Goal: Task Accomplishment & Management: Complete application form

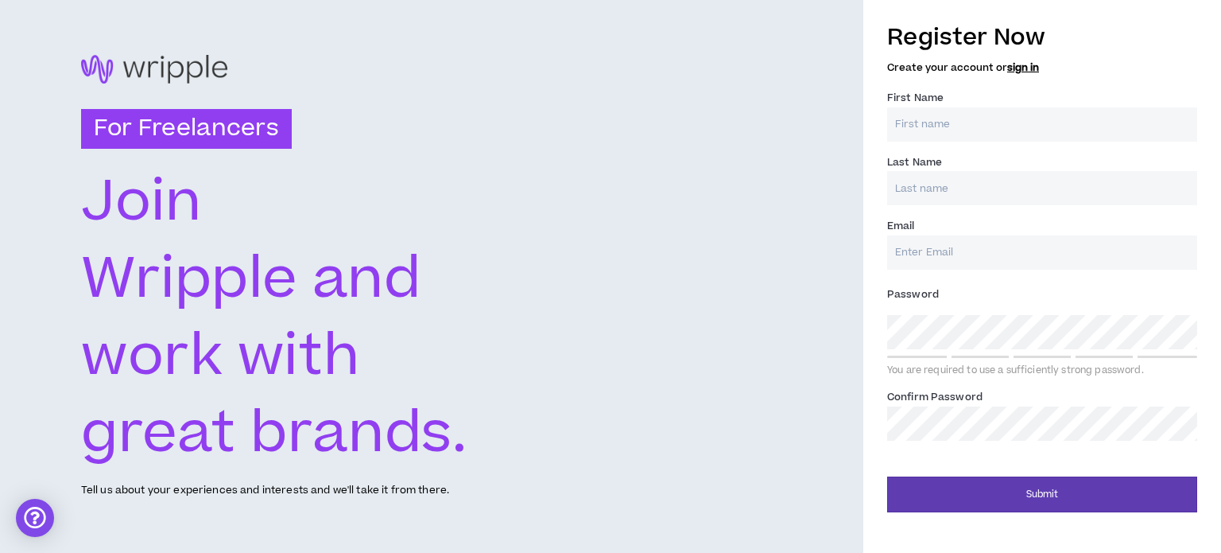
click at [1018, 123] on input "First Name *" at bounding box center [1042, 124] width 310 height 34
type input "[PERSON_NAME]"
type input "Ugas"
type input "[EMAIL_ADDRESS][DOMAIN_NAME]"
type input "Ugas"
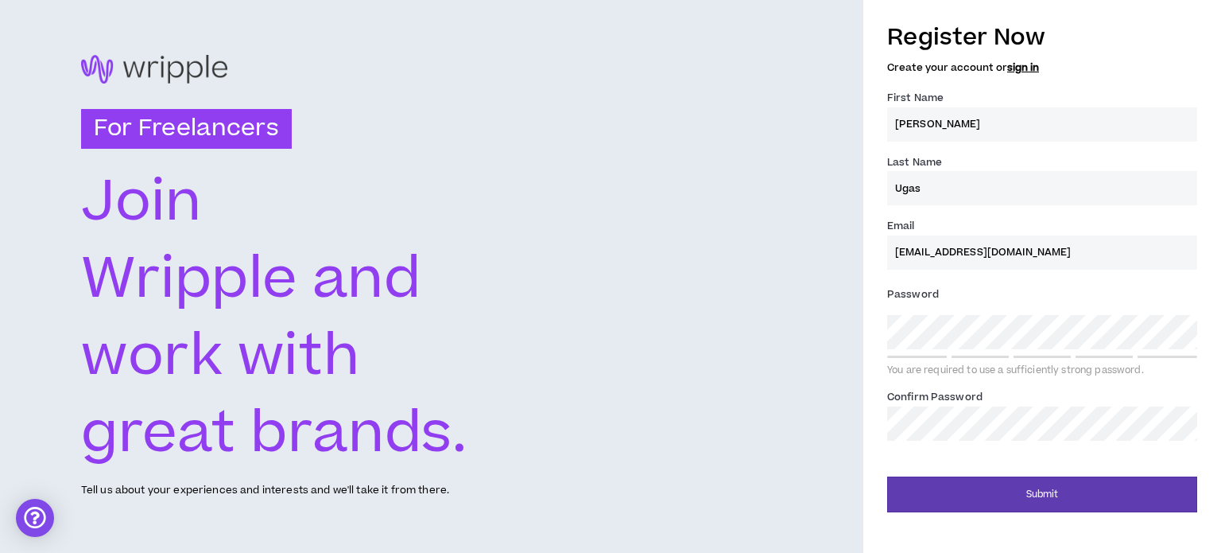
type input "[EMAIL_ADDRESS][DOMAIN_NAME]"
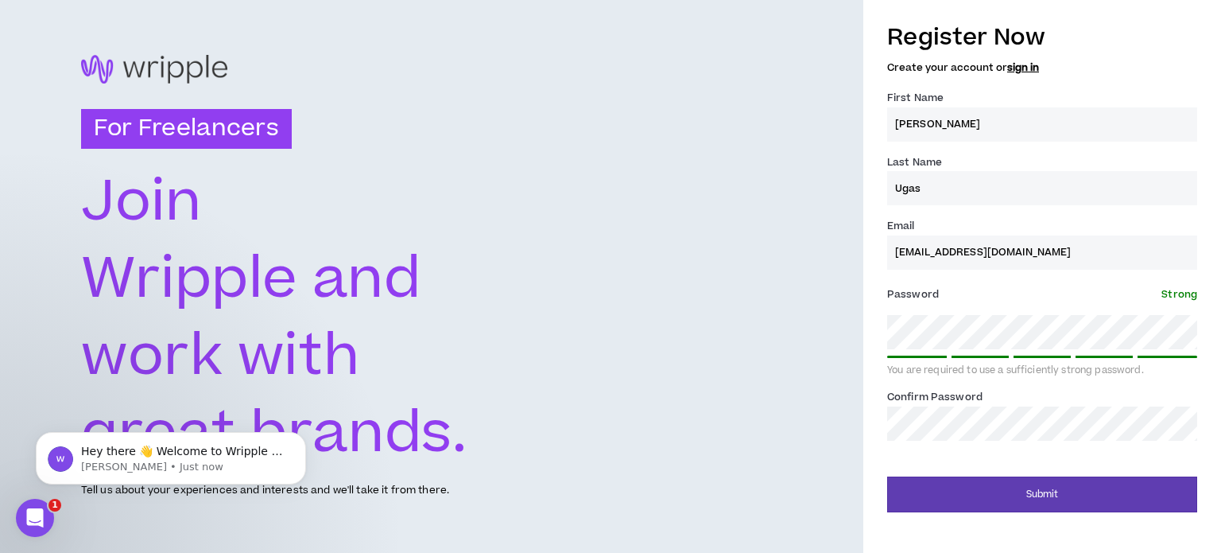
click at [1022, 475] on div "Submit" at bounding box center [1042, 488] width 310 height 48
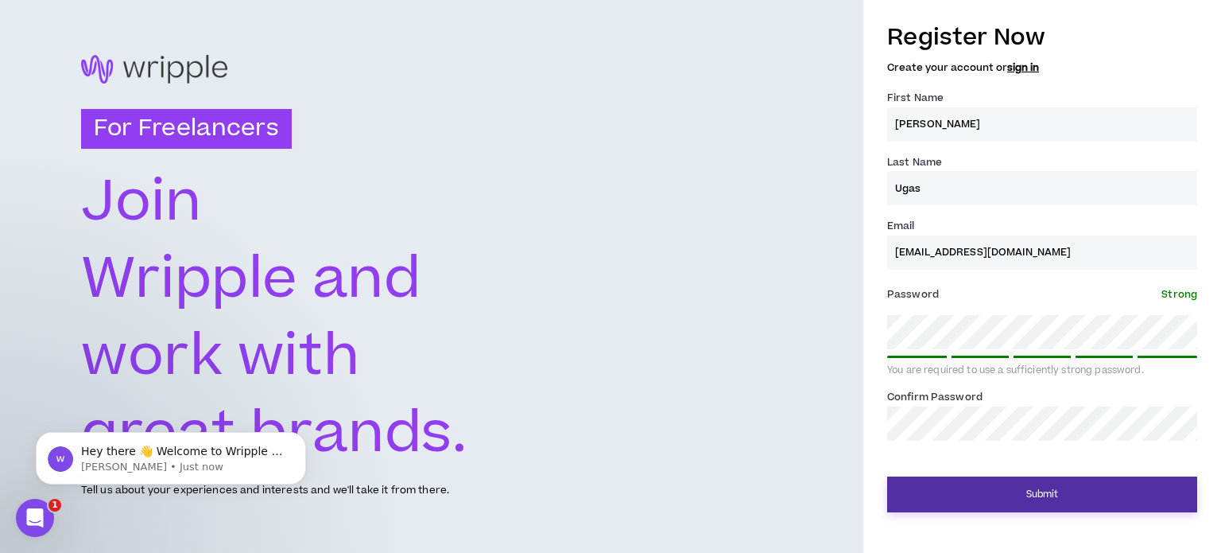
click at [1026, 489] on button "Submit" at bounding box center [1042, 494] width 310 height 36
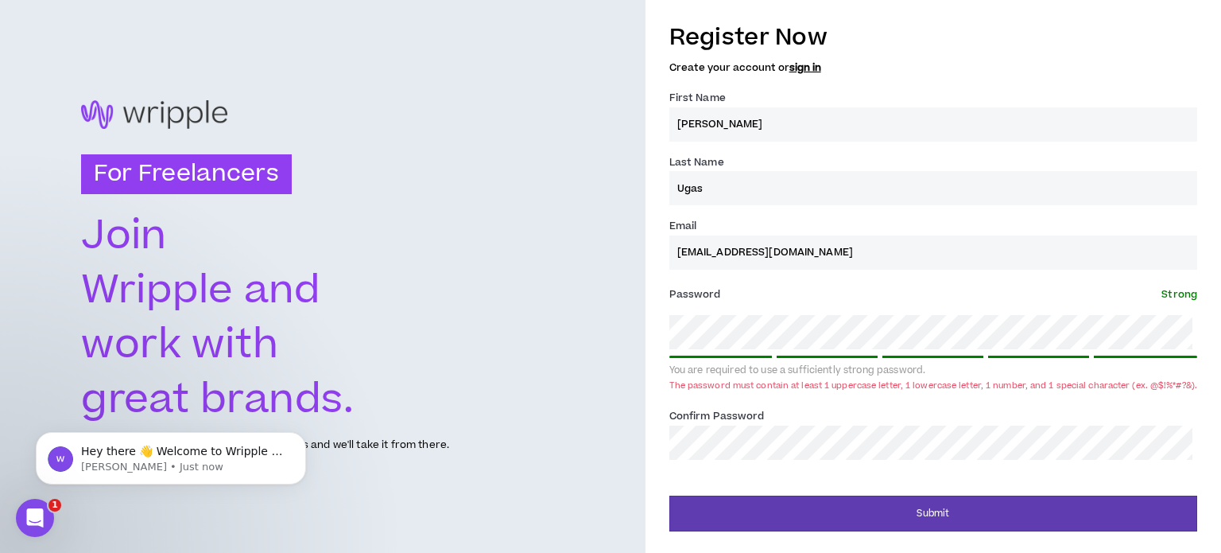
click at [619, 335] on div "For Freelancers [PERSON_NAME] and work with great brands. Tell us about your ex…" at bounding box center [610, 276] width 1221 height 553
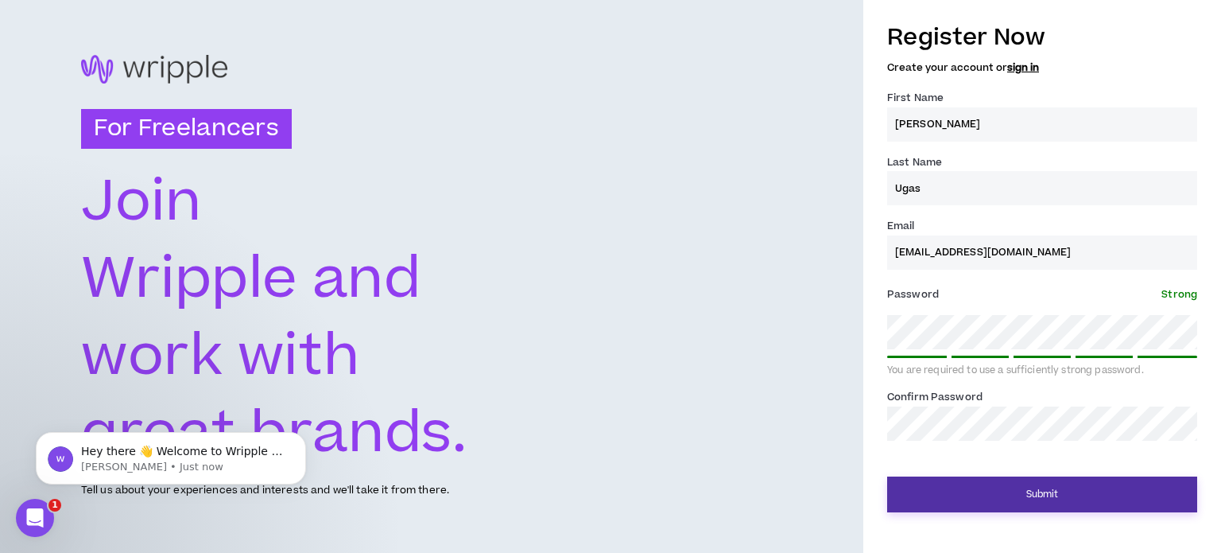
click at [1038, 487] on button "Submit" at bounding box center [1042, 494] width 310 height 36
click at [1039, 490] on button "Submit" at bounding box center [1042, 494] width 310 height 36
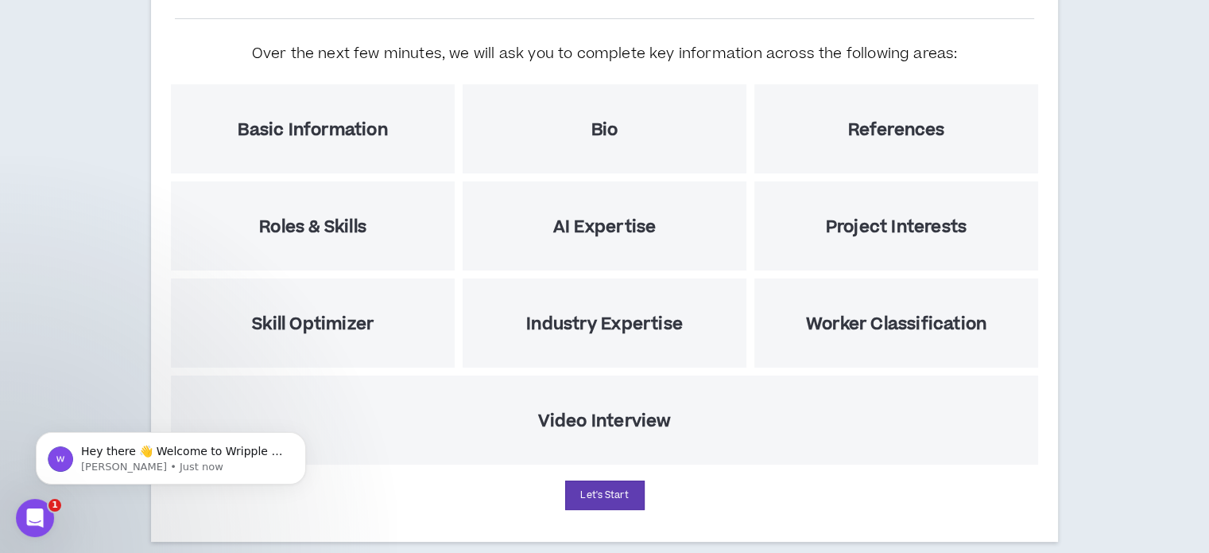
scroll to position [192, 0]
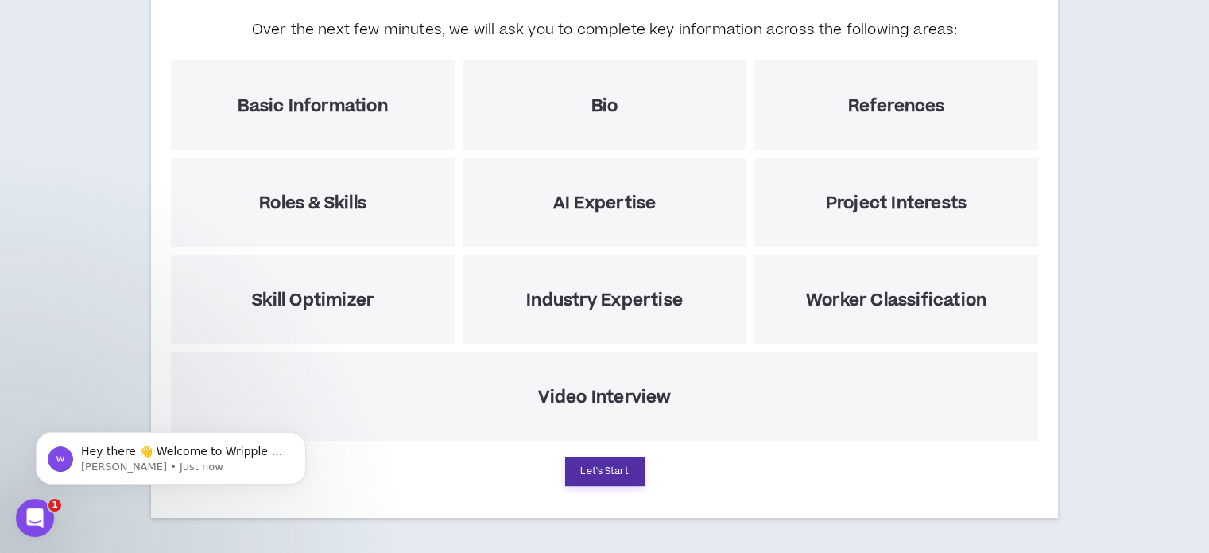
click at [614, 468] on button "Let's Start" at bounding box center [605, 470] width 80 height 29
select select "US"
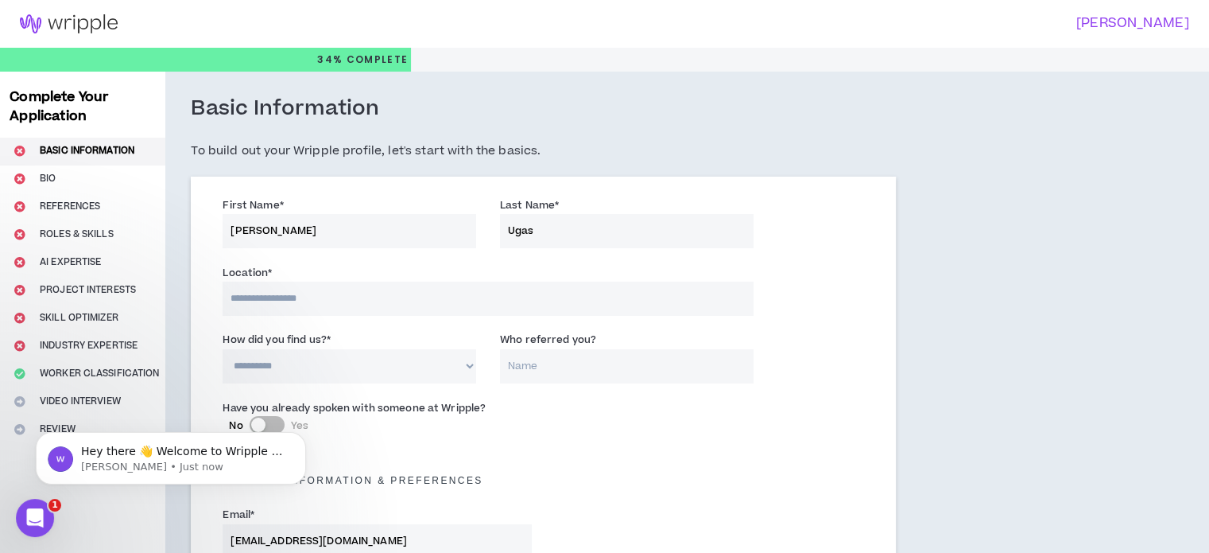
click at [384, 309] on input at bounding box center [488, 298] width 530 height 34
click at [363, 293] on input at bounding box center [488, 298] width 530 height 34
type input "****"
select select "PE"
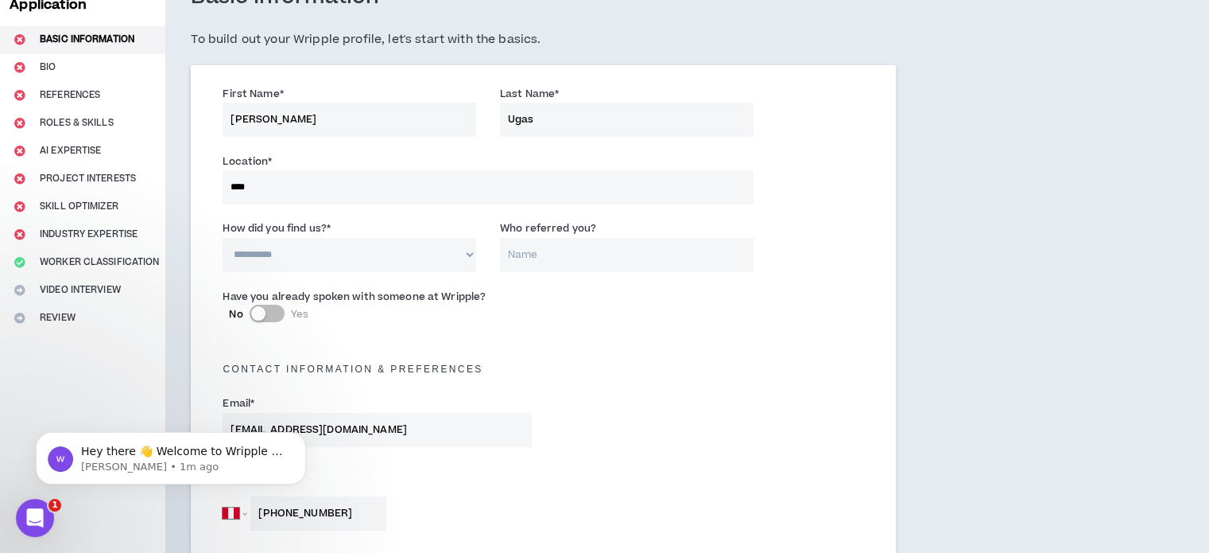
scroll to position [109, 0]
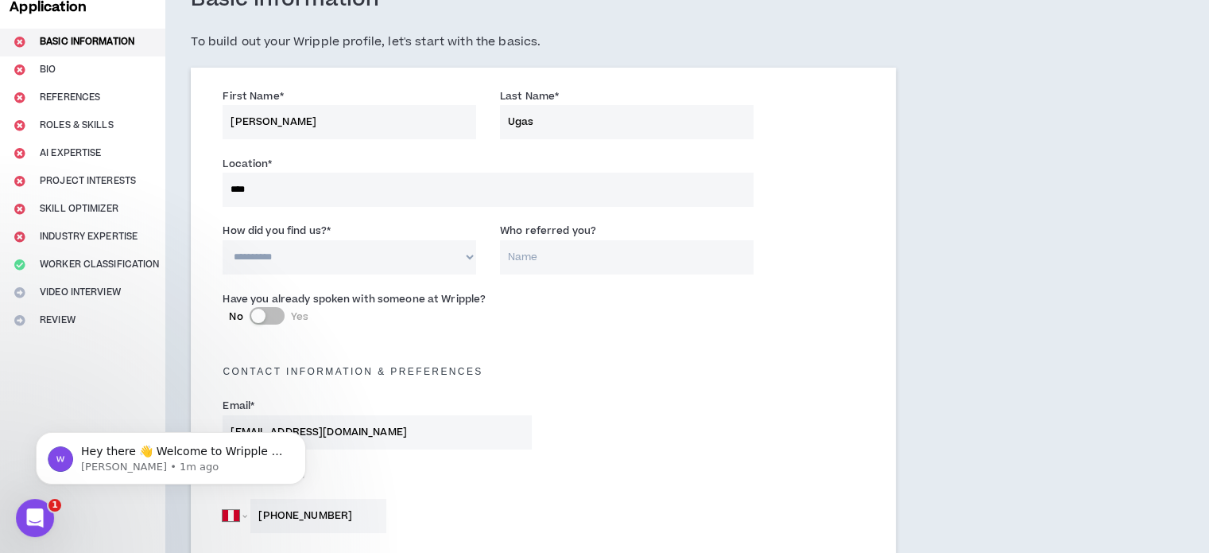
type input "[PHONE_NUMBER]"
click at [347, 260] on select "**********" at bounding box center [350, 257] width 254 height 34
select select "*"
click at [223, 240] on select "**********" at bounding box center [350, 257] width 254 height 34
click at [576, 255] on input "Who referred you?" at bounding box center [627, 257] width 254 height 34
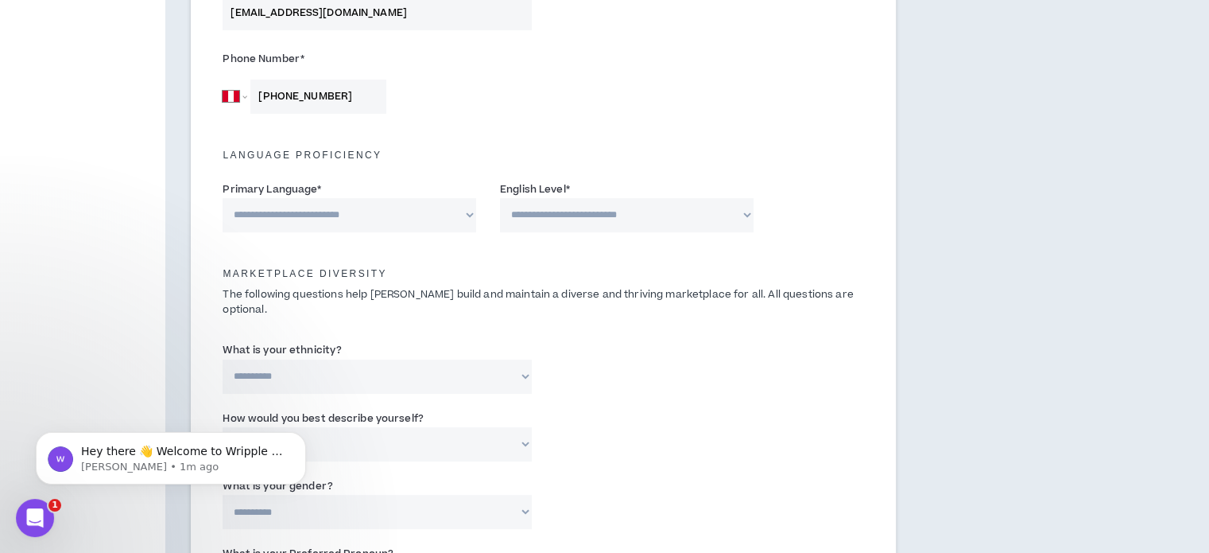
scroll to position [586, 0]
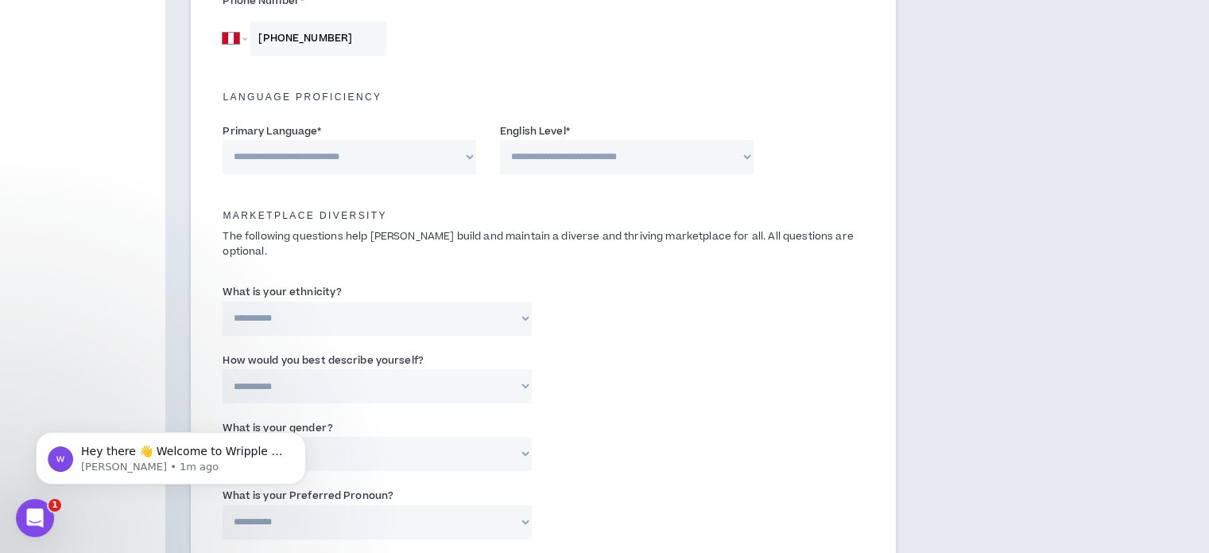
click at [462, 153] on select "**********" at bounding box center [350, 157] width 254 height 34
select select "*******"
click at [223, 140] on select "**********" at bounding box center [350, 157] width 254 height 34
click at [596, 157] on select "**********" at bounding box center [627, 157] width 254 height 34
select select "*"
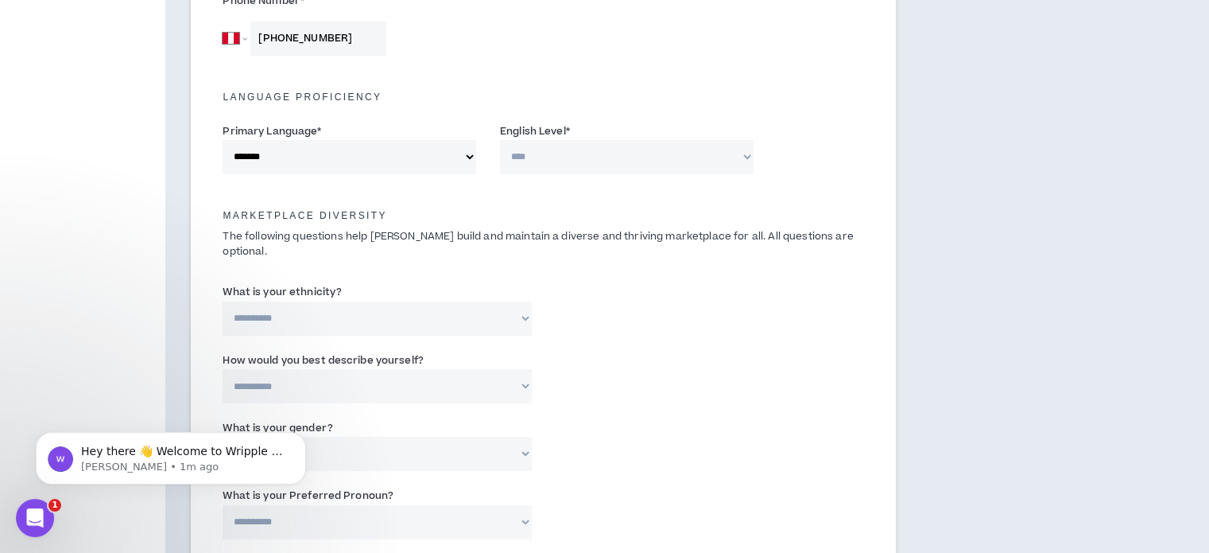
click at [500, 140] on select "**********" at bounding box center [627, 157] width 254 height 34
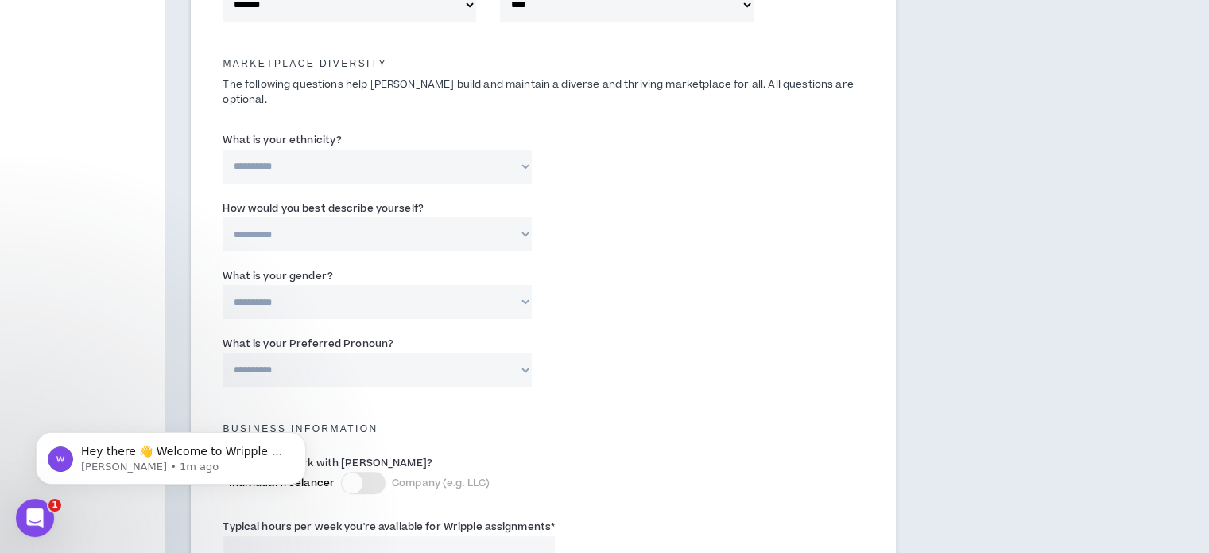
scroll to position [745, 0]
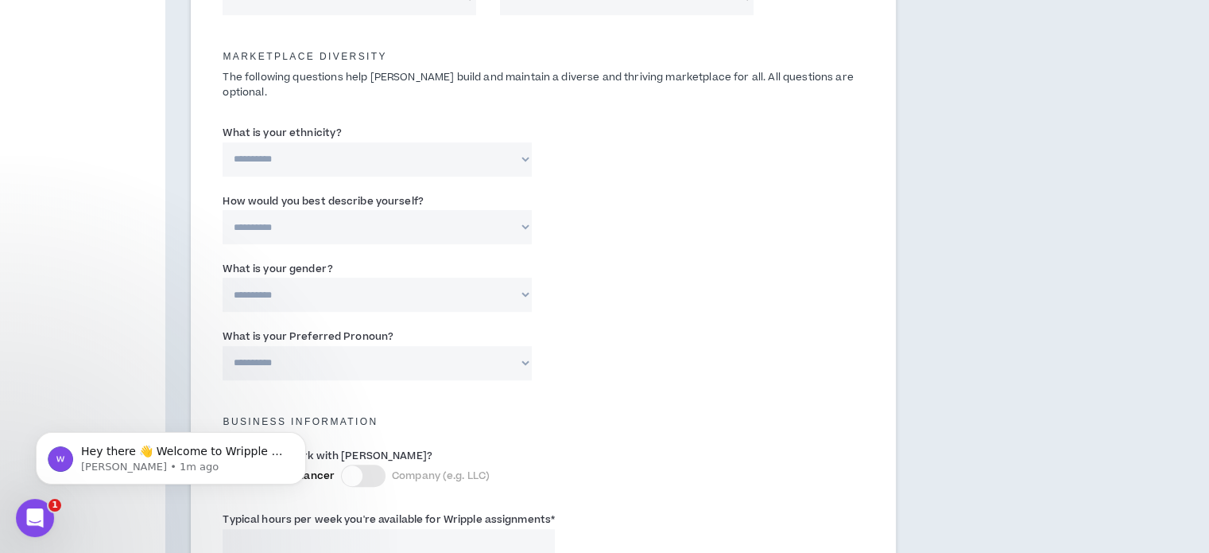
click at [468, 146] on select "**********" at bounding box center [377, 159] width 309 height 34
select select "**********"
click at [223, 142] on select "**********" at bounding box center [377, 159] width 309 height 34
click at [428, 210] on select "**********" at bounding box center [377, 227] width 309 height 34
select select "*****"
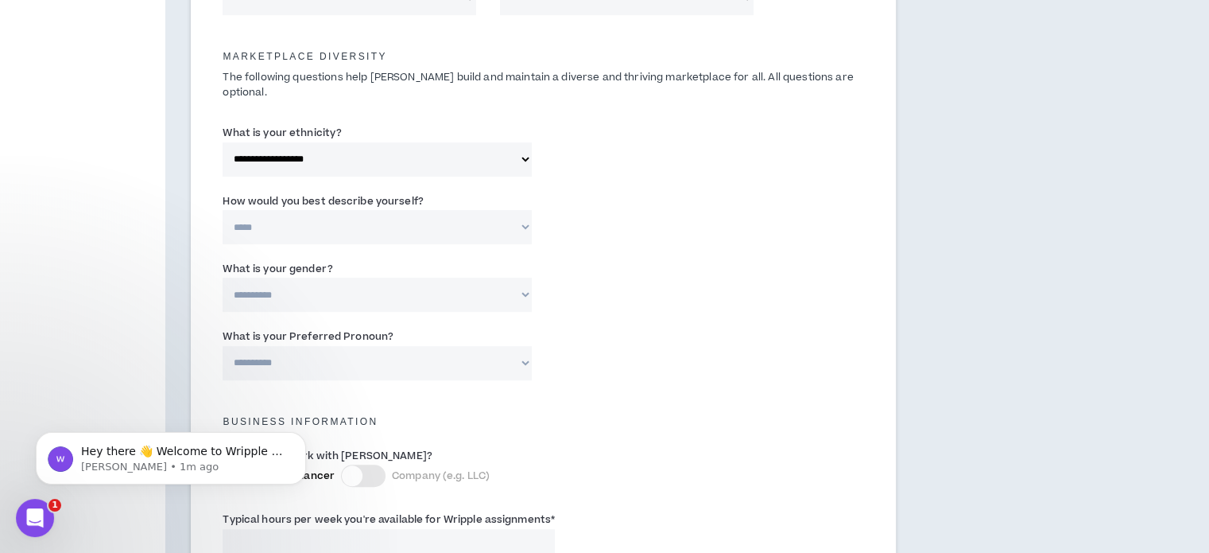
click at [223, 210] on select "**********" at bounding box center [377, 227] width 309 height 34
click at [418, 280] on select "**********" at bounding box center [377, 295] width 309 height 34
select select "***"
click at [223, 278] on select "**********" at bounding box center [377, 295] width 309 height 34
click at [406, 346] on select "**********" at bounding box center [377, 363] width 309 height 34
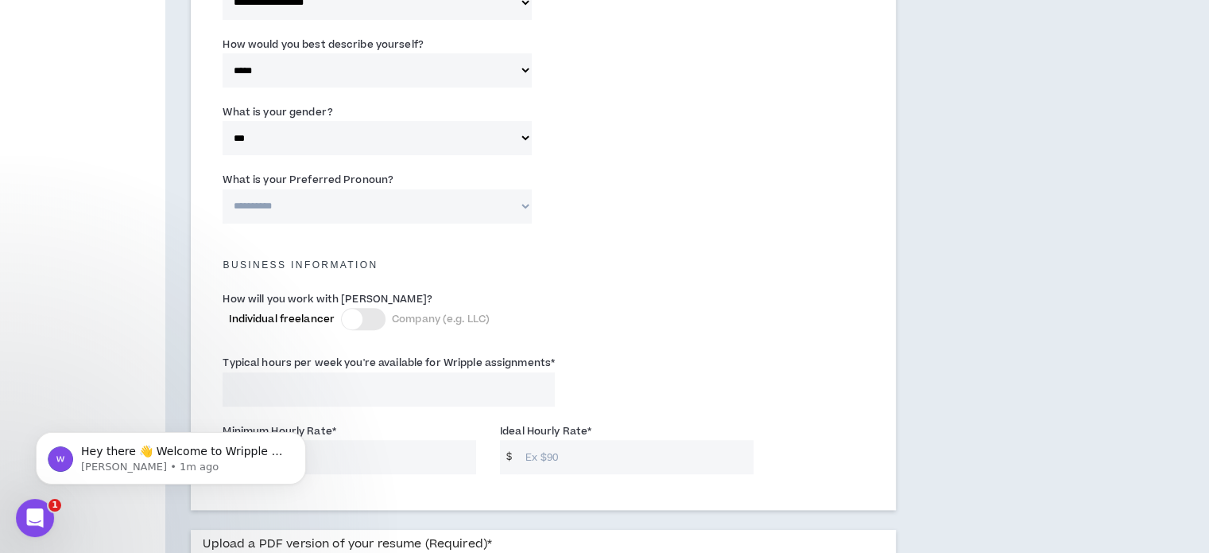
scroll to position [904, 0]
click at [410, 193] on select "**********" at bounding box center [377, 204] width 309 height 34
select select "**********"
click at [223, 187] on select "**********" at bounding box center [377, 204] width 309 height 34
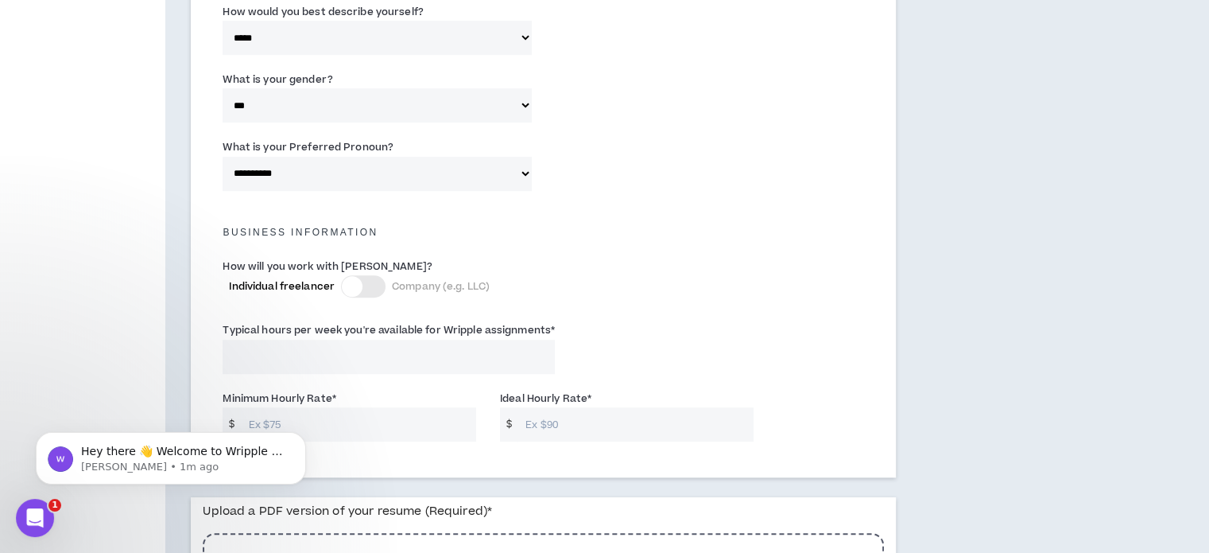
scroll to position [984, 0]
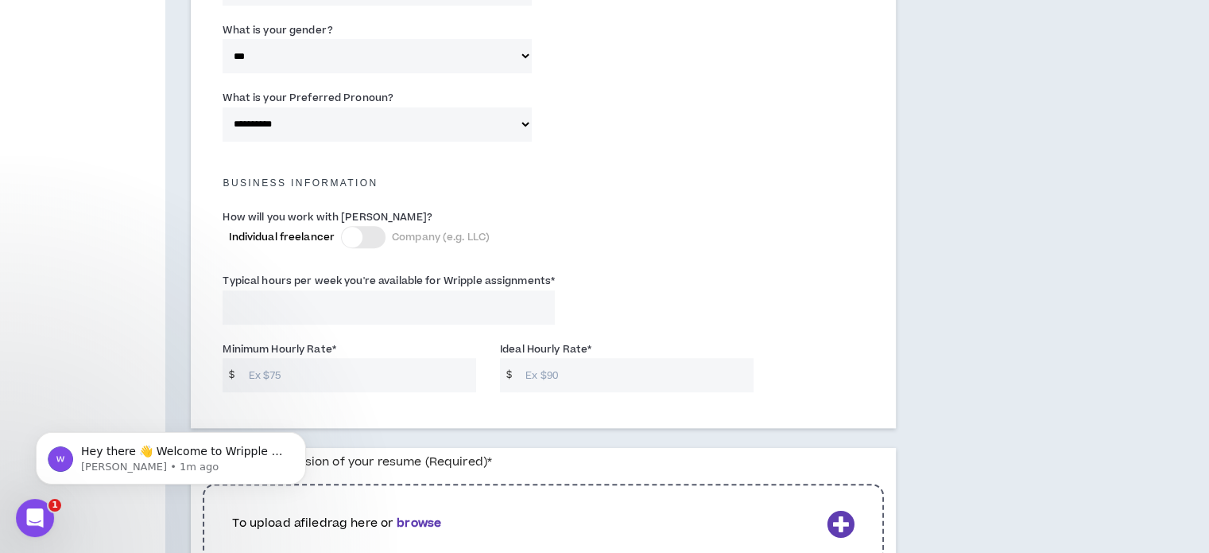
click at [390, 292] on input "Typical hours per week you're available for Wripple assignments *" at bounding box center [389, 307] width 332 height 34
click at [569, 358] on input "Ideal Hourly Rate *" at bounding box center [635, 375] width 235 height 34
click at [576, 364] on input "1000" at bounding box center [635, 375] width 235 height 34
drag, startPoint x: 573, startPoint y: 365, endPoint x: 522, endPoint y: 363, distance: 50.9
click at [522, 363] on input "1000" at bounding box center [635, 375] width 235 height 34
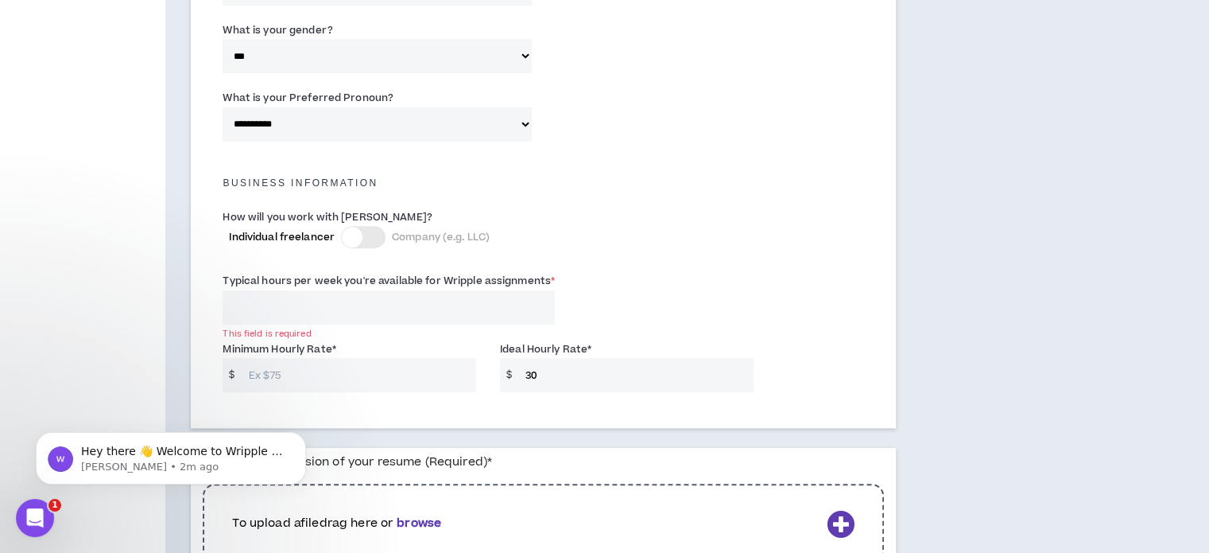
type input "30"
click at [382, 361] on input "Minimum Hourly Rate *" at bounding box center [358, 375] width 235 height 34
type input "25"
click at [430, 297] on input "Typical hours per week you're available for Wripple assignments *" at bounding box center [389, 307] width 332 height 34
type input "9"
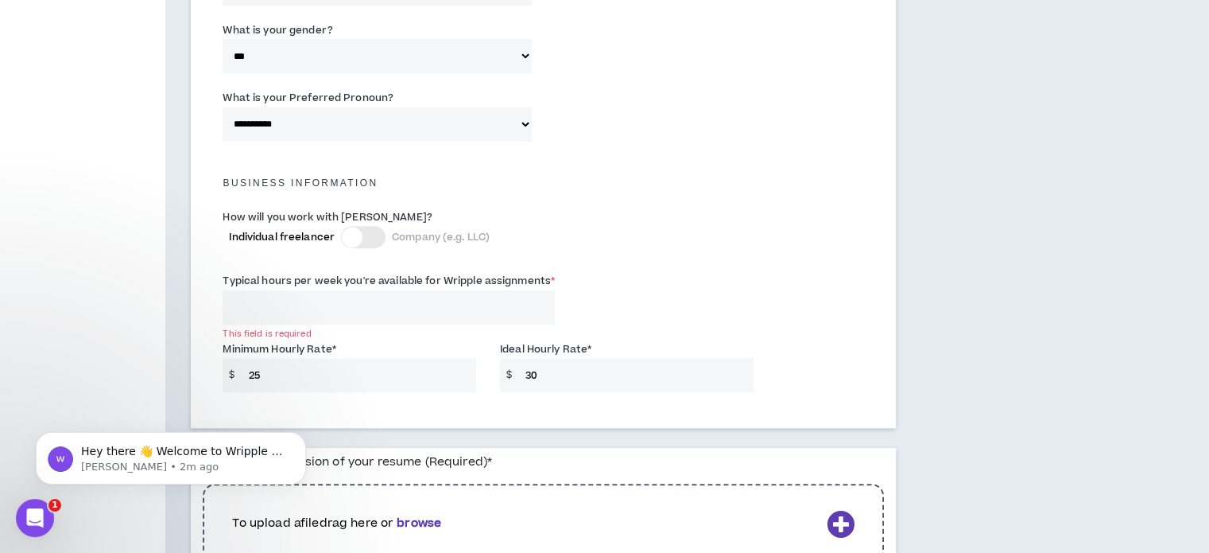
drag, startPoint x: 235, startPoint y: 289, endPoint x: 227, endPoint y: 289, distance: 8.0
click at [227, 290] on input "Typical hours per week you're available for Wripple assignments *" at bounding box center [389, 307] width 332 height 34
click at [290, 290] on input "Typical hours per week you're available for Wripple assignments *" at bounding box center [389, 307] width 332 height 34
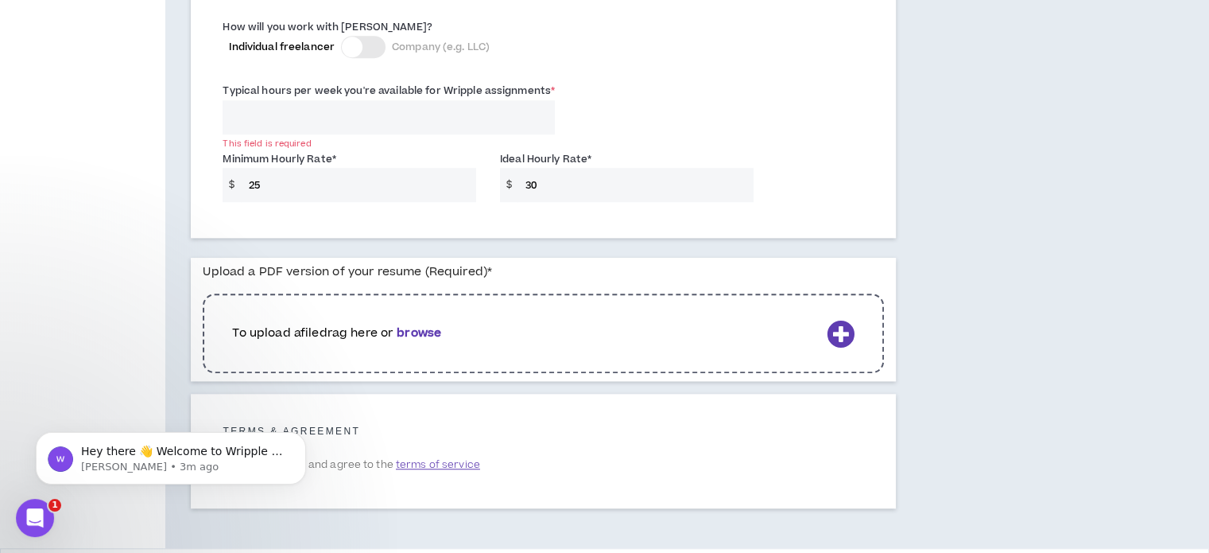
scroll to position [1215, 0]
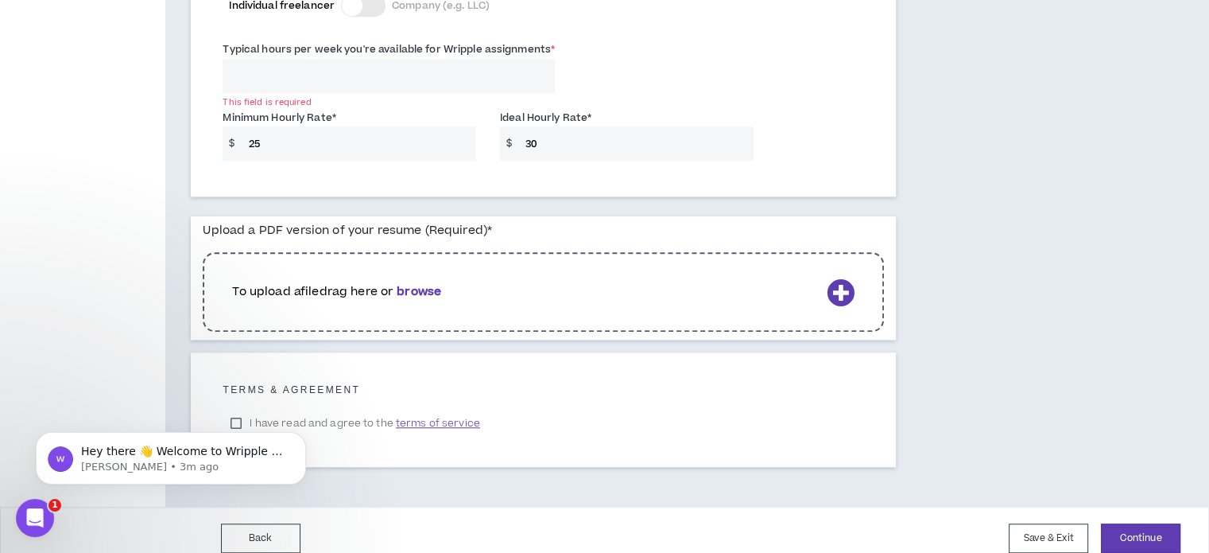
click at [432, 283] on b "browse" at bounding box center [419, 291] width 45 height 17
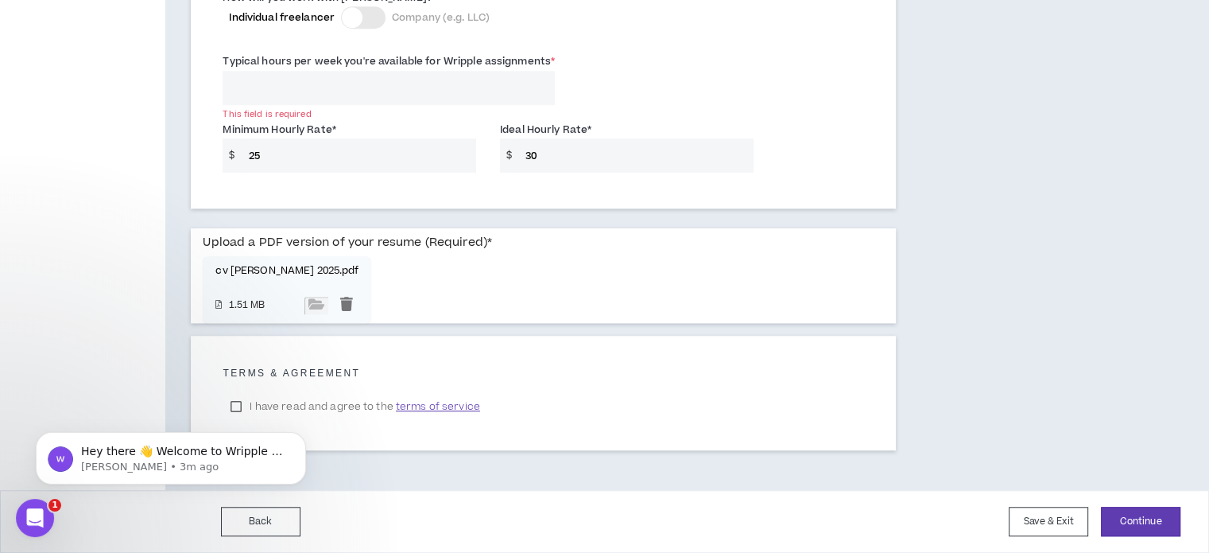
scroll to position [1186, 0]
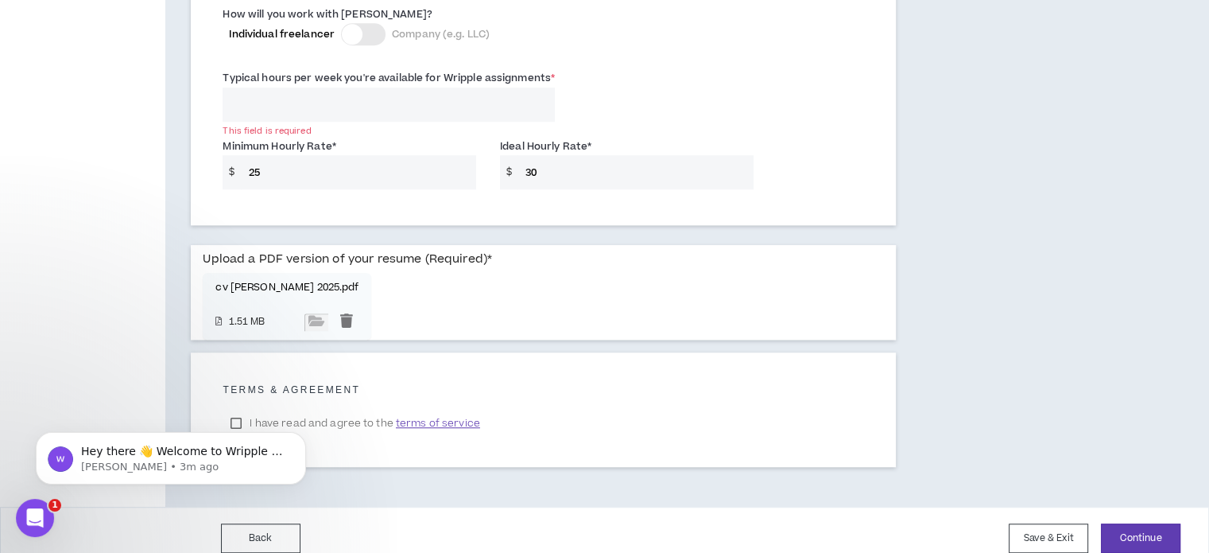
click at [239, 406] on body "Hey there 👋 Welcome to Wripple 🙌 Take a look around! If you have any questions,…" at bounding box center [170, 454] width 305 height 99
click at [233, 406] on body "Hey there 👋 Welcome to Wripple 🙌 Take a look around! If you have any questions,…" at bounding box center [170, 454] width 305 height 99
click at [238, 407] on body "Hey there 👋 Welcome to Wripple 🙌 Take a look around! If you have any questions,…" at bounding box center [170, 454] width 305 height 99
click at [303, 434] on icon "Dismiss notification" at bounding box center [301, 436] width 6 height 6
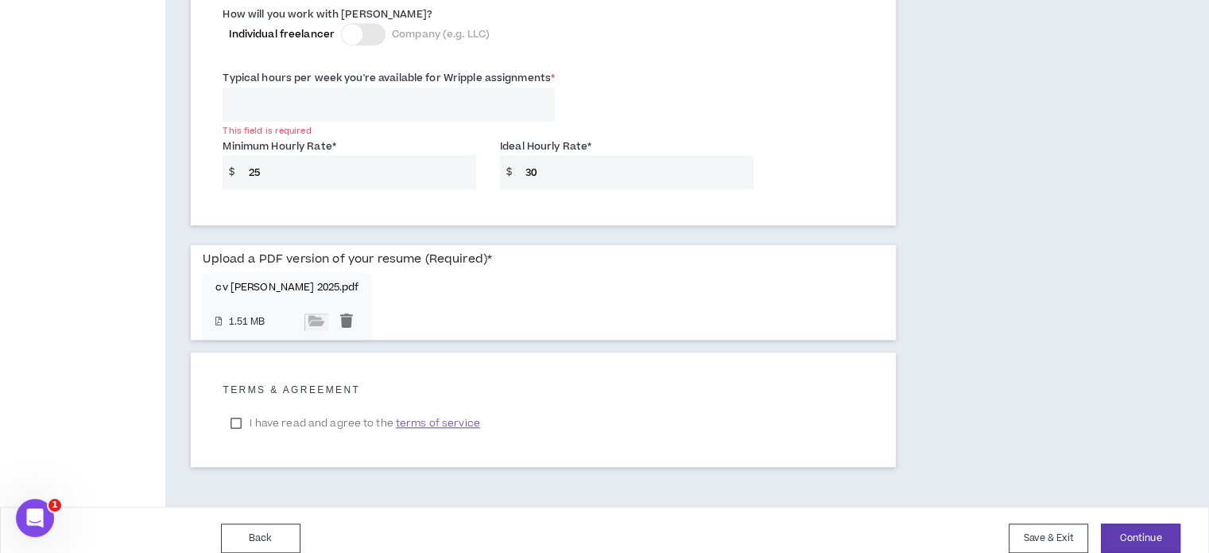
click at [238, 414] on label "I have read and agree to the terms of service" at bounding box center [355, 423] width 265 height 24
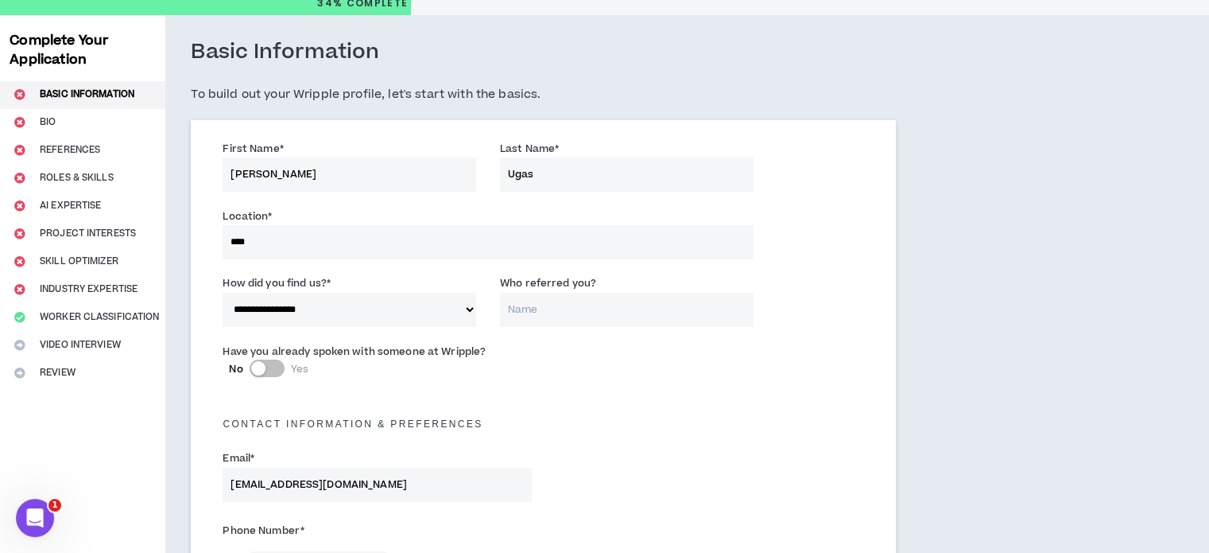
scroll to position [0, 0]
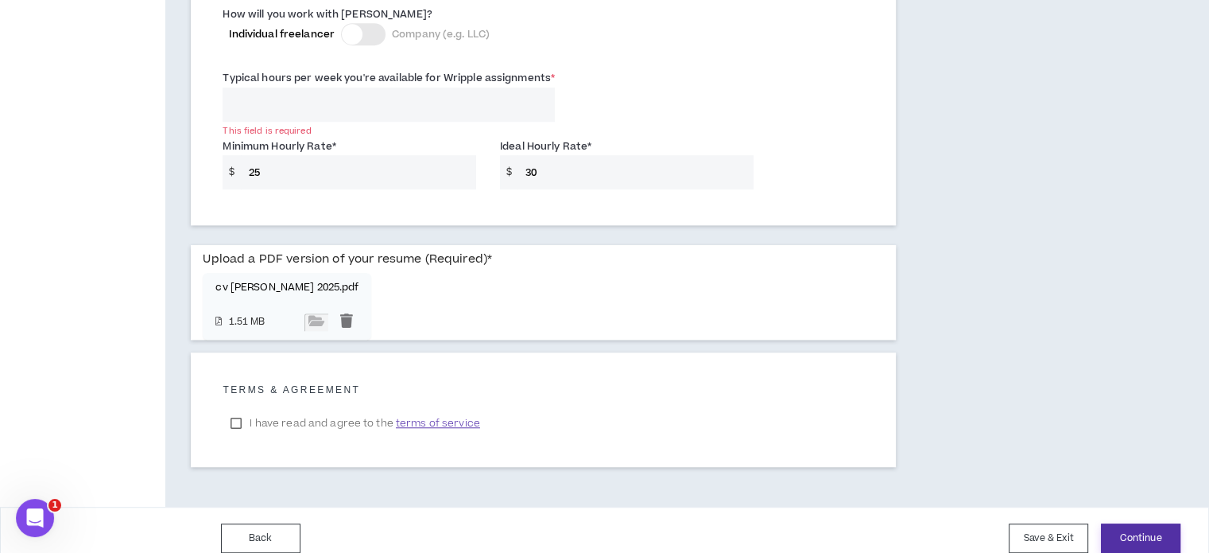
click at [1159, 529] on button "Continue" at bounding box center [1141, 537] width 80 height 29
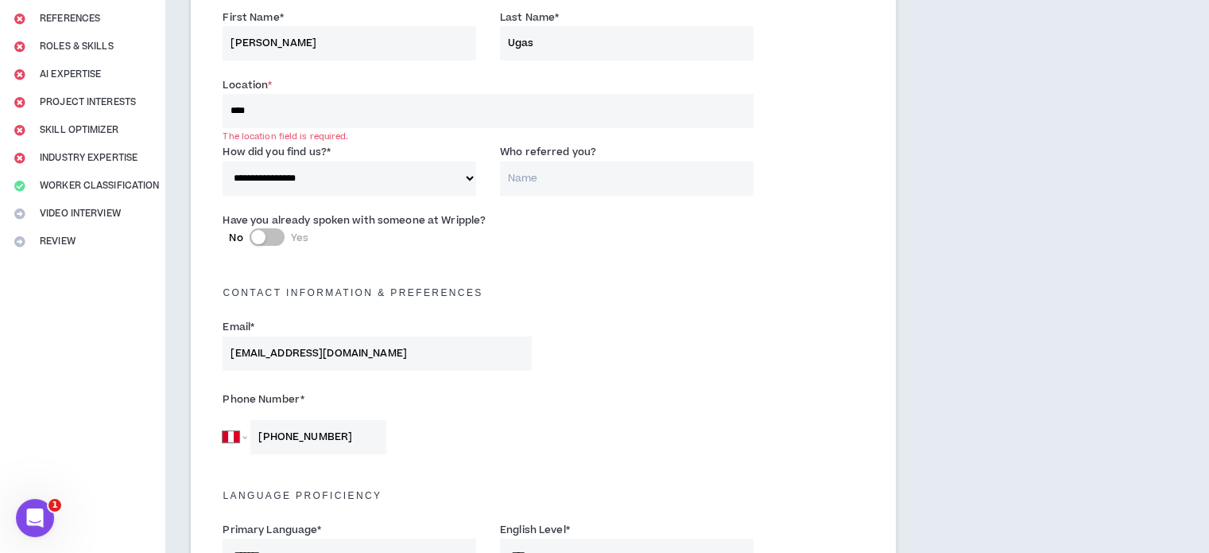
scroll to position [184, 0]
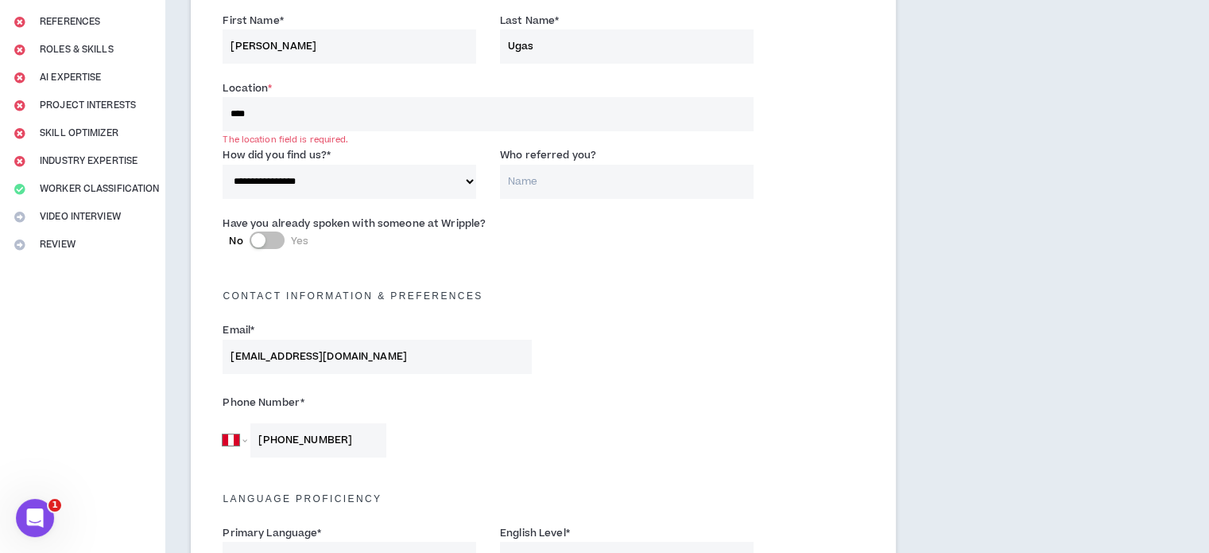
click at [299, 107] on input "****" at bounding box center [488, 114] width 530 height 34
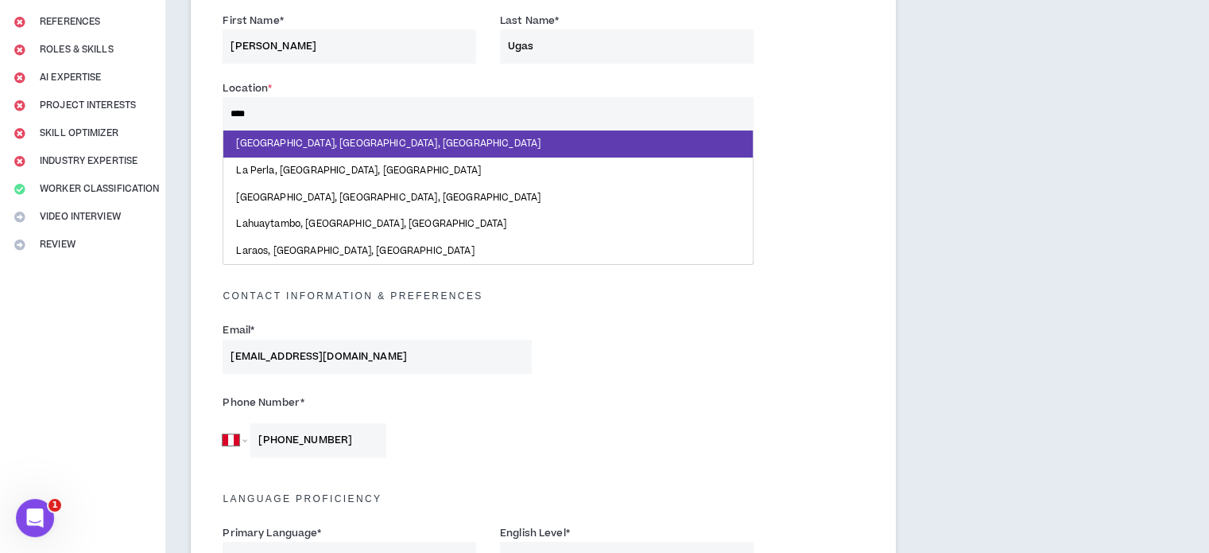
type input "****"
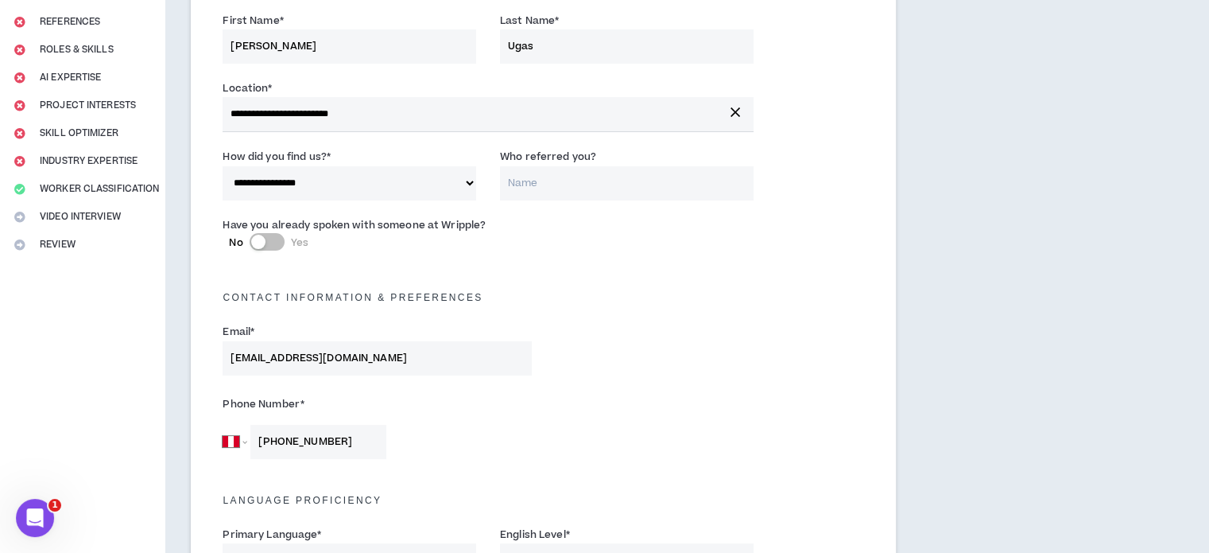
drag, startPoint x: 363, startPoint y: 109, endPoint x: 197, endPoint y: 109, distance: 166.2
click at [736, 107] on icon "button" at bounding box center [736, 112] width 10 height 10
click at [595, 104] on input at bounding box center [488, 114] width 530 height 34
type input "****"
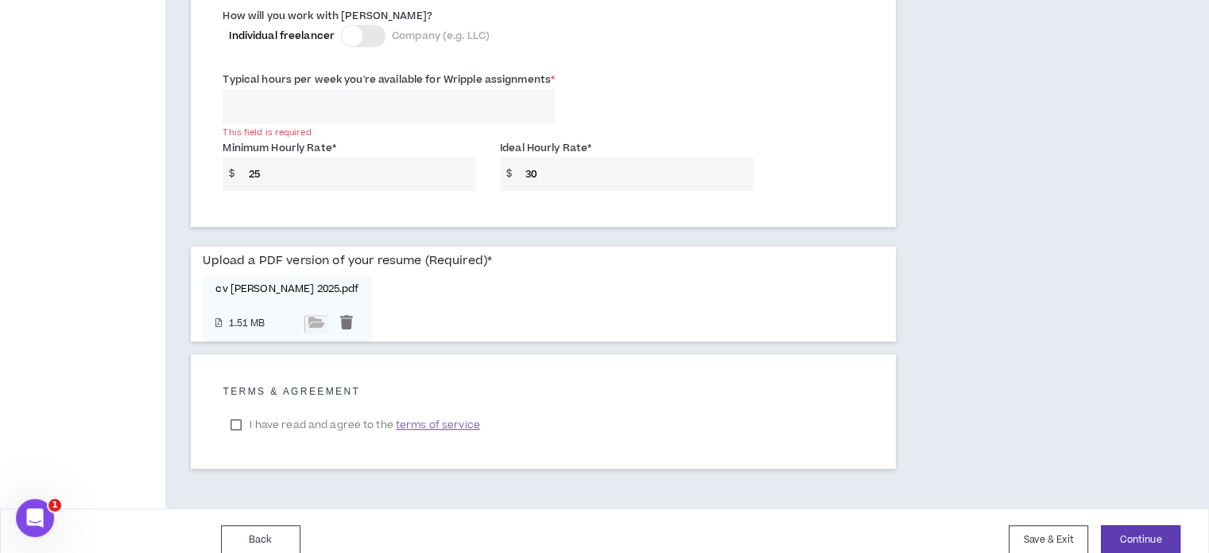
scroll to position [1188, 0]
click at [1170, 523] on button "Continue" at bounding box center [1141, 537] width 80 height 29
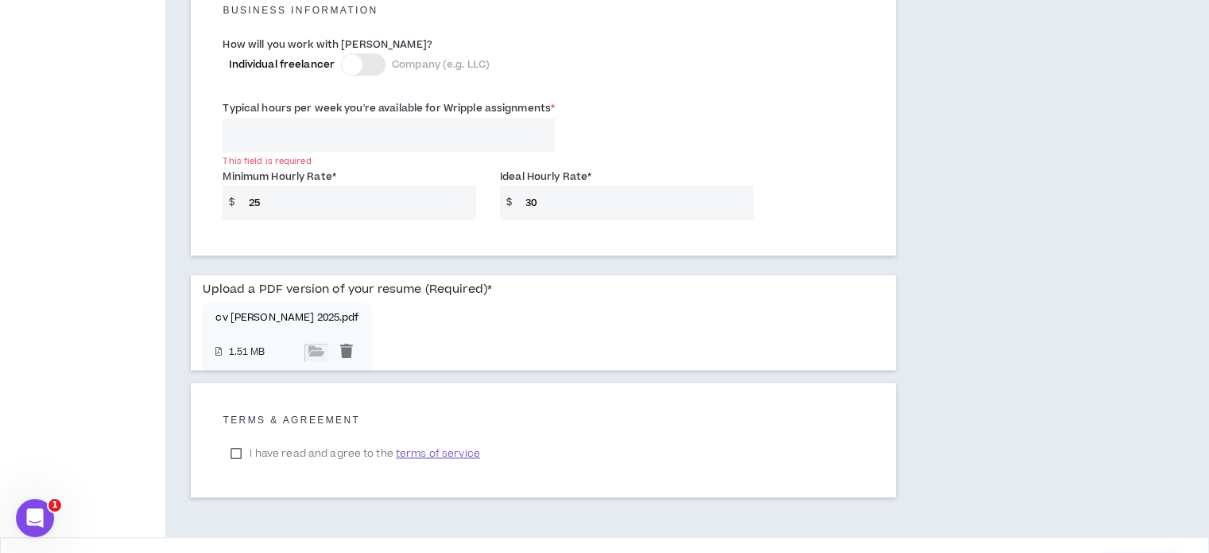
scroll to position [1108, 0]
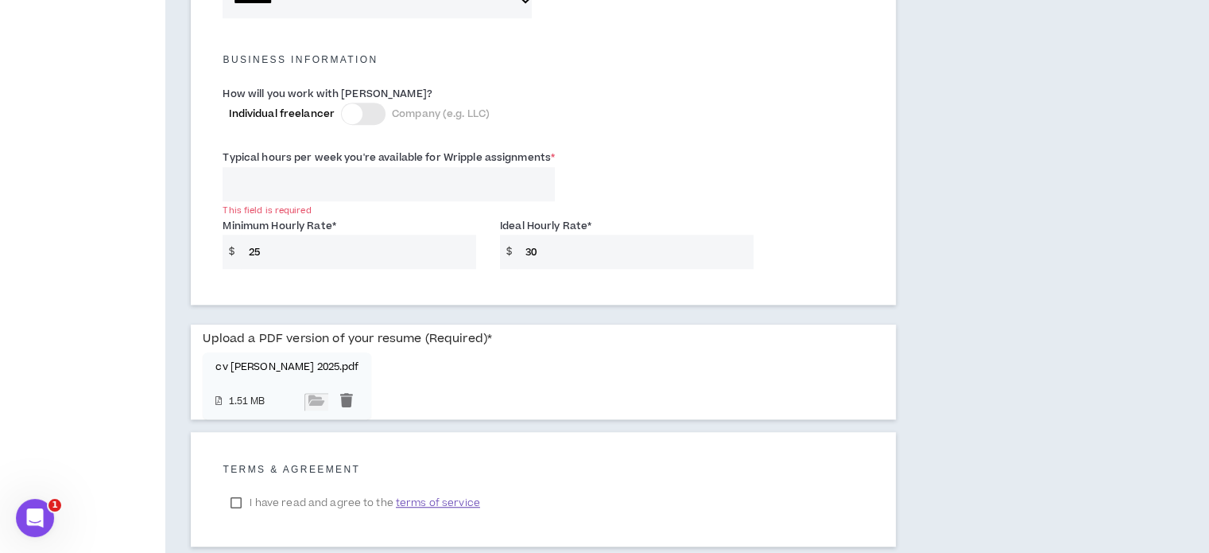
drag, startPoint x: 261, startPoint y: 171, endPoint x: 226, endPoint y: 165, distance: 35.6
click at [226, 167] on input "Typical hours per week you're available for Wripple assignments *" at bounding box center [389, 184] width 332 height 34
click at [357, 167] on input "Typical hours per week you're available for Wripple assignments *" at bounding box center [389, 184] width 332 height 34
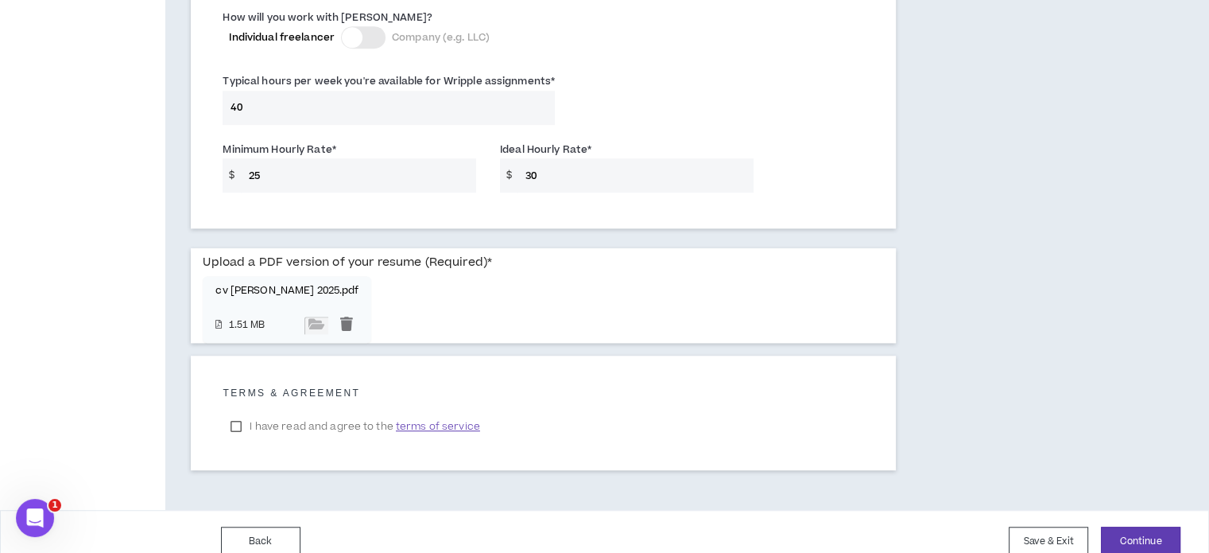
scroll to position [1188, 0]
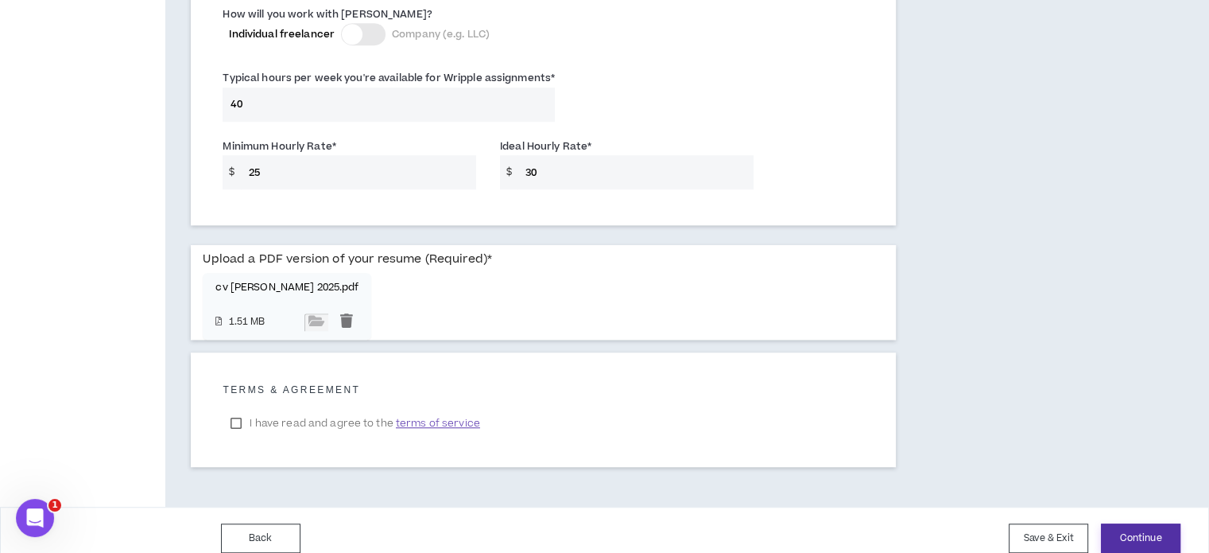
type input "40"
click at [1175, 532] on button "Continue" at bounding box center [1141, 537] width 80 height 29
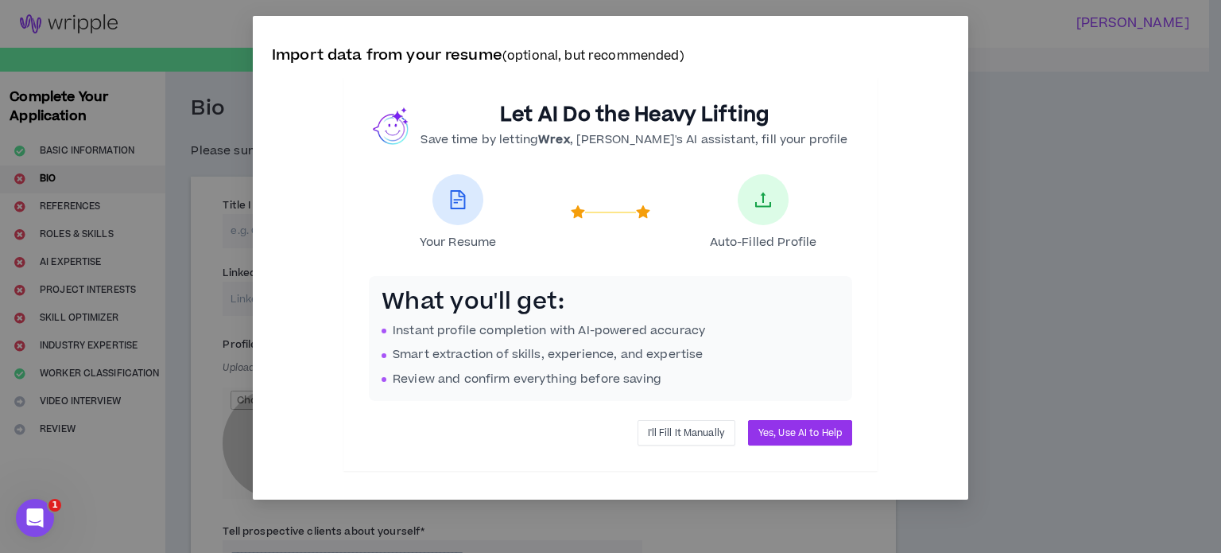
click at [718, 432] on span "I'll Fill It Manually" at bounding box center [686, 432] width 77 height 15
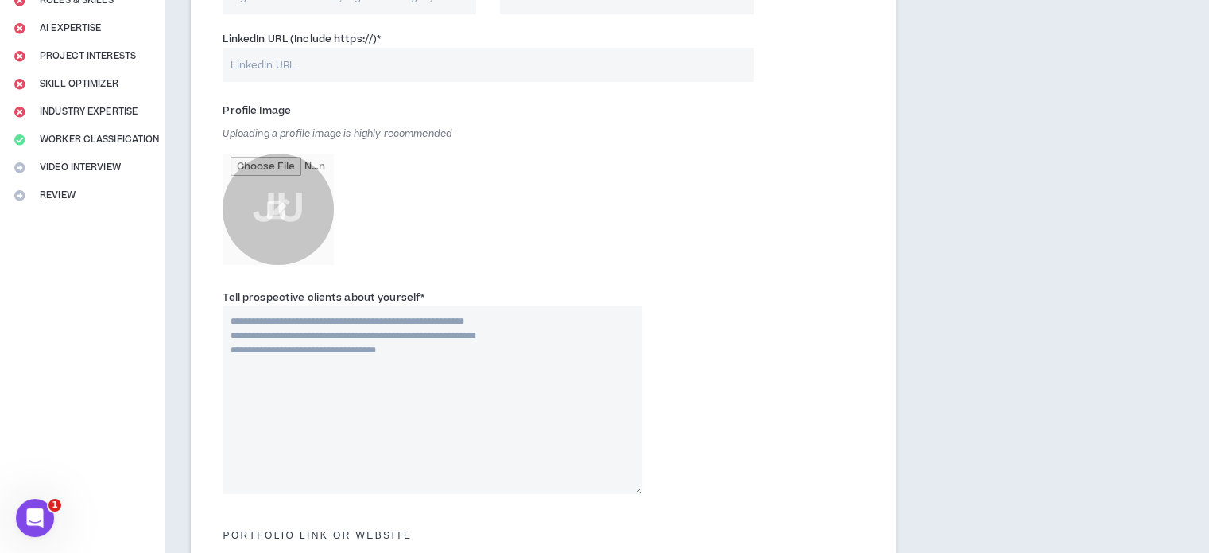
scroll to position [239, 0]
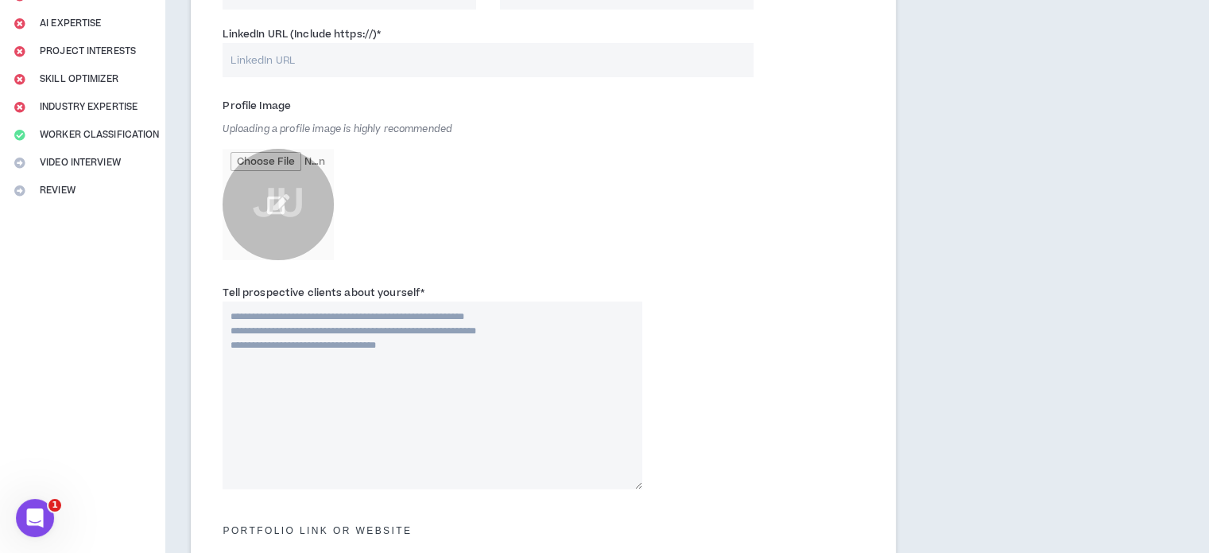
click at [280, 205] on input "file" at bounding box center [278, 204] width 111 height 111
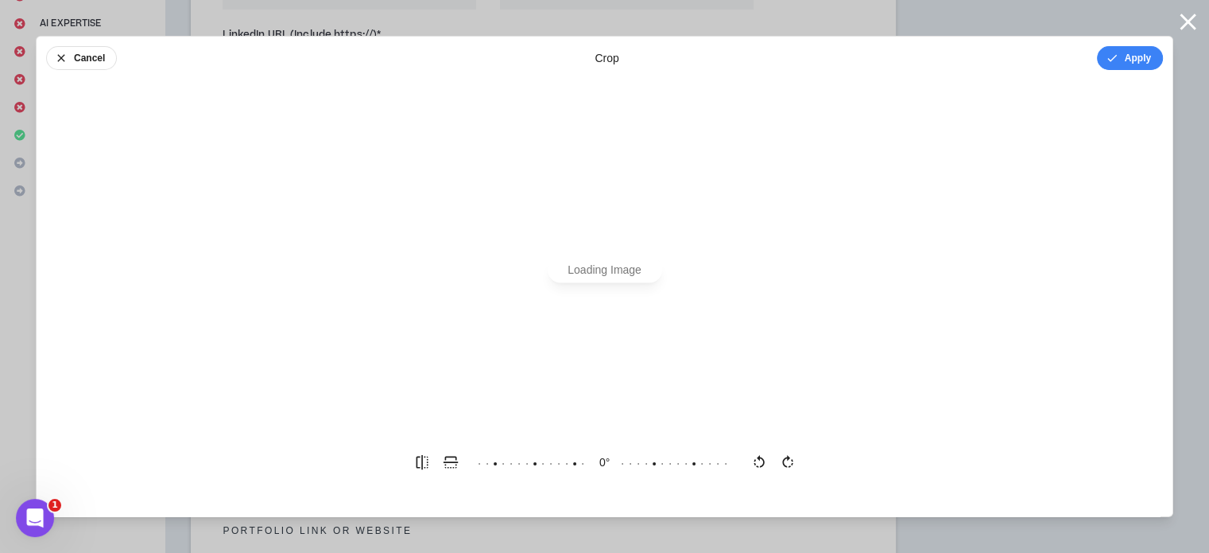
scroll to position [0, 0]
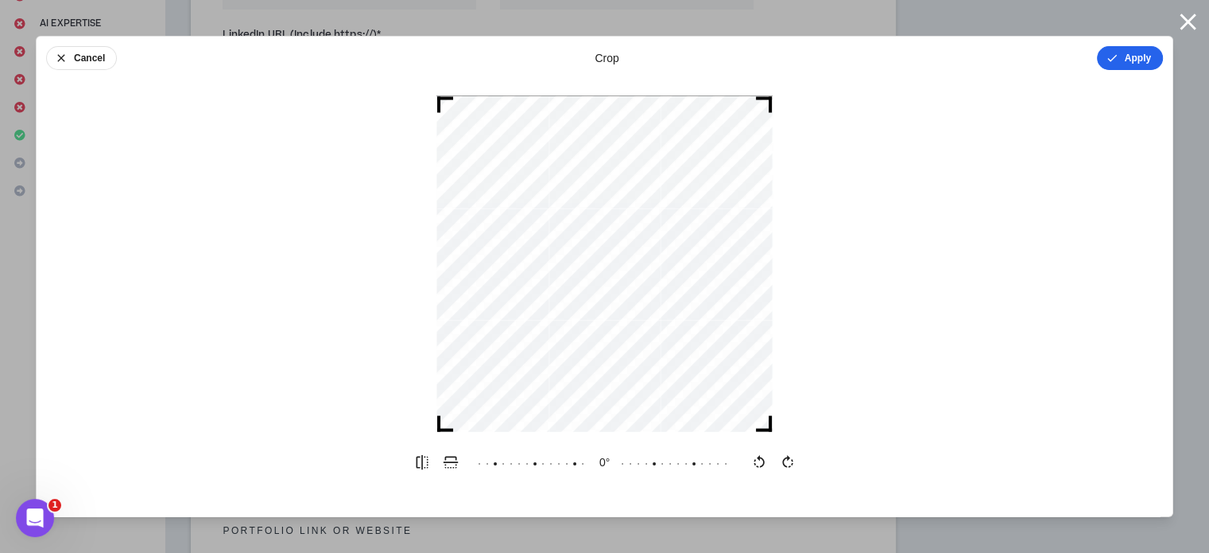
click at [1132, 53] on button "Apply" at bounding box center [1130, 58] width 66 height 24
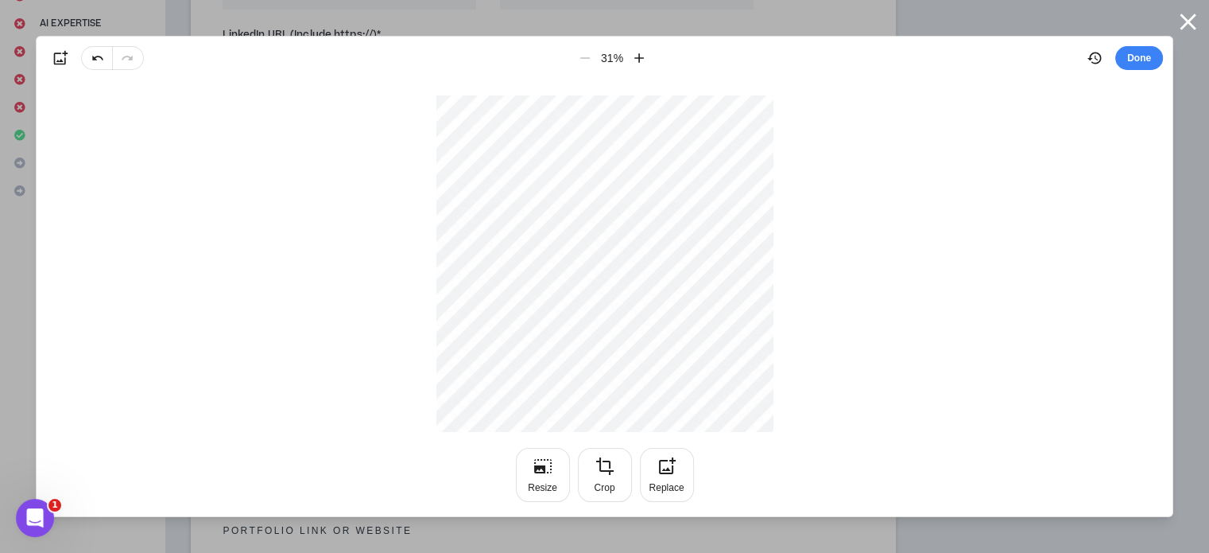
drag, startPoint x: 1142, startPoint y: 57, endPoint x: 816, endPoint y: 154, distance: 340.1
click at [1139, 56] on button "Done" at bounding box center [1140, 58] width 48 height 24
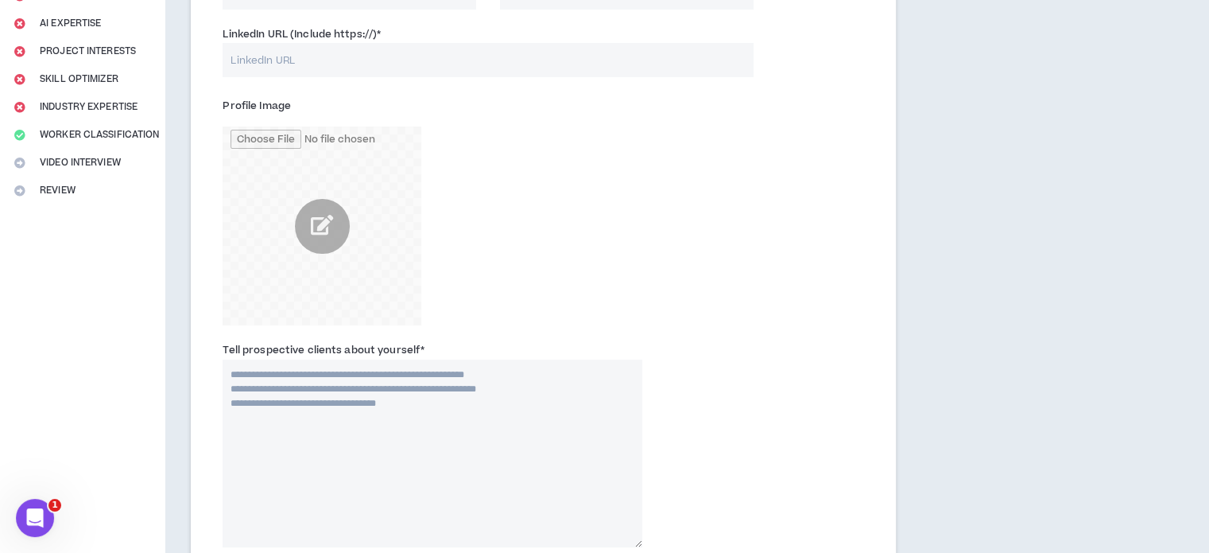
click at [324, 384] on textarea "Tell prospective clients about yourself *" at bounding box center [433, 453] width 420 height 188
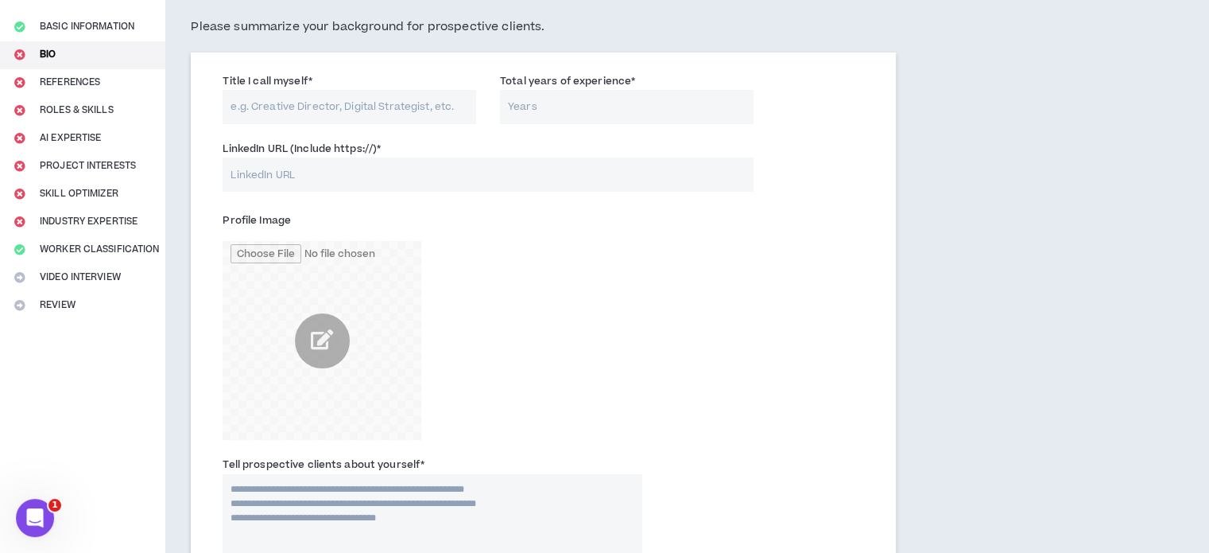
scroll to position [80, 0]
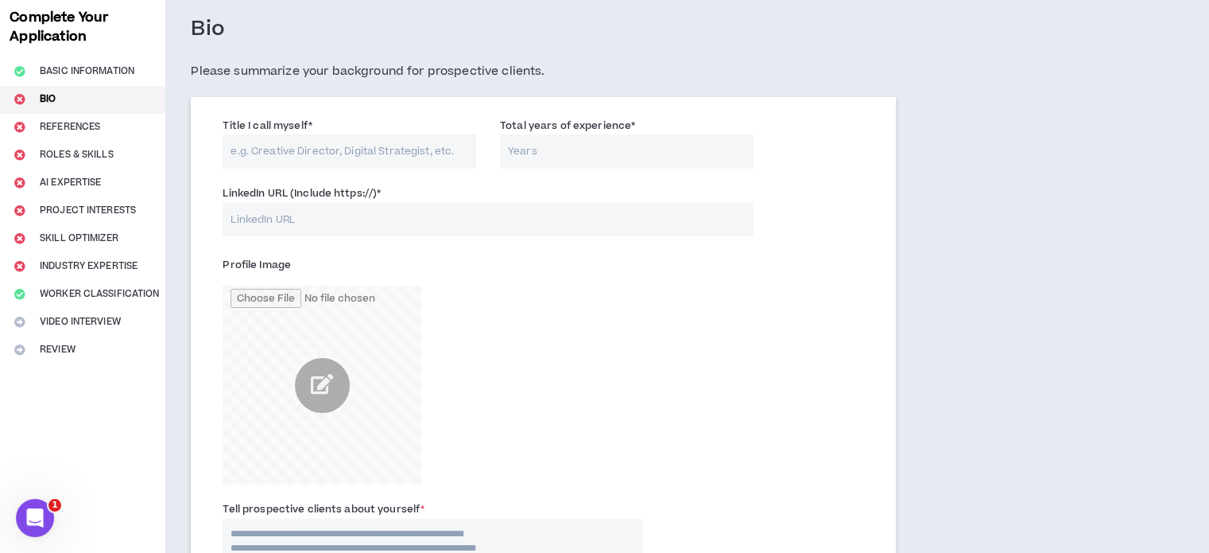
click at [408, 221] on input "LinkedIn URL (Include https://) *" at bounding box center [488, 219] width 530 height 34
click at [371, 219] on input "LinkedIn URL (Include https://) *" at bounding box center [488, 219] width 530 height 34
paste input "[DOMAIN_NAME][URL]"
type input "[DOMAIN_NAME][URL]"
click at [379, 149] on input "Title I call myself *" at bounding box center [350, 151] width 254 height 34
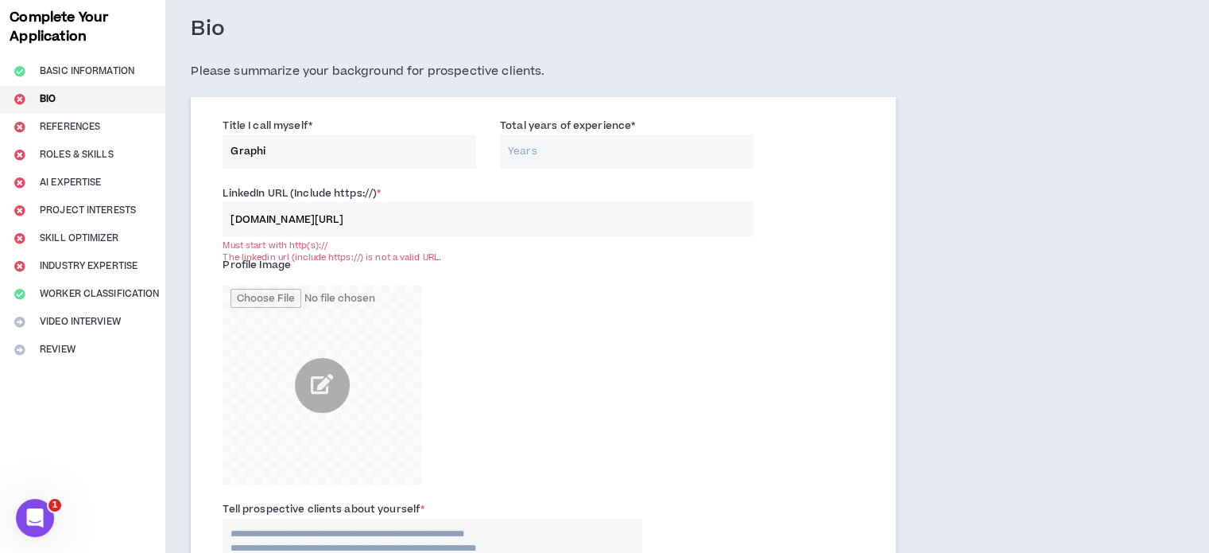
type input "Graphi"
click at [556, 148] on input "Total years of experience *" at bounding box center [627, 151] width 254 height 34
type input "26"
drag, startPoint x: 284, startPoint y: 150, endPoint x: 205, endPoint y: 157, distance: 79.0
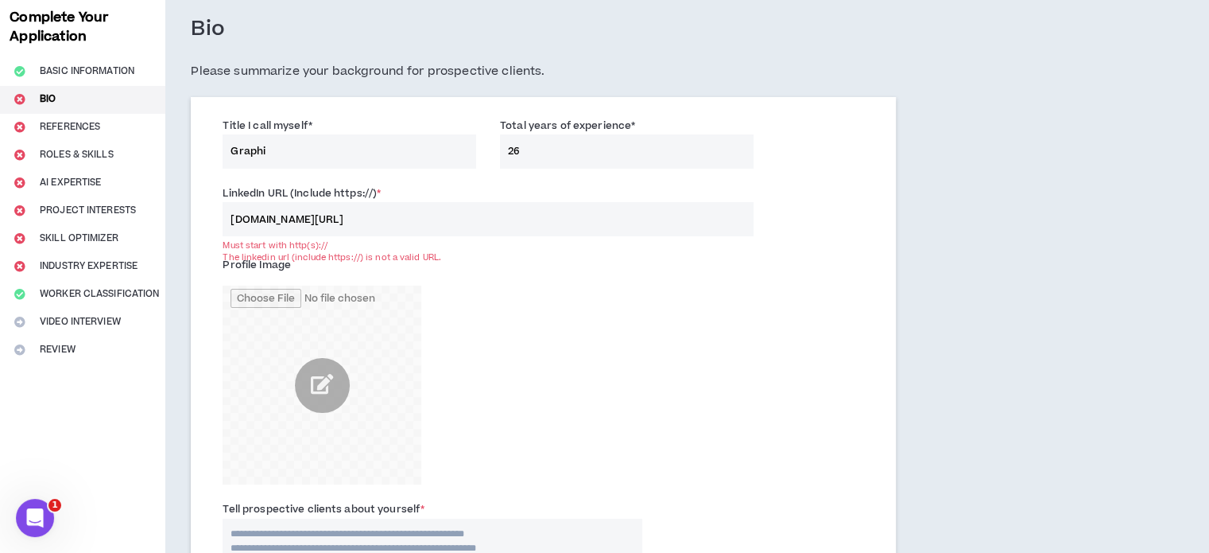
paste input "graphic designer"
click at [231, 152] on input "graphic designer" at bounding box center [350, 151] width 254 height 34
click at [278, 149] on input "Graphic designer" at bounding box center [350, 151] width 254 height 34
click at [351, 144] on input "Graphic Designer" at bounding box center [350, 151] width 254 height 34
type input "Graphic Designer"
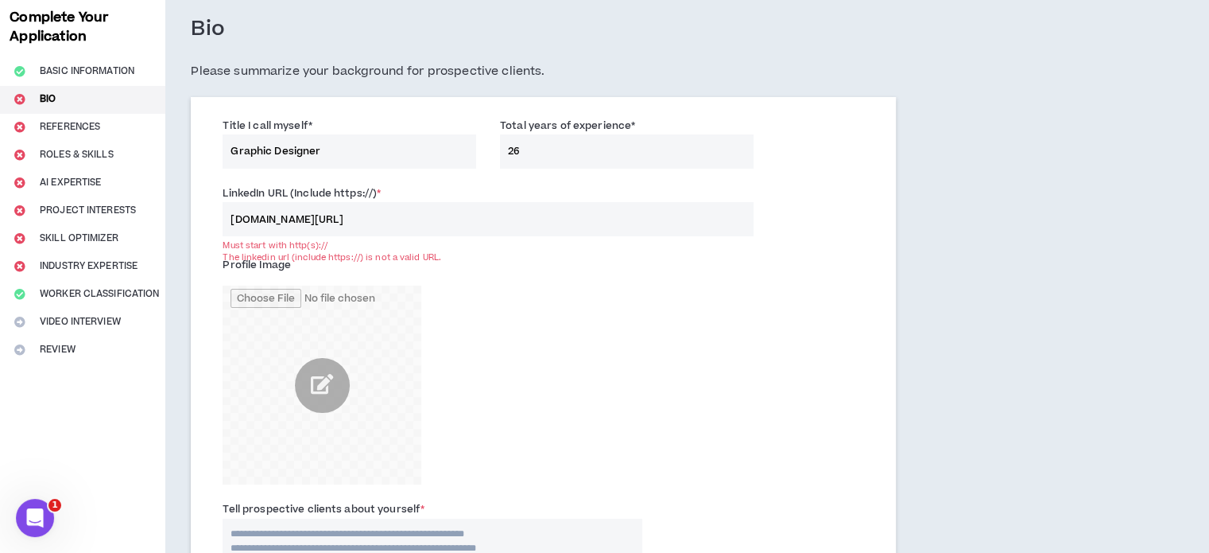
click at [542, 142] on input "26" at bounding box center [627, 151] width 254 height 34
click at [522, 147] on input "26" at bounding box center [627, 151] width 254 height 34
click at [515, 146] on input "26" at bounding box center [627, 151] width 254 height 34
click at [514, 149] on input "26" at bounding box center [627, 151] width 254 height 34
type input "25"
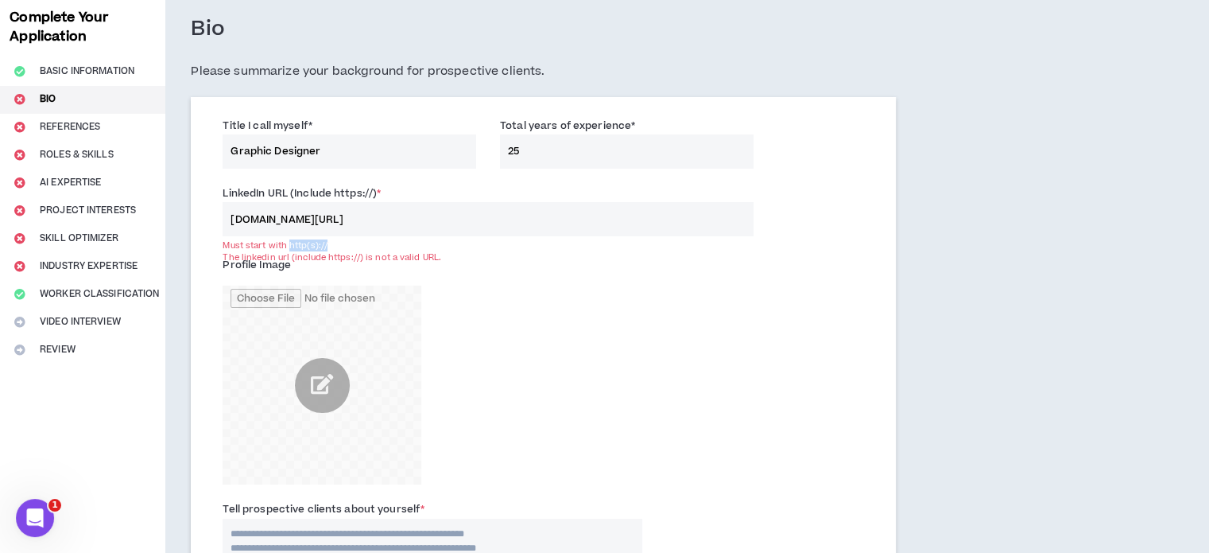
drag, startPoint x: 336, startPoint y: 241, endPoint x: 289, endPoint y: 242, distance: 46.9
click at [289, 242] on div "Must start with http(s)://" at bounding box center [488, 245] width 530 height 12
copy div "http(s)://"
click at [233, 210] on input "[DOMAIN_NAME][URL]" at bounding box center [488, 219] width 530 height 34
paste input "http(s)://"
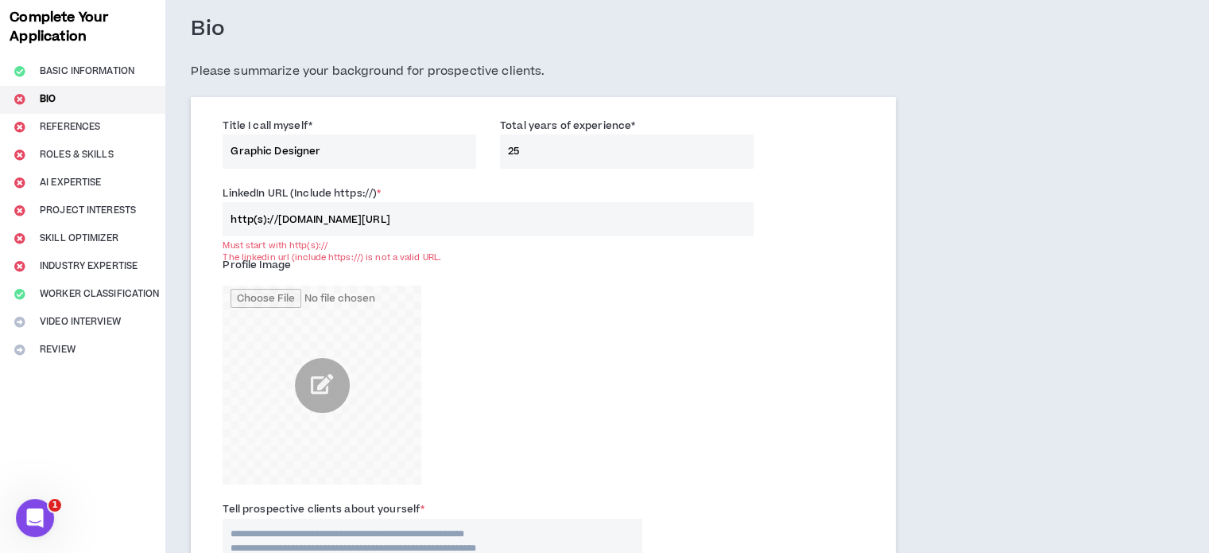
click at [729, 203] on input "http(s)://[DOMAIN_NAME][URL]" at bounding box center [488, 219] width 530 height 34
click at [596, 145] on input "25" at bounding box center [627, 151] width 254 height 34
click at [451, 231] on input "http(s)://[DOMAIN_NAME][URL]" at bounding box center [488, 219] width 530 height 34
click at [258, 219] on input "http(s)://[DOMAIN_NAME][URL]" at bounding box center [488, 219] width 530 height 34
click at [261, 224] on input "https)://[DOMAIN_NAME][URL]" at bounding box center [488, 219] width 530 height 34
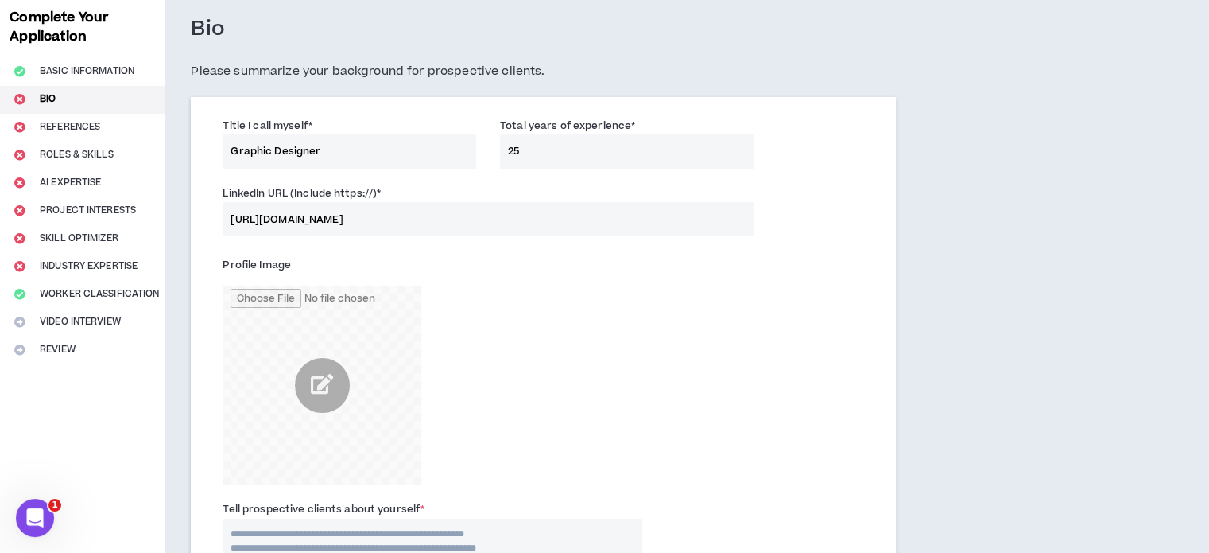
type input "[URL][DOMAIN_NAME]"
click at [510, 192] on div "LinkedIn URL (Include https://) * [URL][DOMAIN_NAME]" at bounding box center [488, 210] width 530 height 52
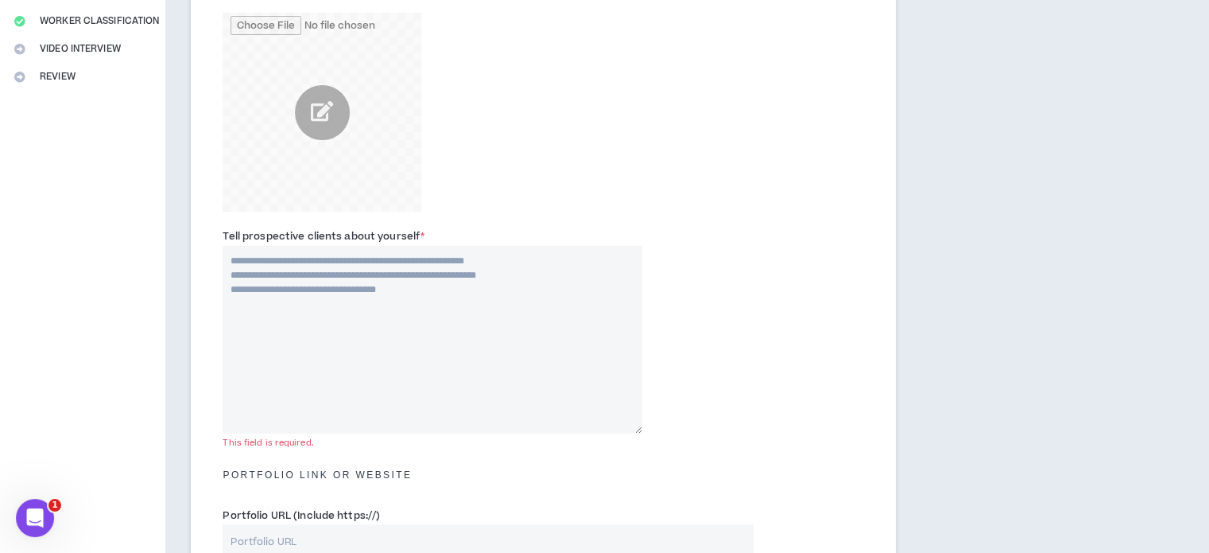
scroll to position [398, 0]
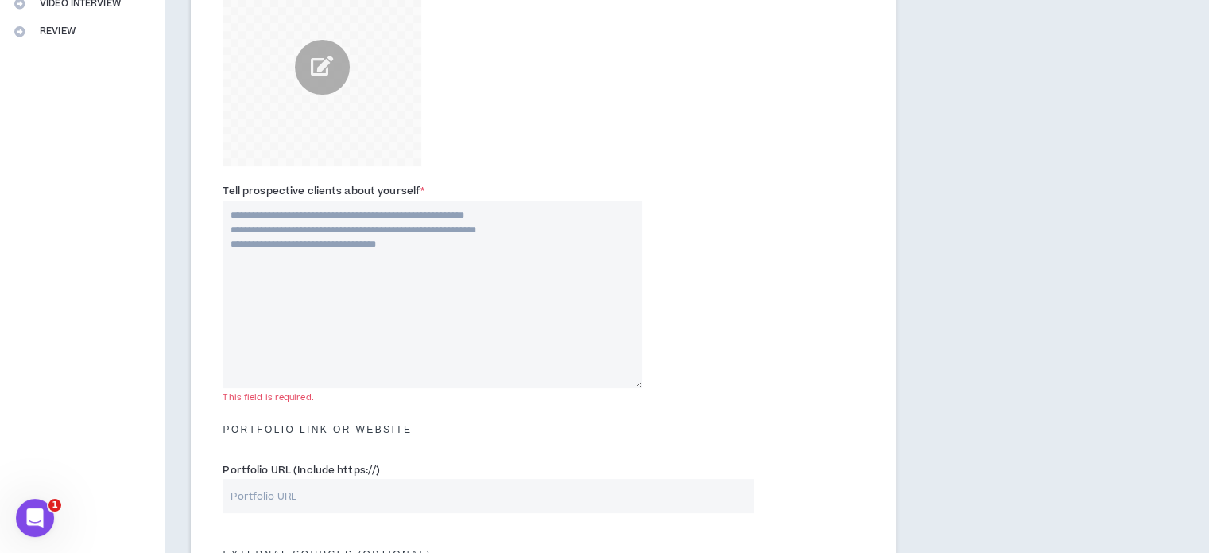
click at [462, 224] on textarea "Tell prospective clients about yourself *" at bounding box center [433, 294] width 420 height 188
paste textarea "**********"
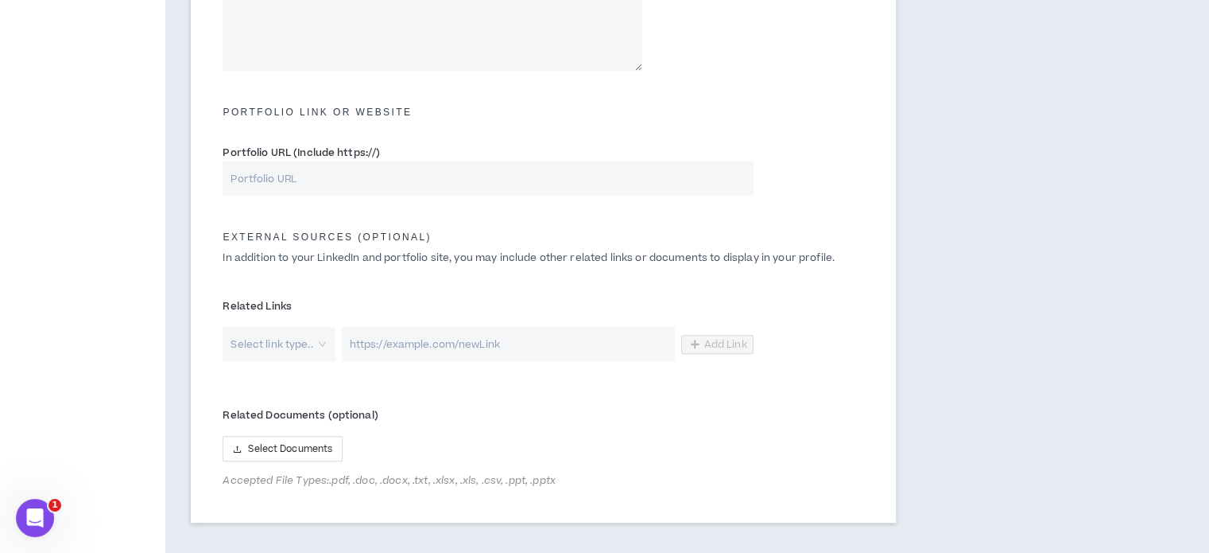
scroll to position [716, 0]
type textarea "**********"
click at [369, 189] on input "Portfolio URL (Include https://)" at bounding box center [488, 178] width 530 height 34
paste input "[URL][DOMAIN_NAME]"
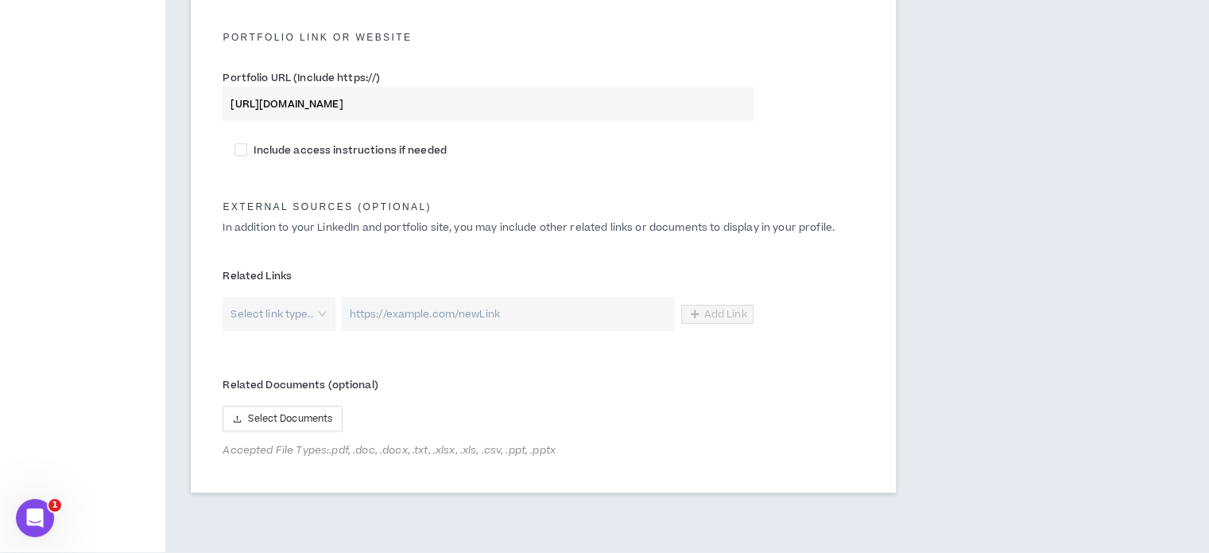
scroll to position [795, 0]
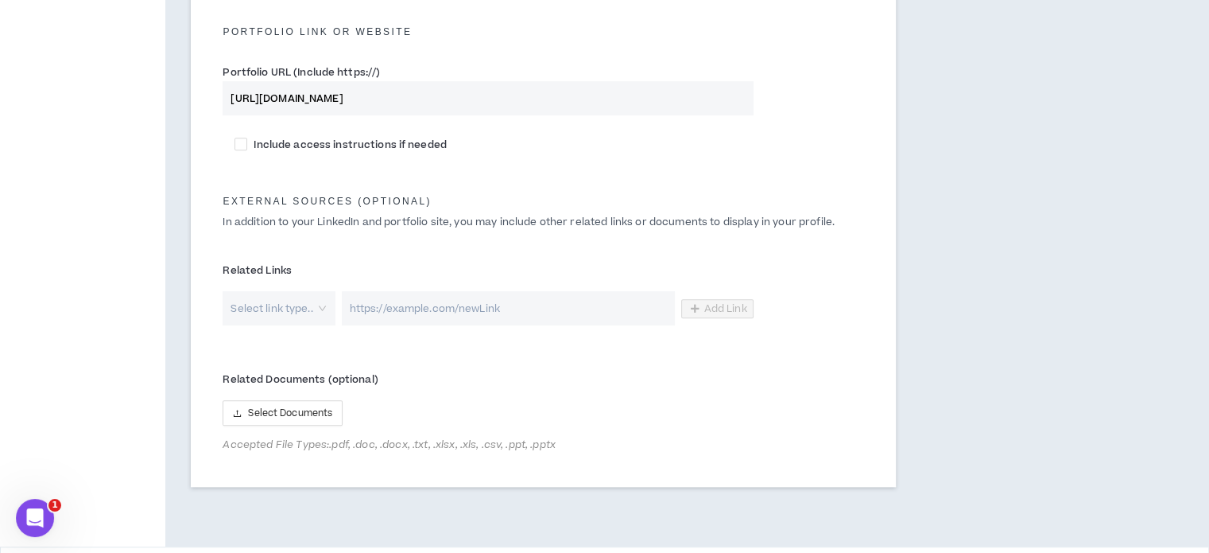
type input "[URL][DOMAIN_NAME]"
click at [578, 177] on div "External Sources (optional) In addition to your LinkedIn and portfolio site, yo…" at bounding box center [544, 207] width 666 height 62
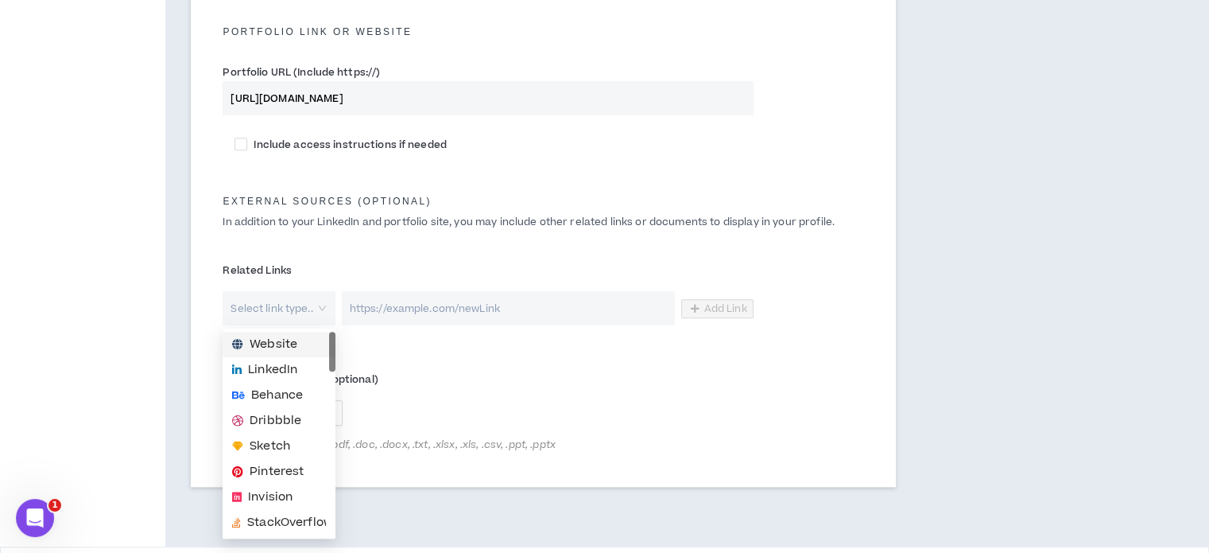
click at [320, 312] on div "Select link type.." at bounding box center [279, 308] width 112 height 34
click at [303, 392] on span "Behance" at bounding box center [279, 394] width 94 height 17
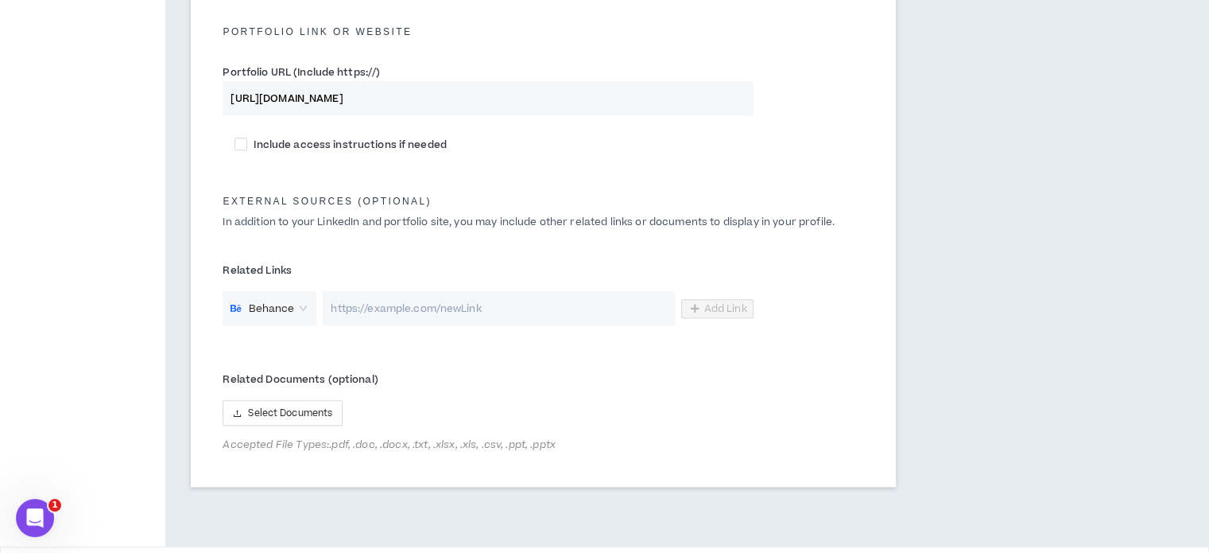
click at [476, 313] on input "url" at bounding box center [498, 308] width 351 height 34
paste input "[URL][DOMAIN_NAME]"
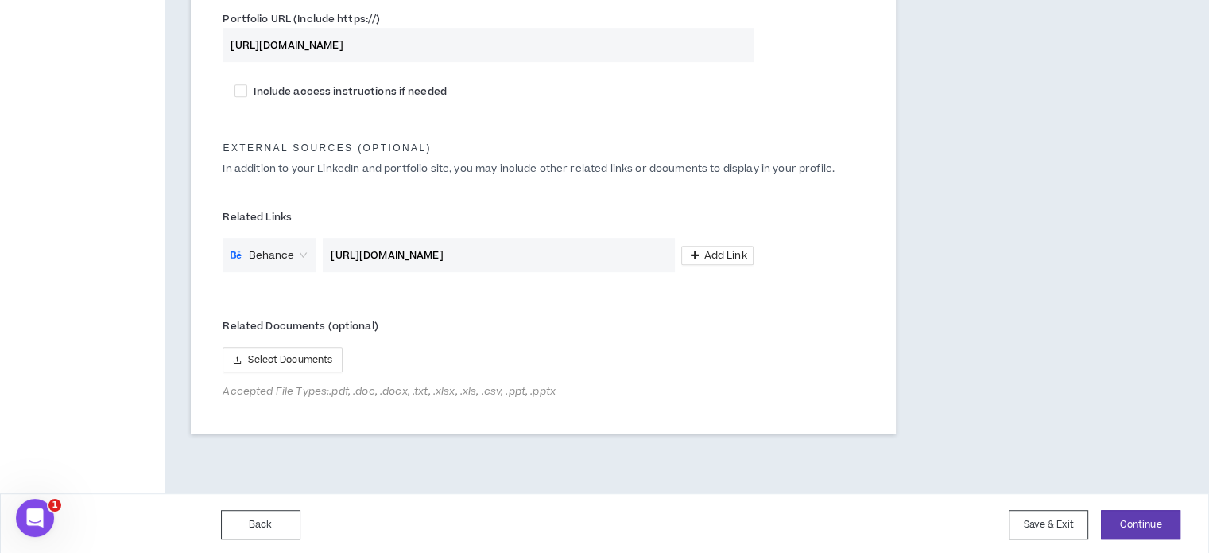
scroll to position [851, 0]
type input "[URL][DOMAIN_NAME]"
click at [700, 251] on button "Add Link" at bounding box center [717, 252] width 72 height 19
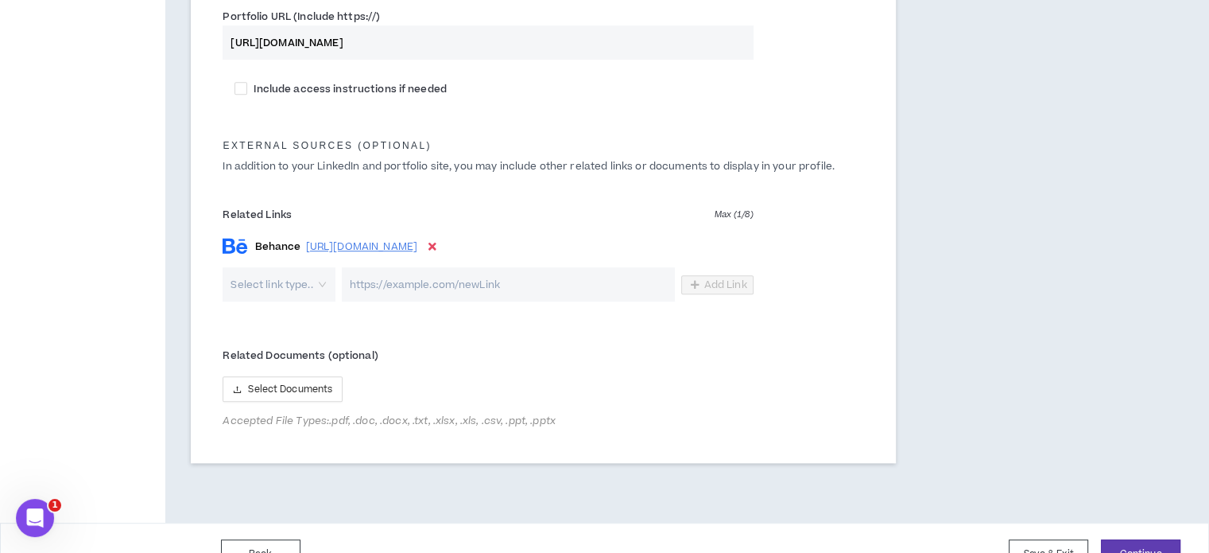
click at [309, 282] on input "search" at bounding box center [272, 284] width 83 height 34
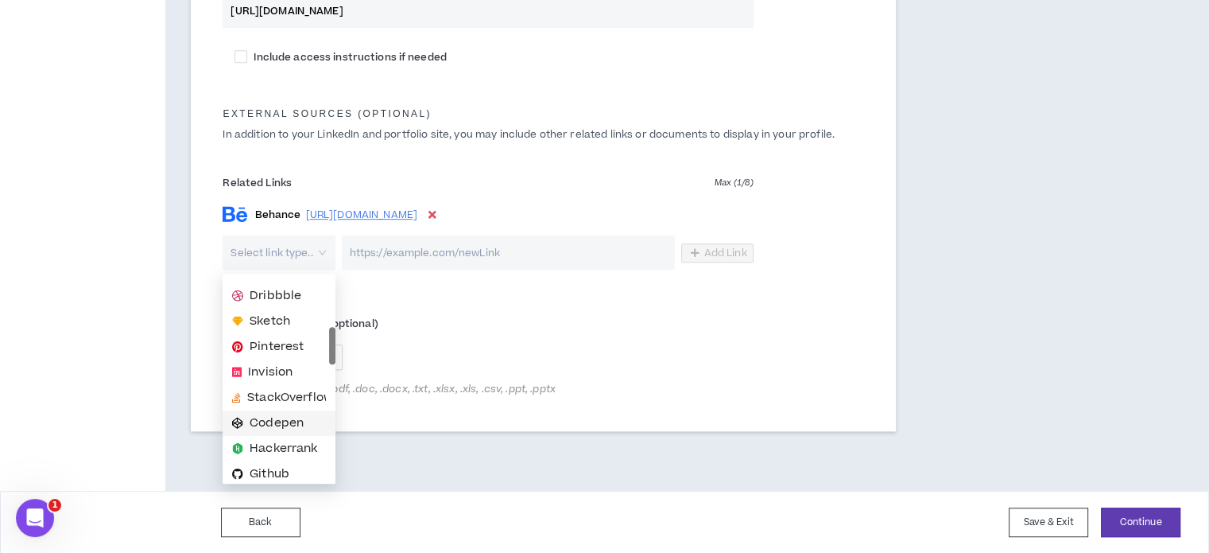
scroll to position [0, 0]
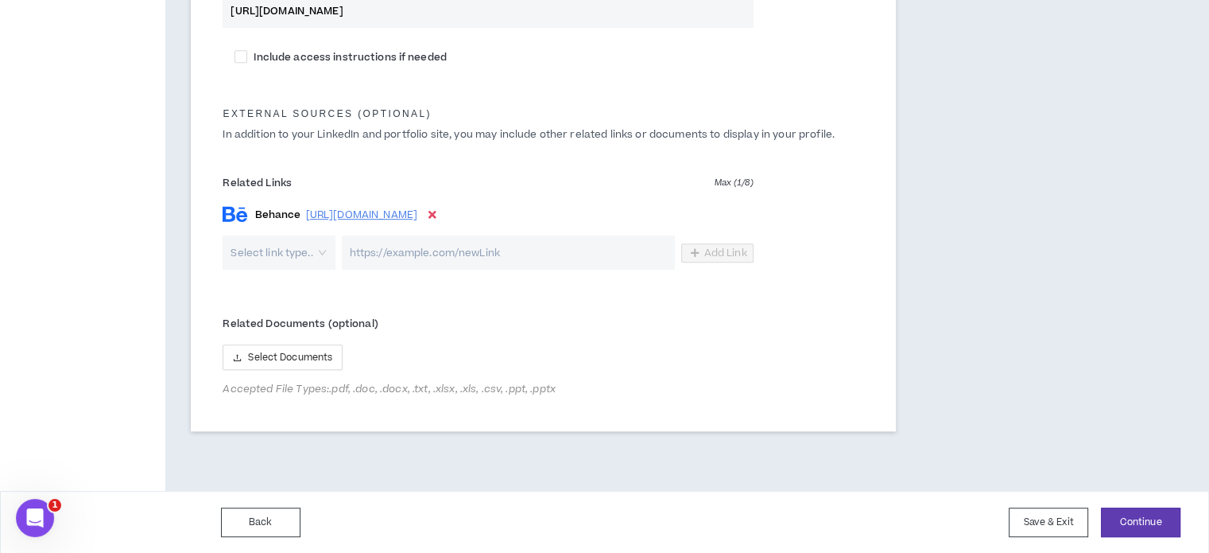
click at [445, 314] on label "Related Documents (optional)" at bounding box center [488, 323] width 530 height 25
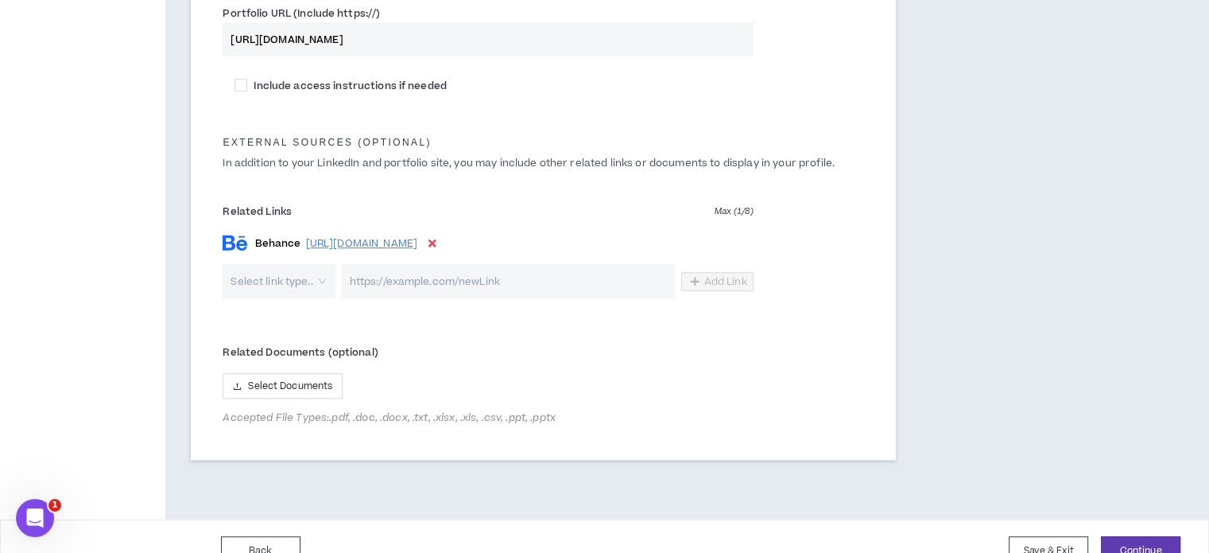
scroll to position [883, 0]
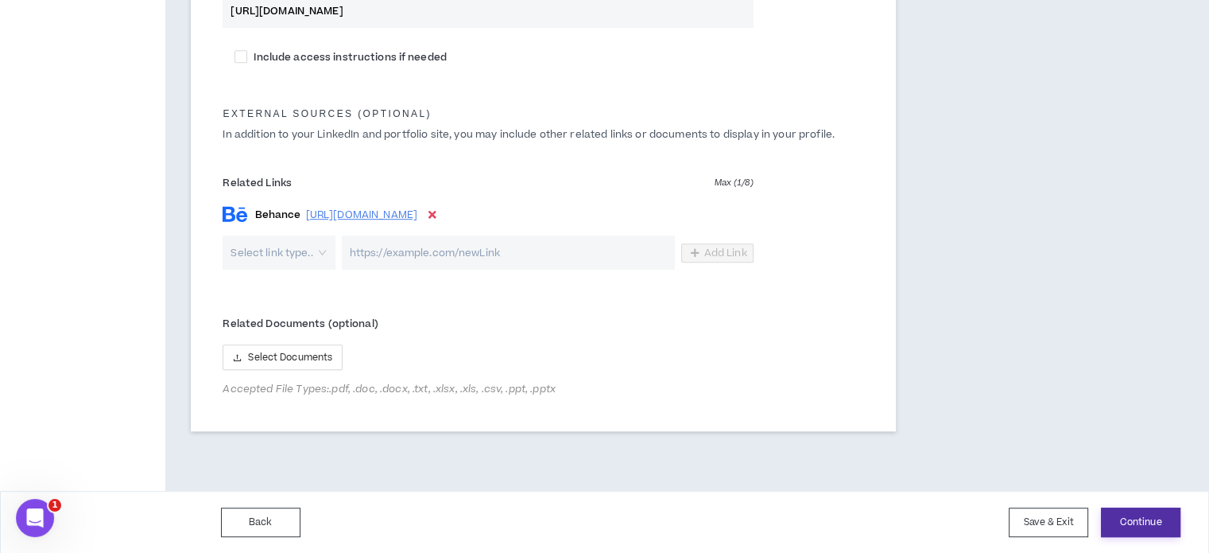
drag, startPoint x: 1147, startPoint y: 514, endPoint x: 1155, endPoint y: 503, distance: 14.3
click at [1147, 515] on button "Continue" at bounding box center [1141, 521] width 80 height 29
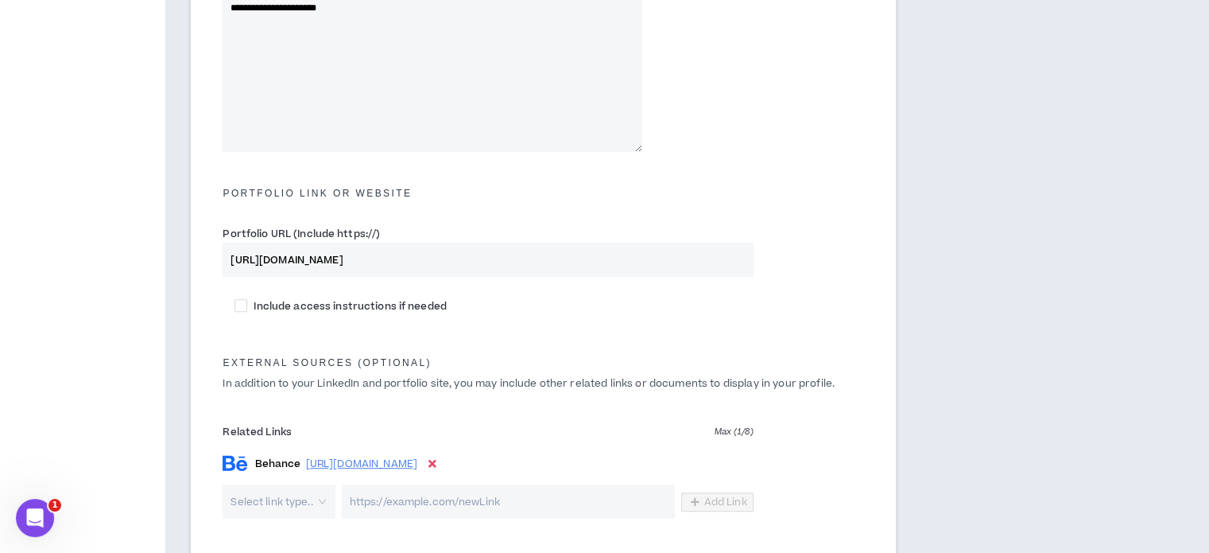
scroll to position [619, 0]
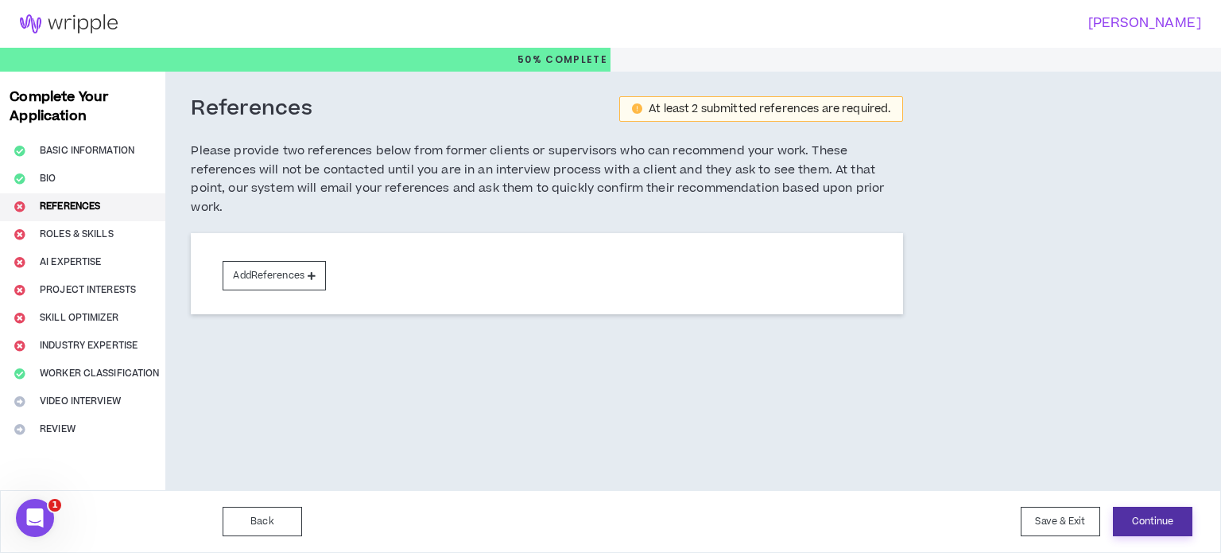
click at [1167, 521] on button "Continue" at bounding box center [1153, 521] width 80 height 29
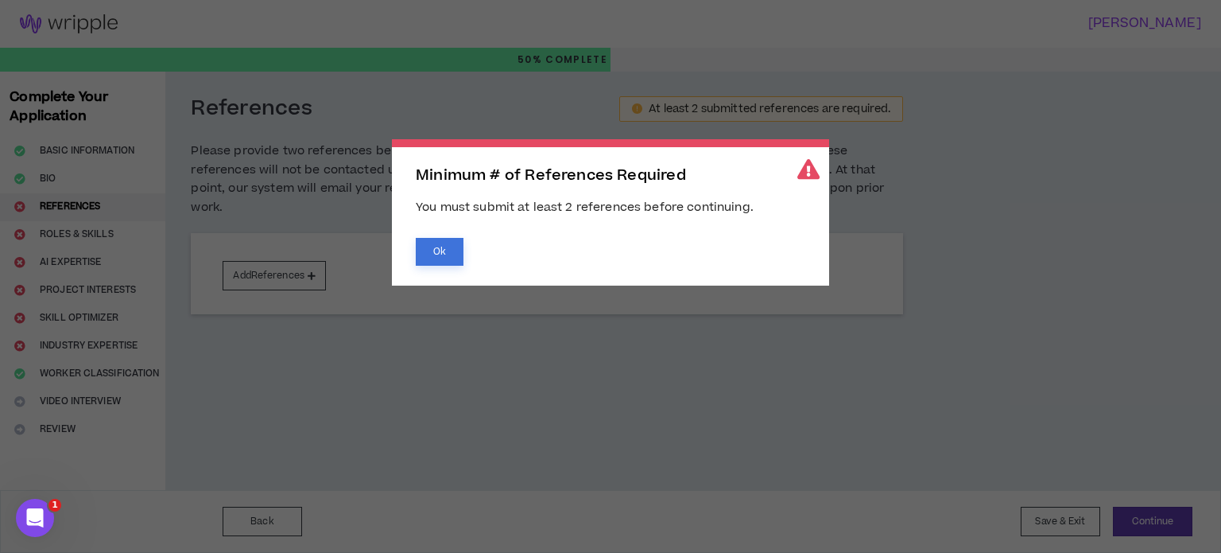
click at [452, 250] on button "Ok" at bounding box center [440, 252] width 48 height 28
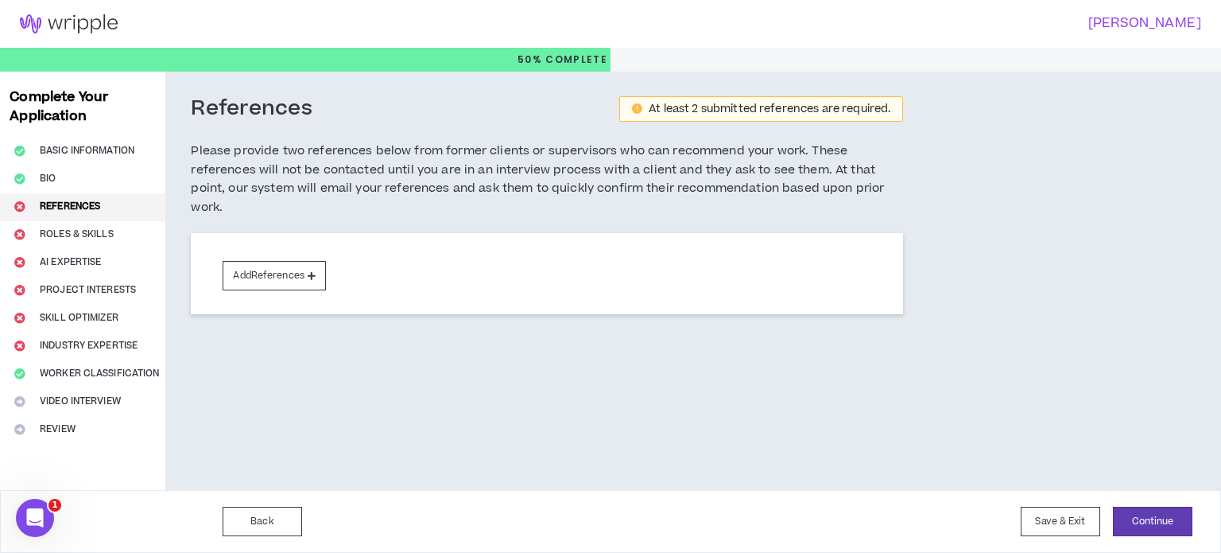
click at [312, 276] on body "[PERSON_NAME] 50% Complete Complete Your Application Basic Information Bio Refe…" at bounding box center [610, 276] width 1221 height 553
click at [293, 272] on button "Add References" at bounding box center [274, 275] width 103 height 29
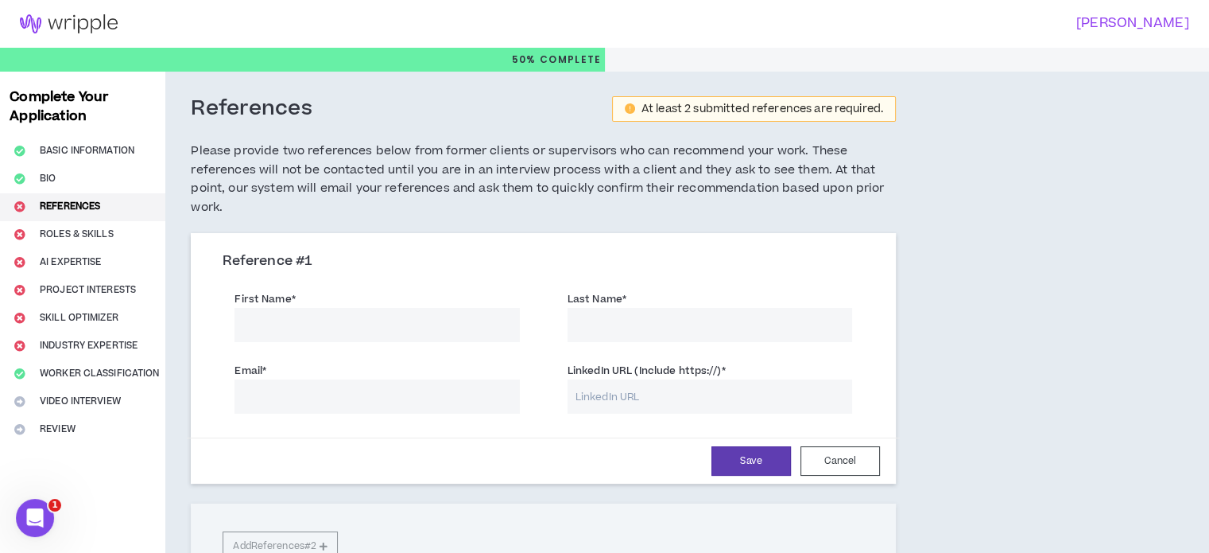
click at [328, 317] on input "First Name *" at bounding box center [377, 325] width 285 height 34
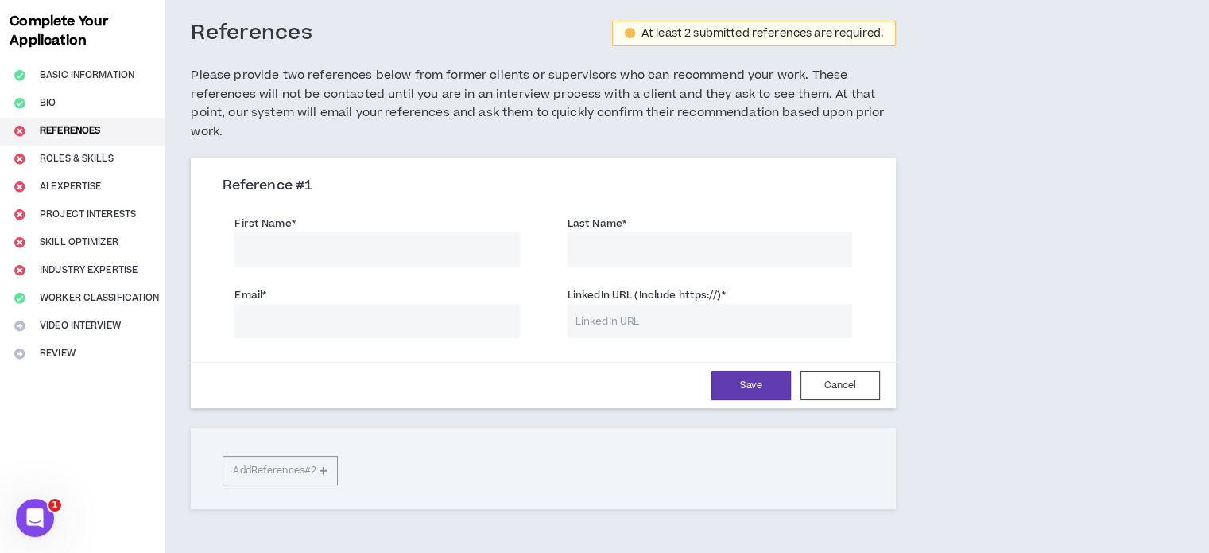
scroll to position [80, 0]
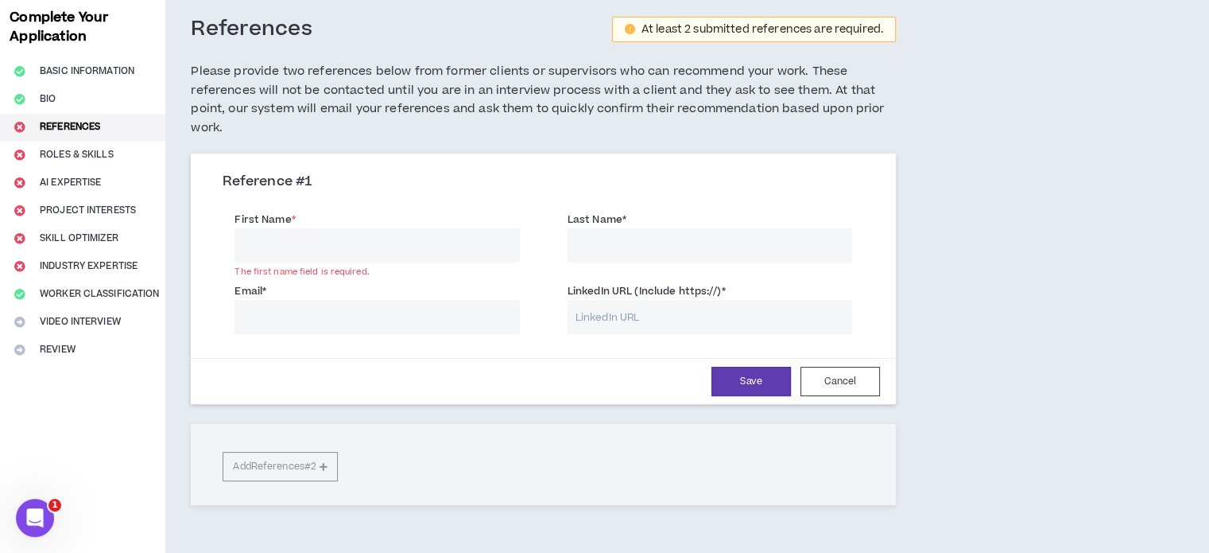
click at [334, 239] on input "First Name *" at bounding box center [377, 245] width 285 height 34
paste input "[PERSON_NAME]"
type input "[PERSON_NAME]"
click at [621, 241] on input "Last Name *" at bounding box center [710, 245] width 285 height 34
paste input "[PERSON_NAME]"
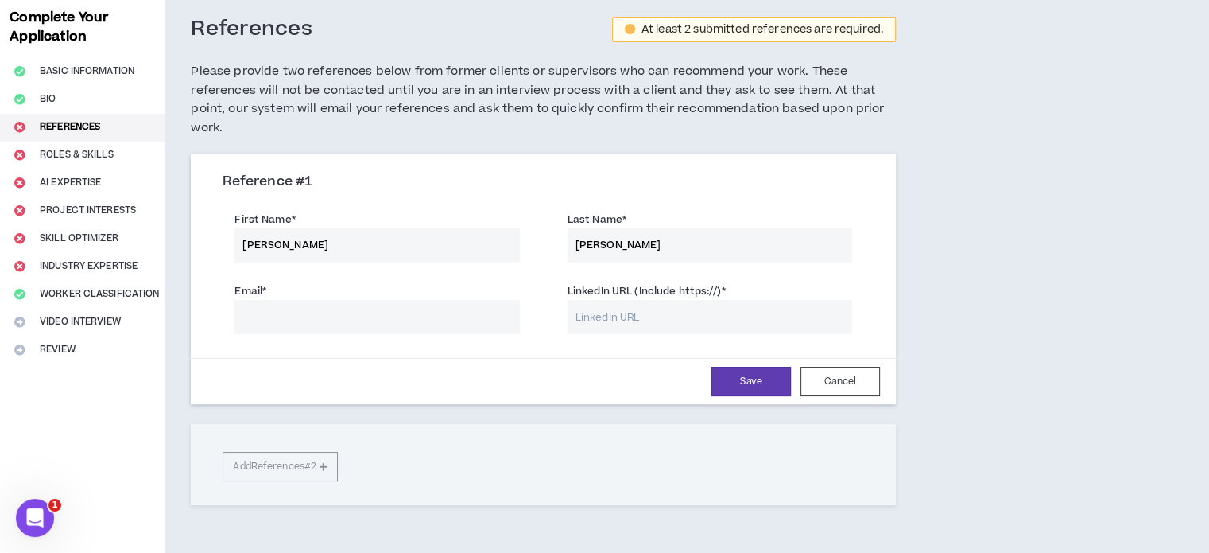
drag, startPoint x: 607, startPoint y: 240, endPoint x: 550, endPoint y: 246, distance: 56.7
click at [550, 246] on div "Last Name * [PERSON_NAME]" at bounding box center [710, 235] width 332 height 56
type input "[PERSON_NAME]"
drag, startPoint x: 268, startPoint y: 243, endPoint x: 372, endPoint y: 240, distance: 104.2
click at [369, 239] on input "[PERSON_NAME]" at bounding box center [377, 245] width 285 height 34
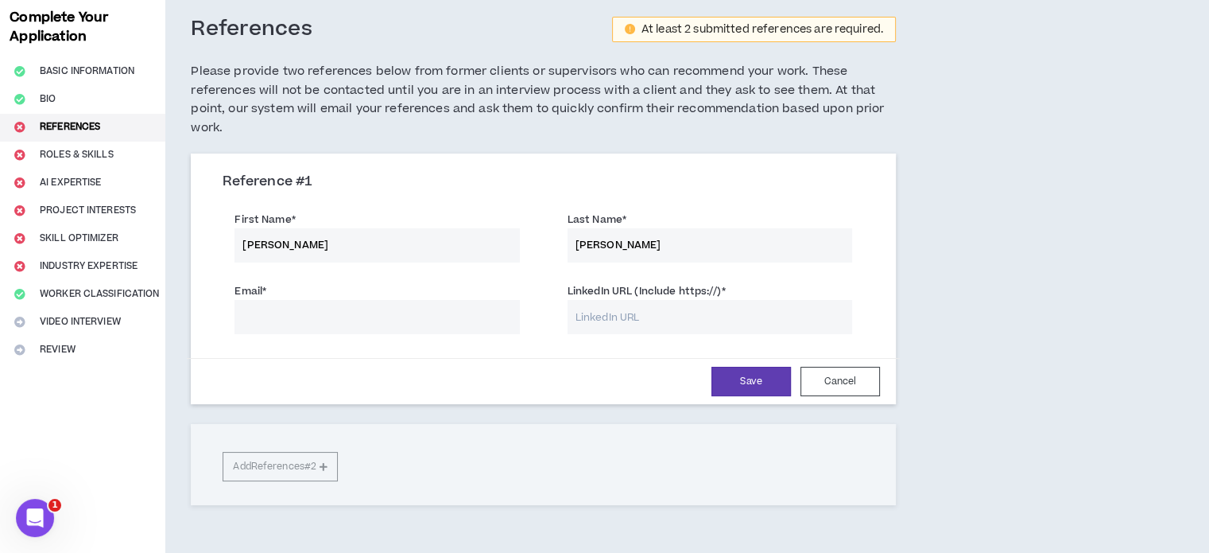
type input "[PERSON_NAME]"
click at [356, 314] on input "Email *" at bounding box center [377, 317] width 285 height 34
click at [518, 177] on h3 "Reference # 1" at bounding box center [544, 181] width 642 height 17
click at [663, 322] on input "LinkedIn URL (Include https://) *" at bounding box center [710, 317] width 285 height 34
click at [611, 316] on input "LinkedIn URL (Include https://) *" at bounding box center [710, 317] width 285 height 34
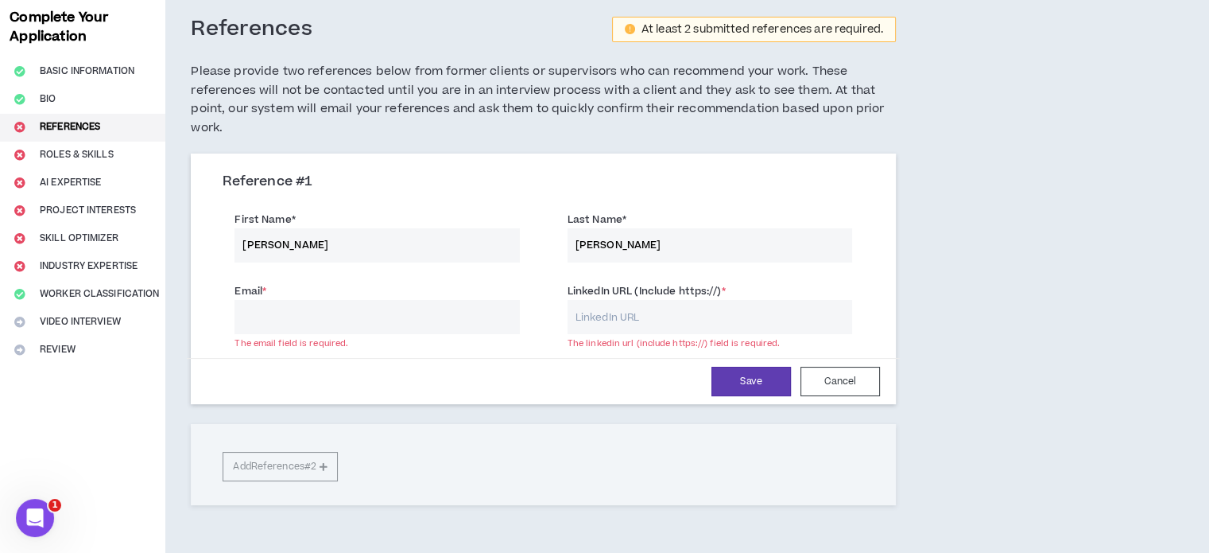
paste input "[DOMAIN_NAME][URL]"
click at [574, 314] on input "[DOMAIN_NAME][URL]" at bounding box center [710, 317] width 285 height 34
click at [626, 310] on input "[DOMAIN_NAME][URL]" at bounding box center [710, 317] width 285 height 34
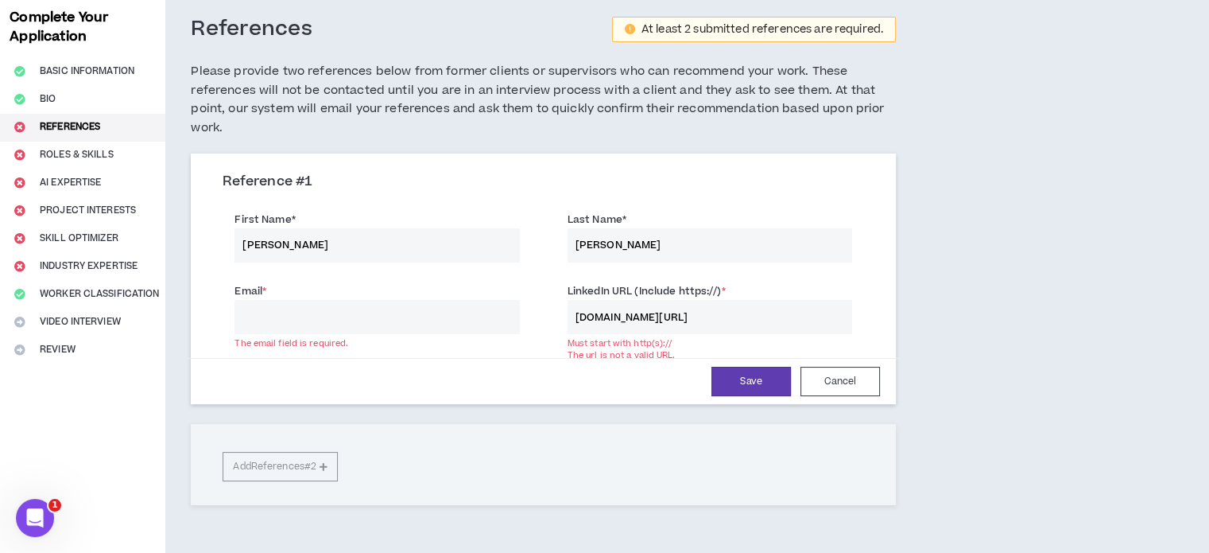
paste input "[URL][DOMAIN_NAME]"
type input "[URL][DOMAIN_NAME]"
click at [773, 382] on button "Save" at bounding box center [752, 381] width 80 height 29
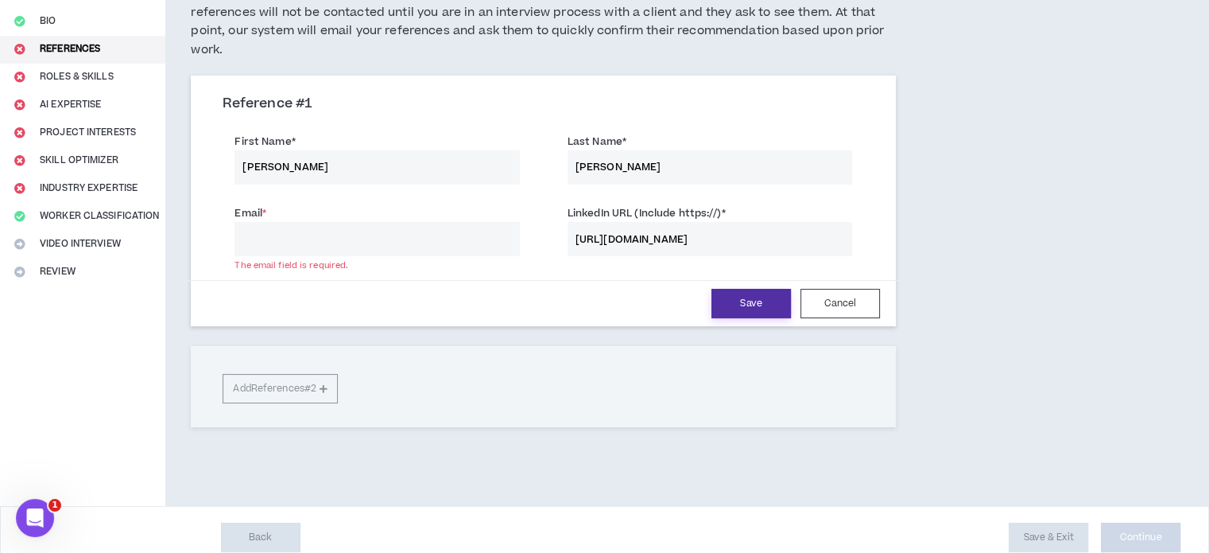
scroll to position [172, 0]
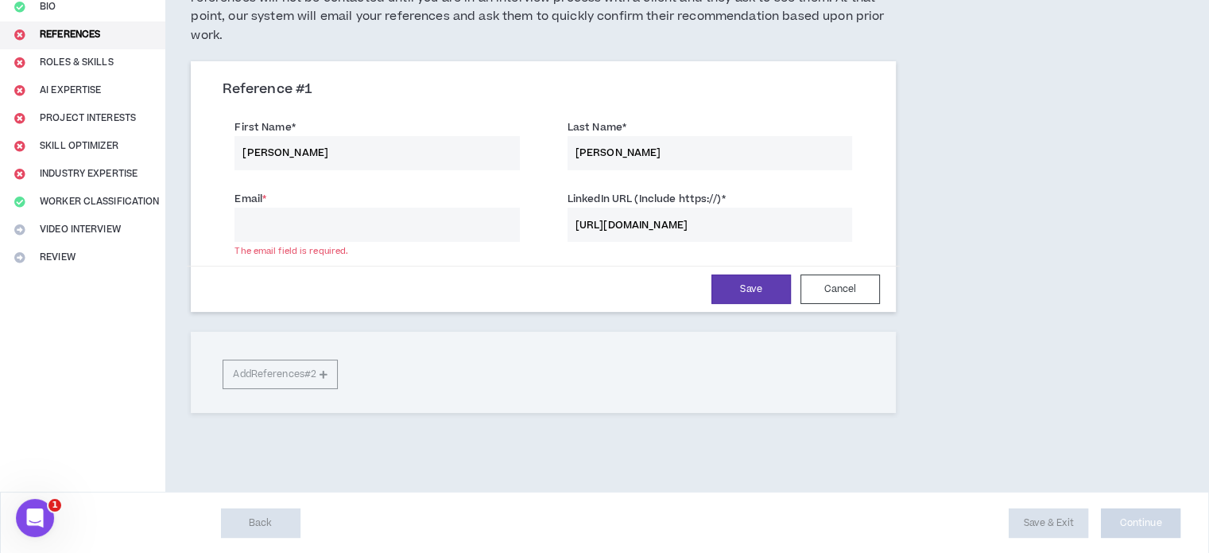
click at [475, 228] on input "Email *" at bounding box center [377, 225] width 285 height 34
click at [471, 198] on div "Email * The email field is required." at bounding box center [377, 216] width 285 height 52
click at [441, 221] on input "Email *" at bounding box center [377, 225] width 285 height 34
paste input "[URL][DOMAIN_NAME]"
drag, startPoint x: 390, startPoint y: 225, endPoint x: 232, endPoint y: 242, distance: 159.1
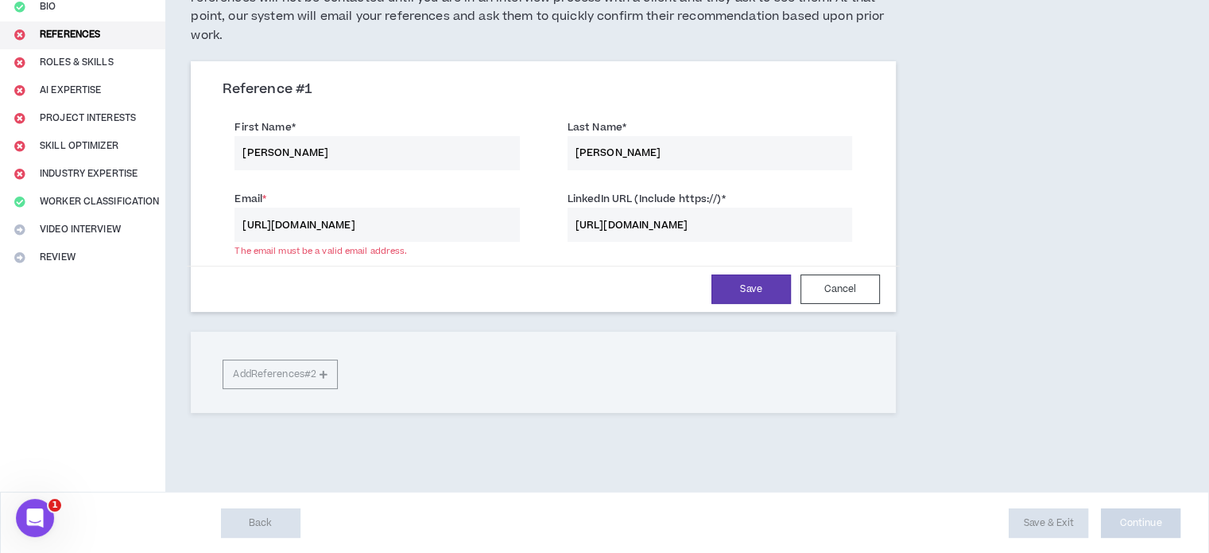
click at [232, 242] on div "Email * [URL][DOMAIN_NAME] The email must be a valid email address. LinkedIn UR…" at bounding box center [544, 218] width 666 height 72
click at [424, 231] on input "nadiatarazonaramirez/" at bounding box center [377, 225] width 285 height 34
type input "[EMAIL_ADDRESS][DOMAIN_NAME]"
click at [751, 293] on button "Save" at bounding box center [752, 288] width 80 height 29
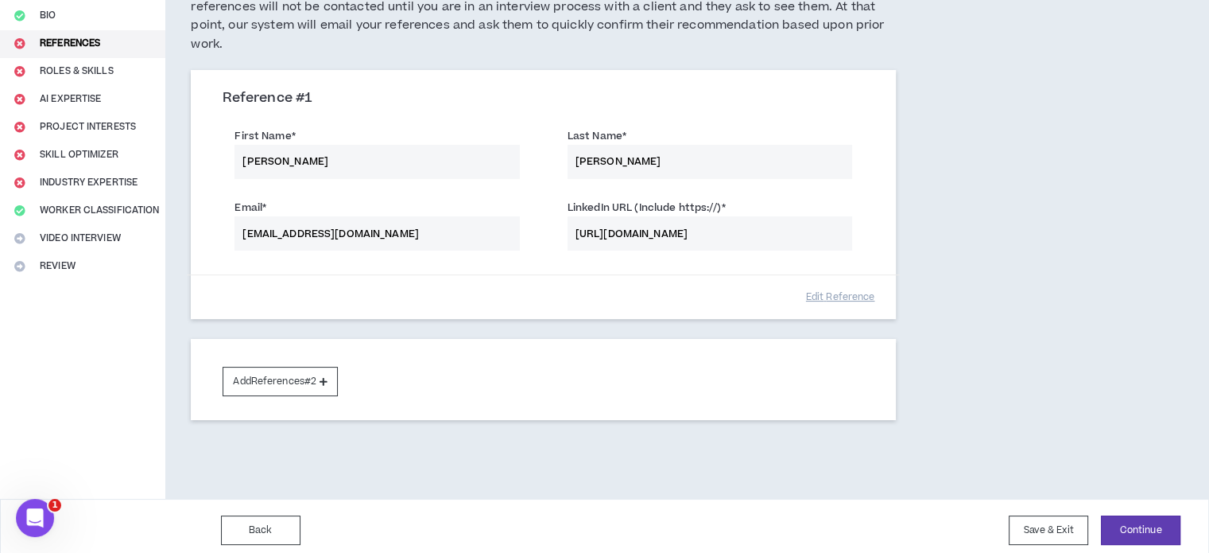
scroll to position [170, 0]
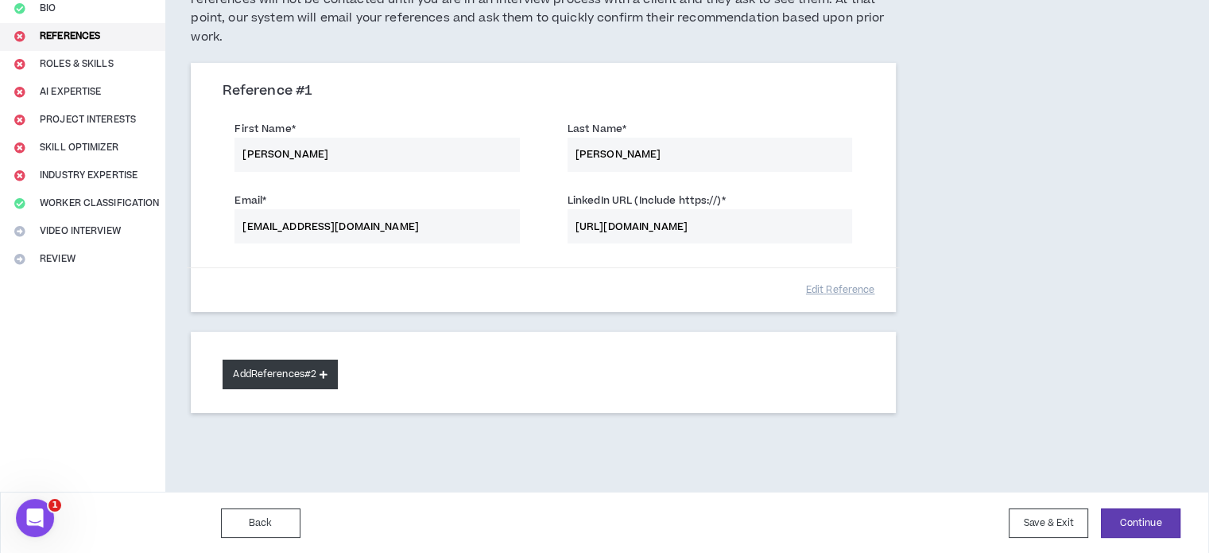
click at [327, 381] on button "Add References #2" at bounding box center [280, 373] width 115 height 29
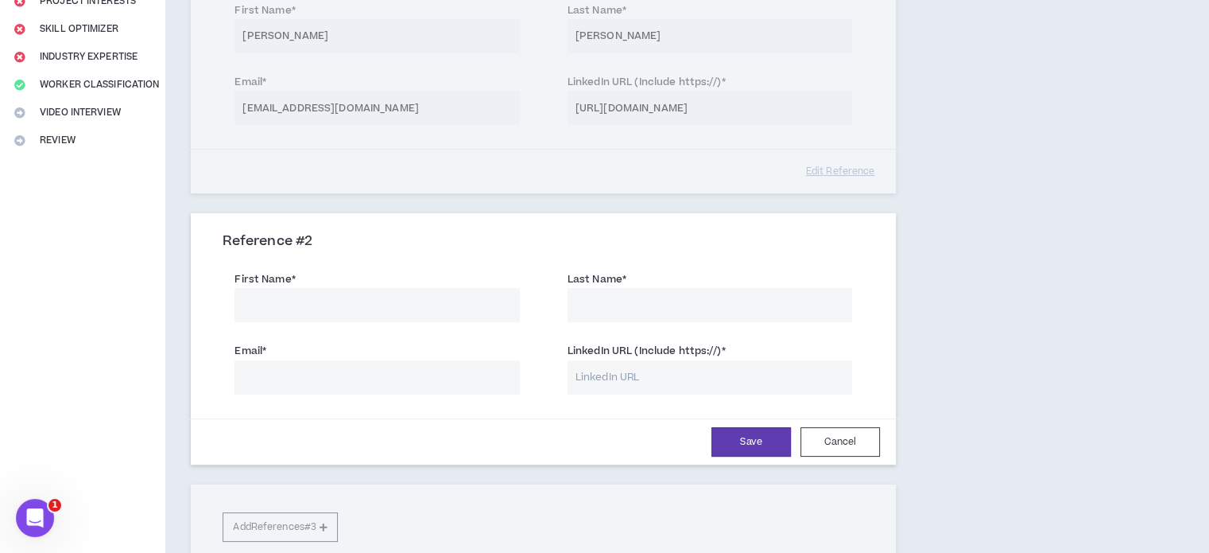
scroll to position [329, 0]
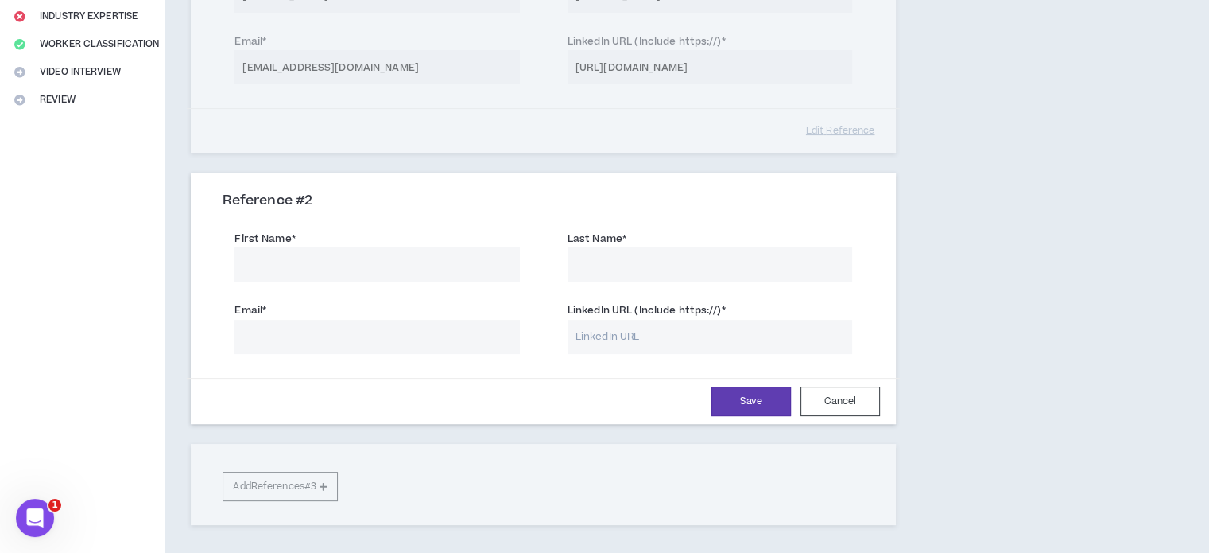
click at [376, 258] on input "First Name *" at bounding box center [377, 264] width 285 height 34
paste input "[PERSON_NAME]"
drag, startPoint x: 261, startPoint y: 264, endPoint x: 350, endPoint y: 277, distance: 90.0
click at [350, 277] on input "[PERSON_NAME]" at bounding box center [377, 264] width 285 height 34
type input "[PERSON_NAME]"
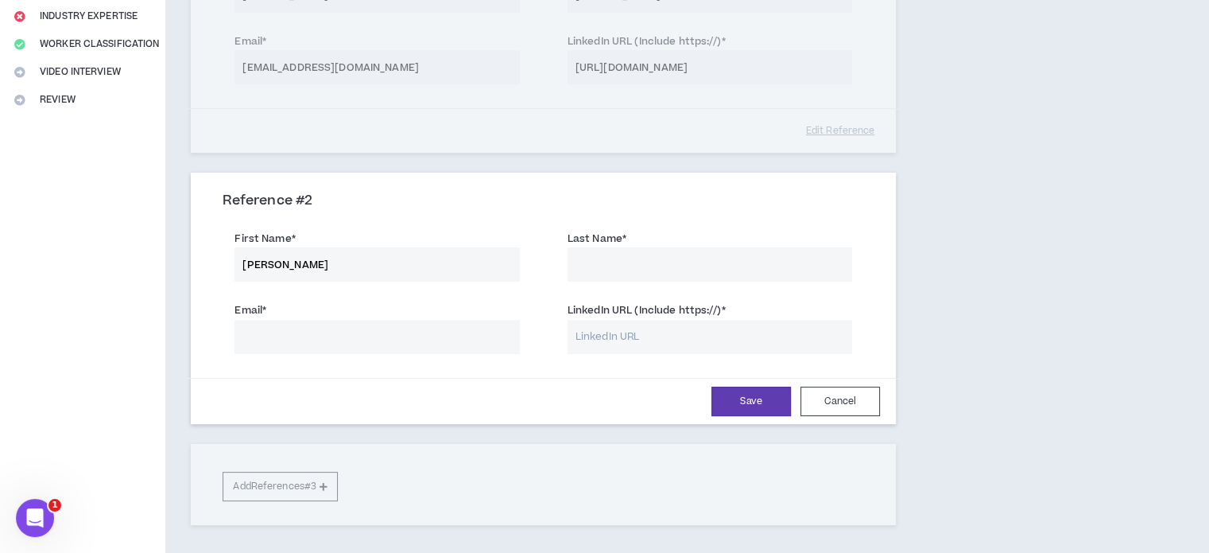
click at [636, 257] on input "Last Name *" at bounding box center [710, 264] width 285 height 34
paste input "[PERSON_NAME]"
click at [660, 226] on div "Last Name * [PERSON_NAME]" at bounding box center [710, 254] width 332 height 56
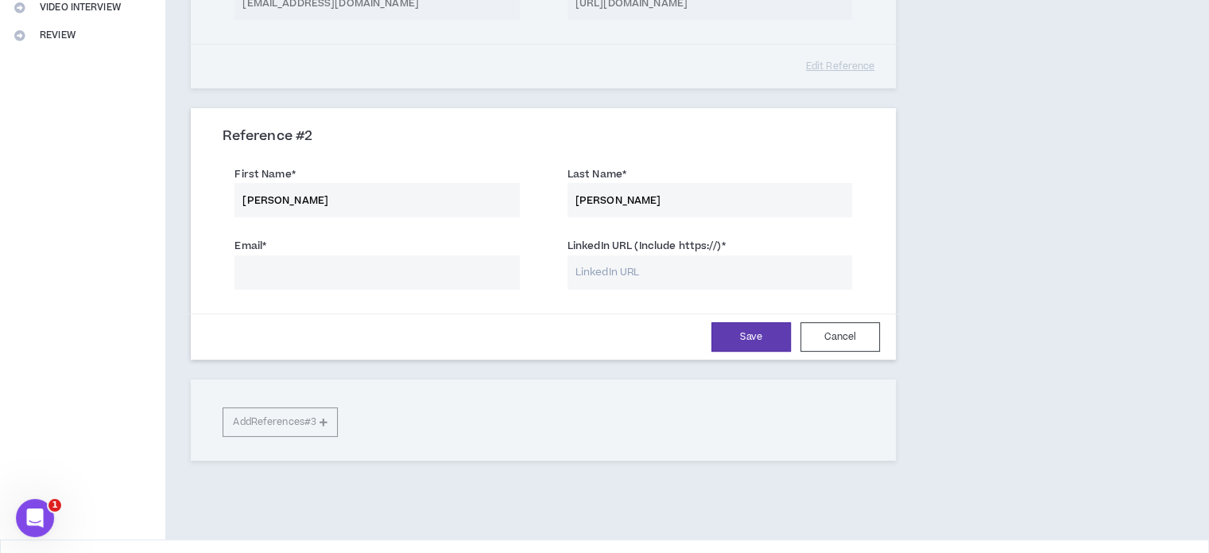
scroll to position [398, 0]
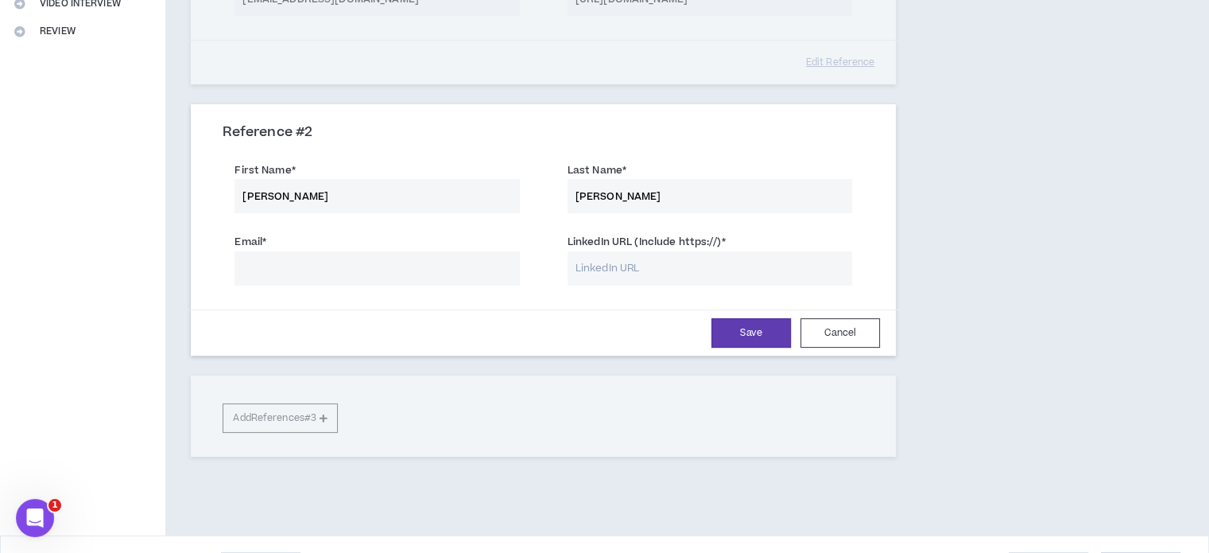
drag, startPoint x: 598, startPoint y: 193, endPoint x: 553, endPoint y: 187, distance: 45.0
click at [556, 187] on div "Last Name * [PERSON_NAME]" at bounding box center [710, 187] width 309 height 52
type input "[PERSON_NAME]"
click at [448, 272] on input "Email *" at bounding box center [377, 268] width 285 height 34
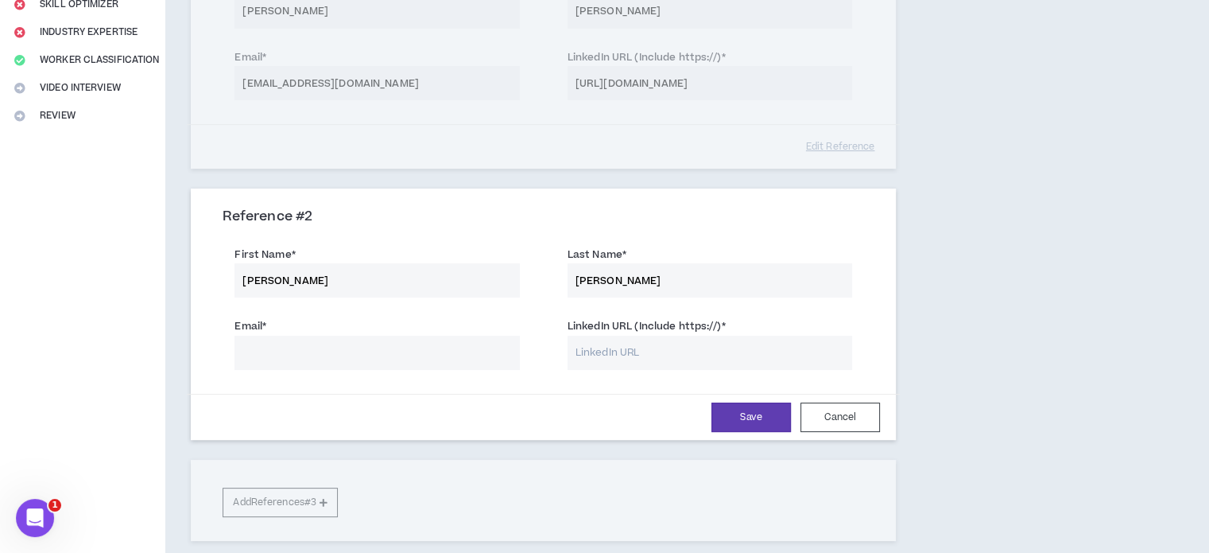
scroll to position [318, 0]
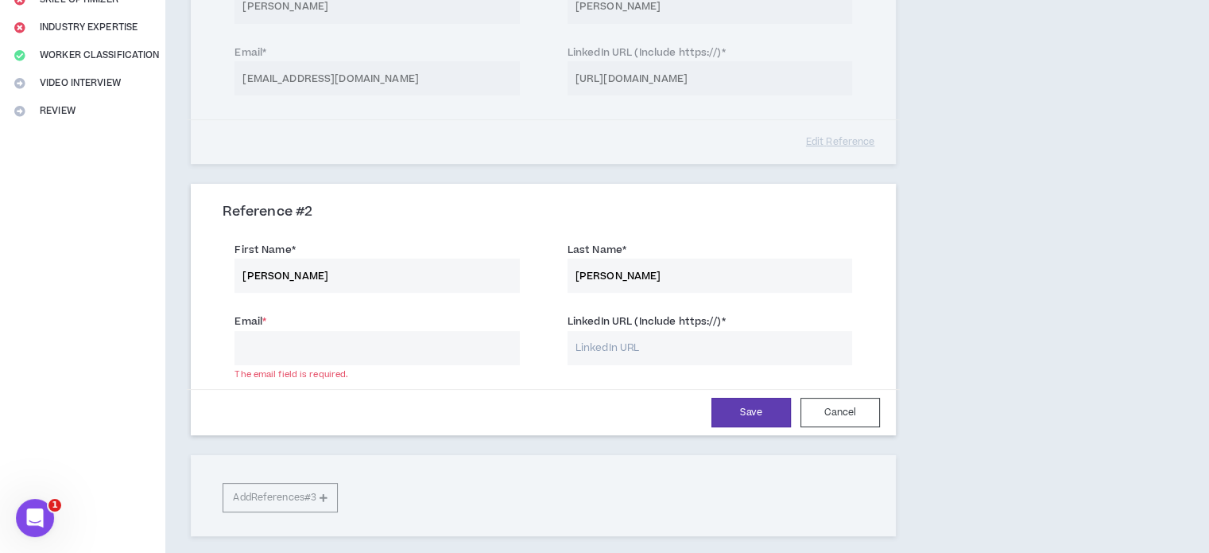
drag, startPoint x: 292, startPoint y: 286, endPoint x: 232, endPoint y: 289, distance: 59.7
click at [232, 289] on div "First Name * [PERSON_NAME]" at bounding box center [377, 267] width 309 height 52
click at [386, 281] on input "[PERSON_NAME]" at bounding box center [377, 275] width 285 height 34
type input "[PERSON_NAME]"
click at [594, 349] on input "LinkedIn URL (Include https://) *" at bounding box center [710, 348] width 285 height 34
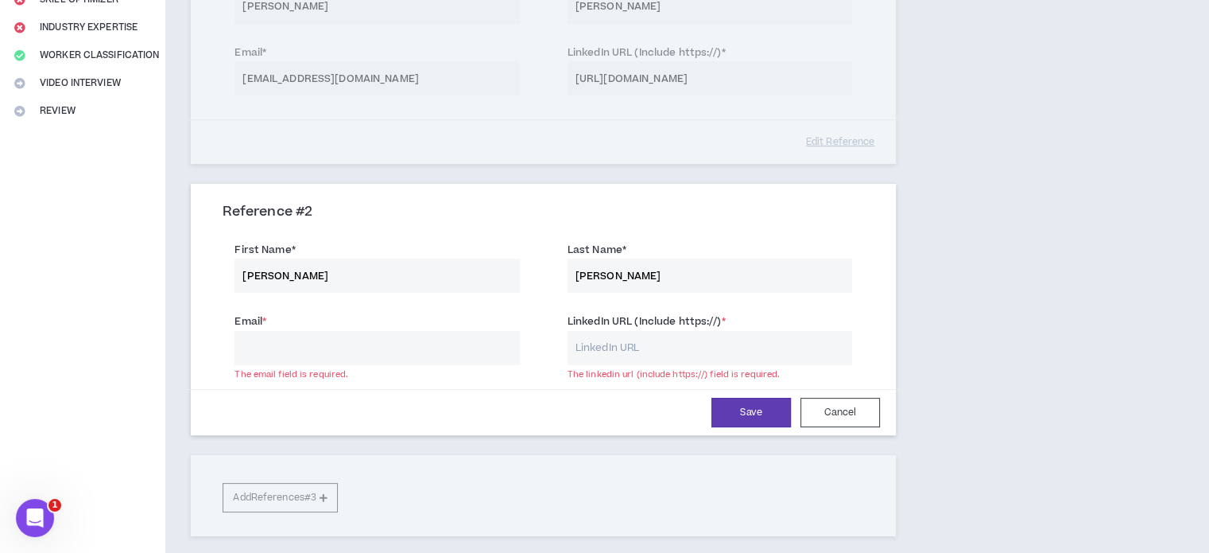
paste input "[URL][DOMAIN_NAME]"
type input "[URL][DOMAIN_NAME]"
click at [356, 339] on input "Email *" at bounding box center [377, 348] width 285 height 34
paste input "[EMAIL_ADDRESS][DOMAIN_NAME]"
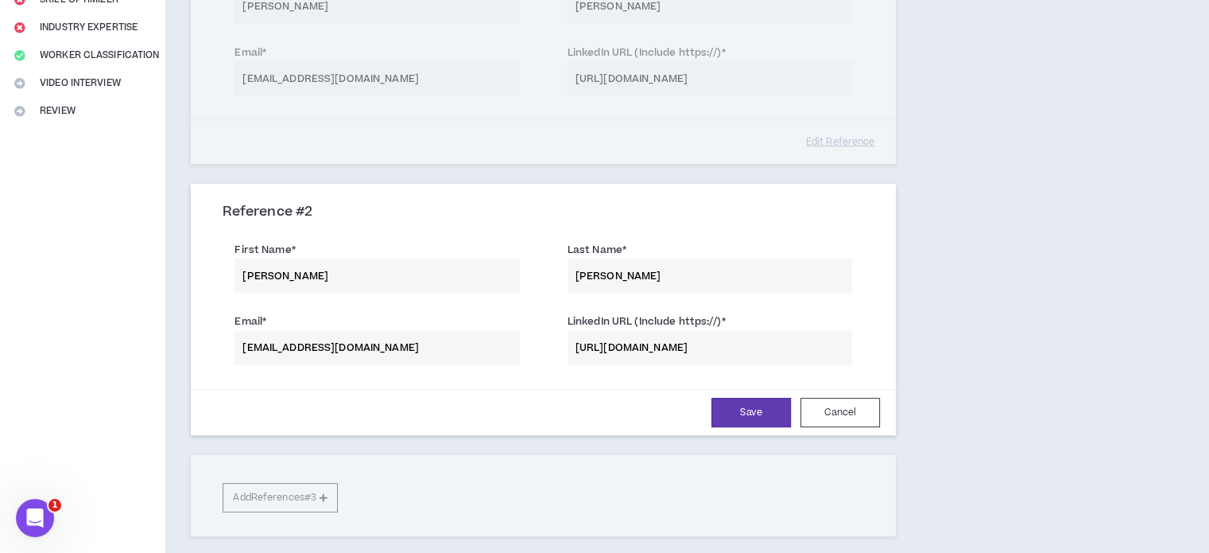
type input "[EMAIL_ADDRESS][DOMAIN_NAME]"
click at [750, 413] on button "Save" at bounding box center [752, 412] width 80 height 29
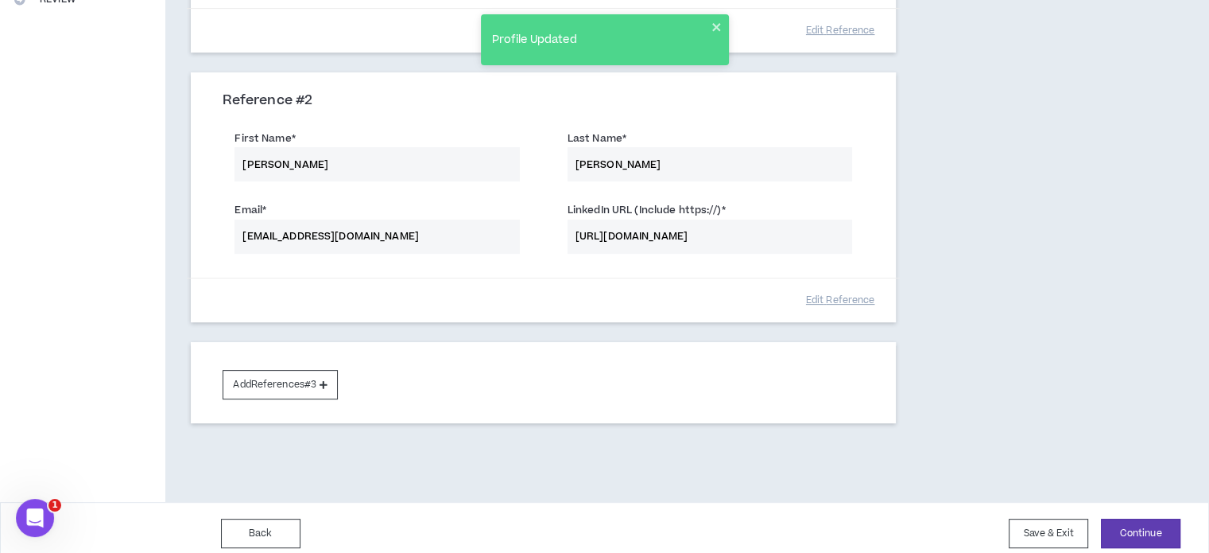
scroll to position [439, 0]
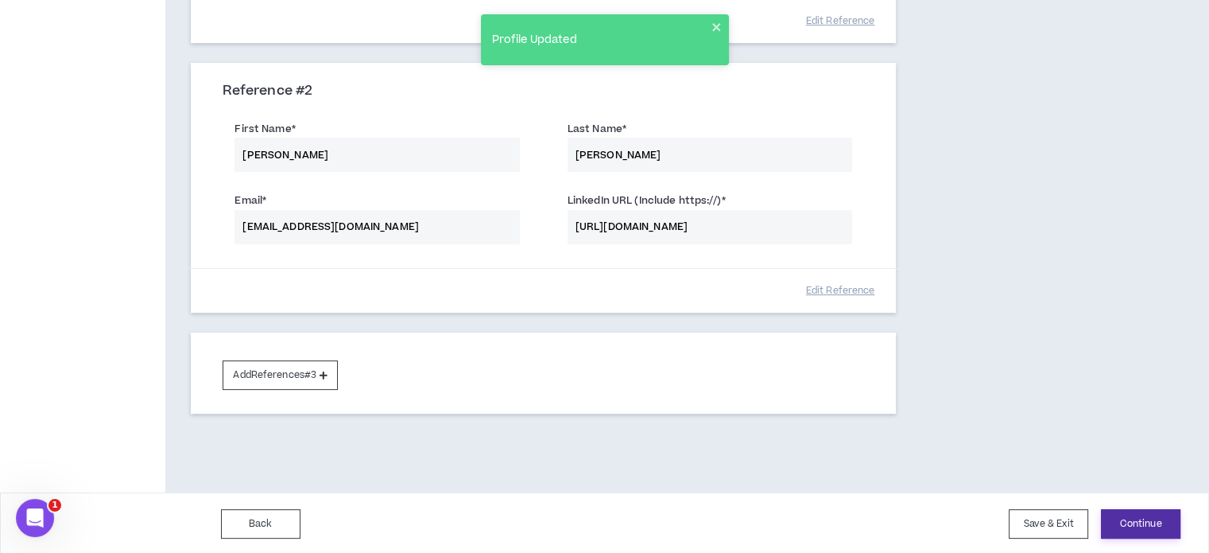
drag, startPoint x: 1148, startPoint y: 522, endPoint x: 1134, endPoint y: 519, distance: 14.7
click at [1148, 522] on button "Continue" at bounding box center [1141, 523] width 80 height 29
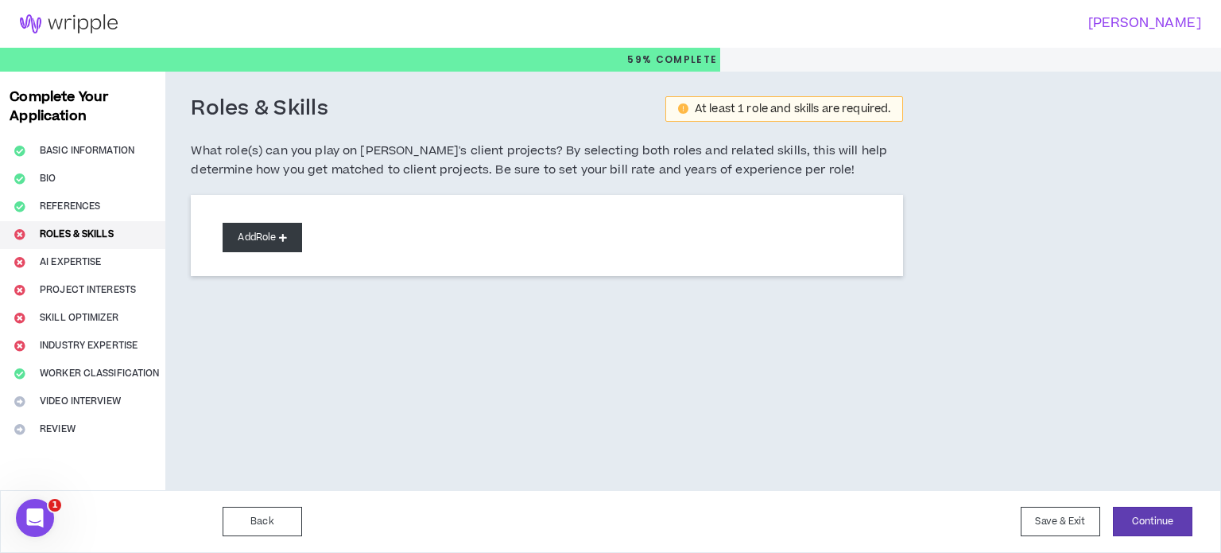
click at [291, 232] on button "Add Role" at bounding box center [263, 237] width 80 height 29
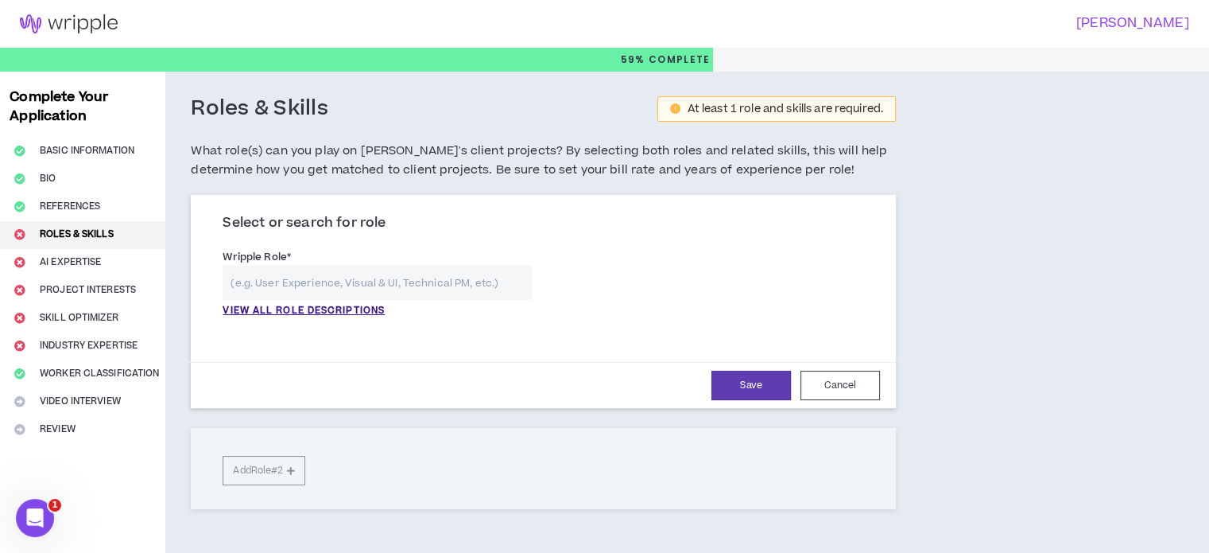
click at [323, 285] on input "text" at bounding box center [377, 283] width 309 height 34
click at [319, 311] on p "VIEW ALL ROLE DESCRIPTIONS" at bounding box center [304, 311] width 162 height 14
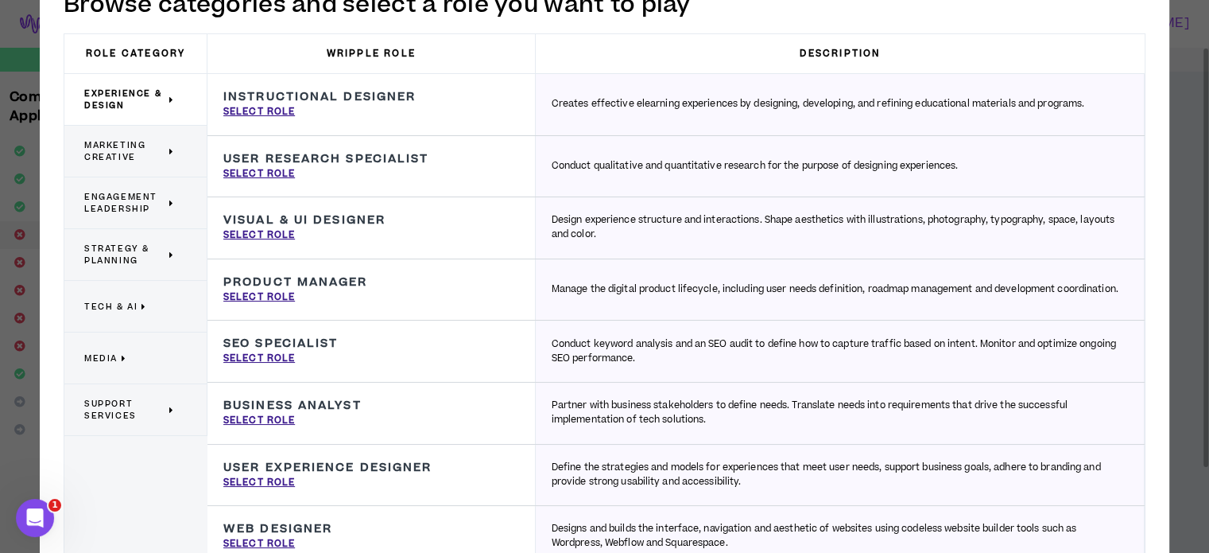
click at [309, 224] on h3 "Visual & UI Designer" at bounding box center [304, 220] width 162 height 14
drag, startPoint x: 386, startPoint y: 220, endPoint x: 222, endPoint y: 220, distance: 163.8
click at [222, 220] on div "Visual & UI Designer Design experience structure and interactions. Shape aesthe…" at bounding box center [372, 227] width 328 height 61
copy h3 "Visual & UI Designer"
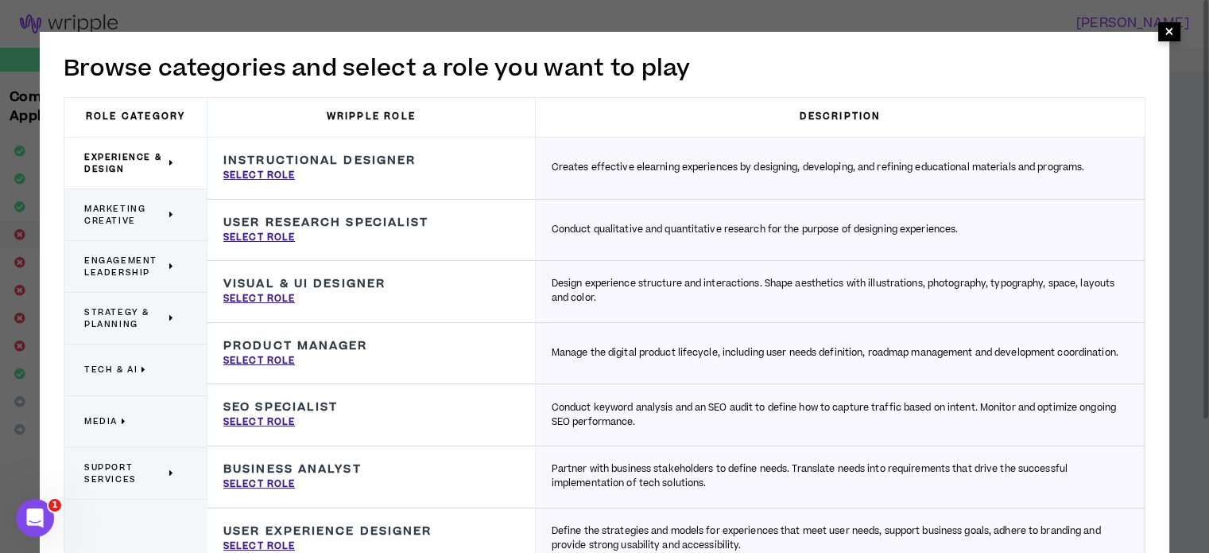
click at [1176, 28] on span "×" at bounding box center [1170, 31] width 22 height 19
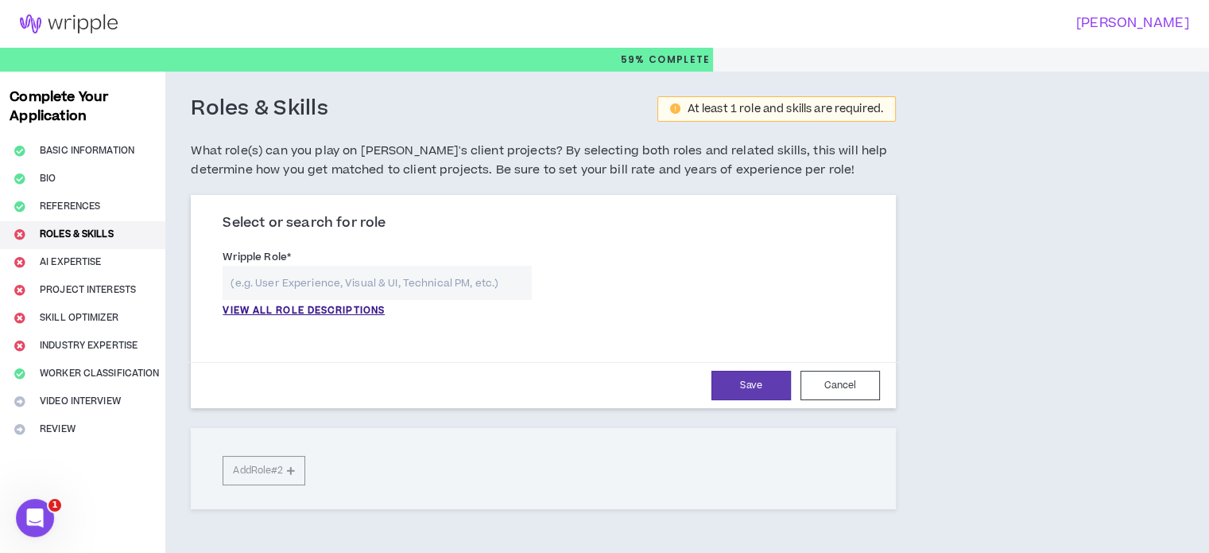
click at [362, 283] on input "text" at bounding box center [377, 283] width 309 height 34
paste input "Visual & UI Designer"
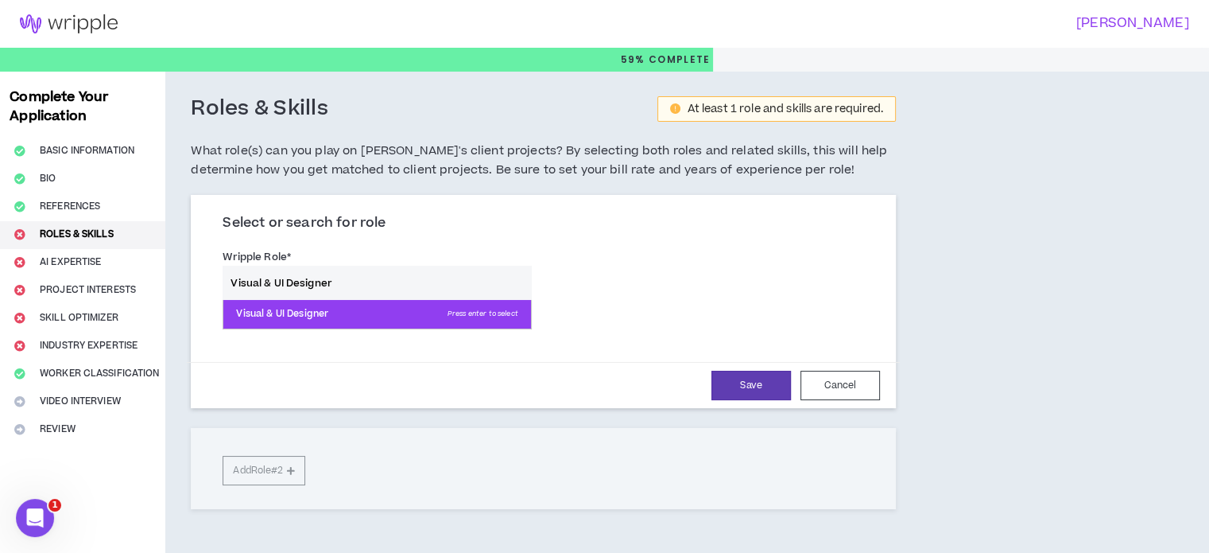
type input "Visual & UI Designer"
click at [421, 314] on p "Visual & UI Designer Press enter to select" at bounding box center [376, 314] width 307 height 29
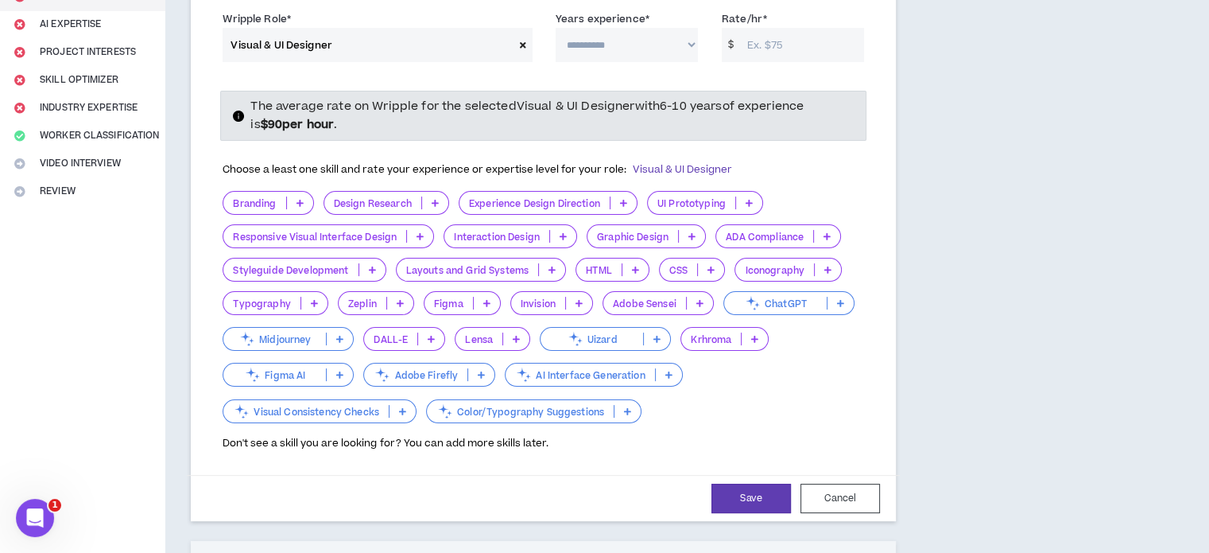
scroll to position [239, 0]
click at [685, 37] on select "**********" at bounding box center [627, 44] width 142 height 34
select select "***"
click at [556, 27] on select "**********" at bounding box center [627, 44] width 142 height 34
click at [430, 337] on icon at bounding box center [431, 338] width 7 height 8
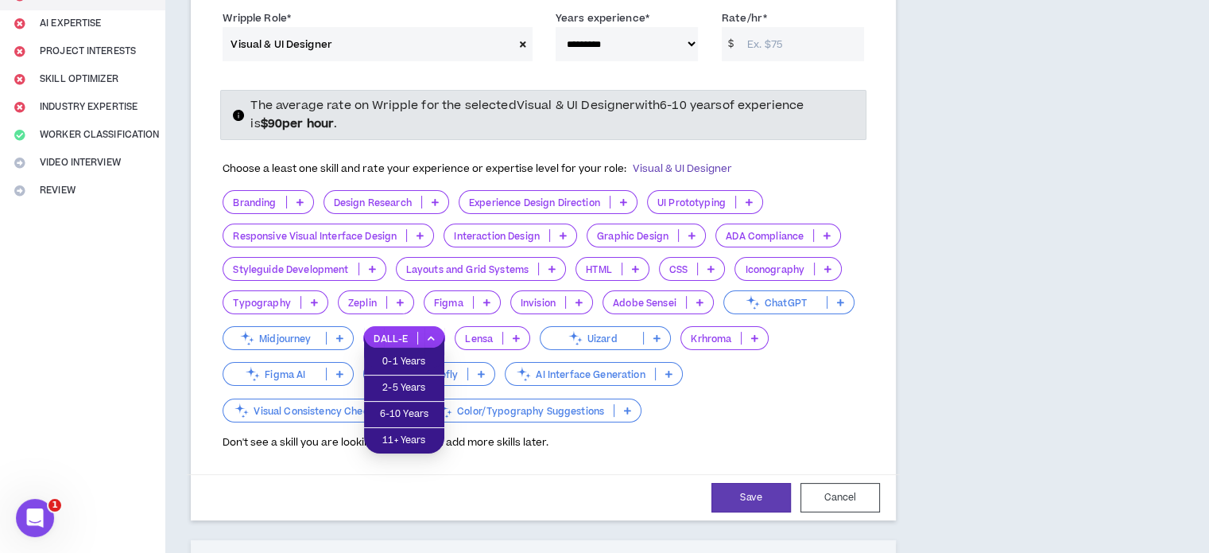
click at [344, 334] on icon at bounding box center [339, 338] width 7 height 8
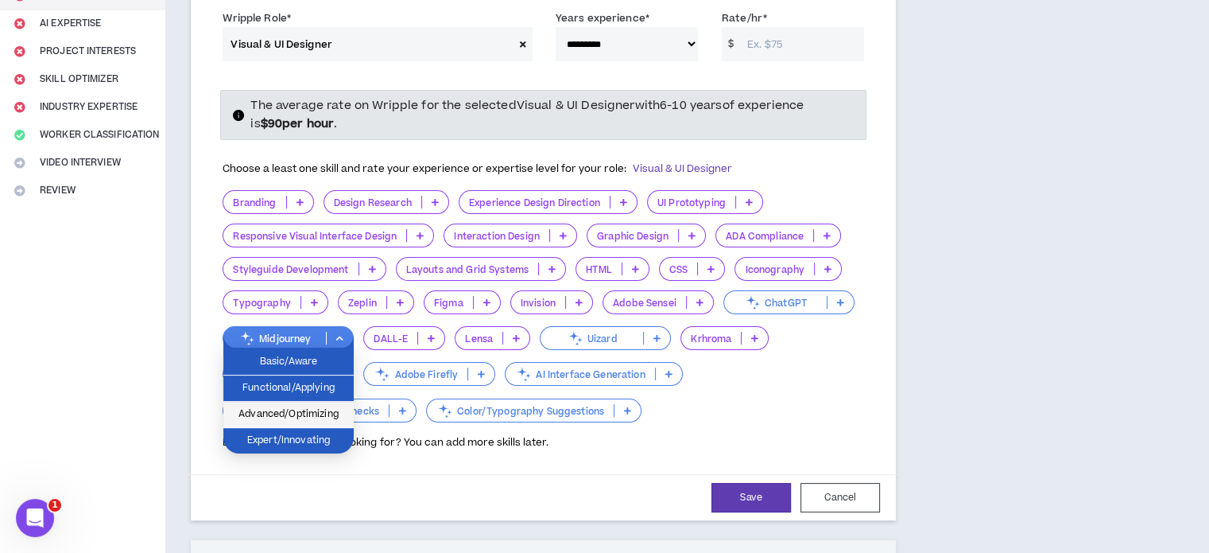
click at [321, 407] on span "Advanced/Optimizing" at bounding box center [288, 414] width 111 height 17
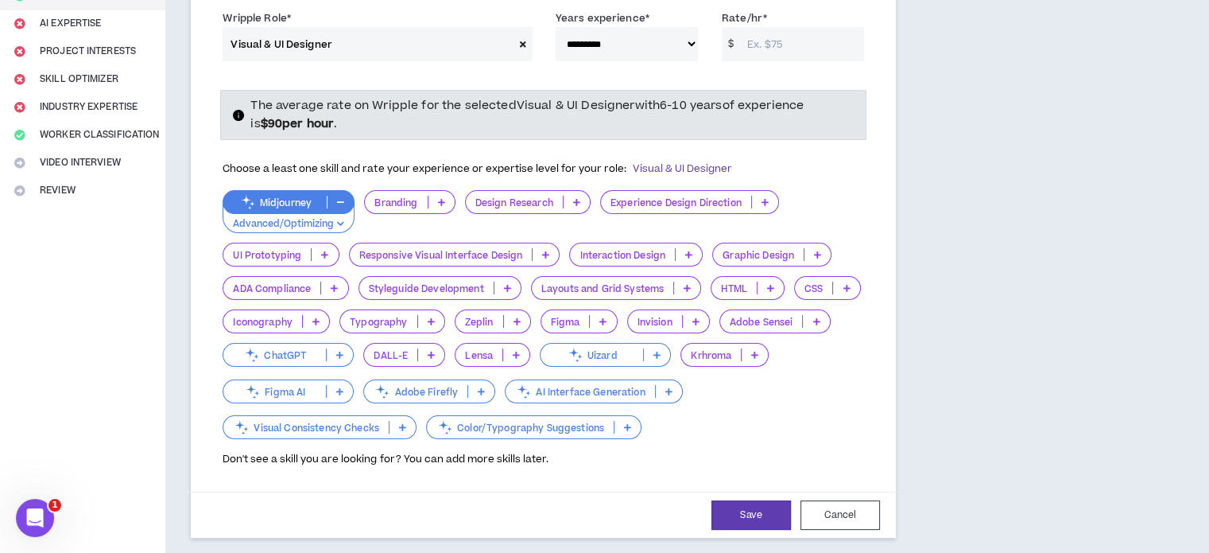
click at [482, 390] on icon at bounding box center [481, 391] width 7 height 8
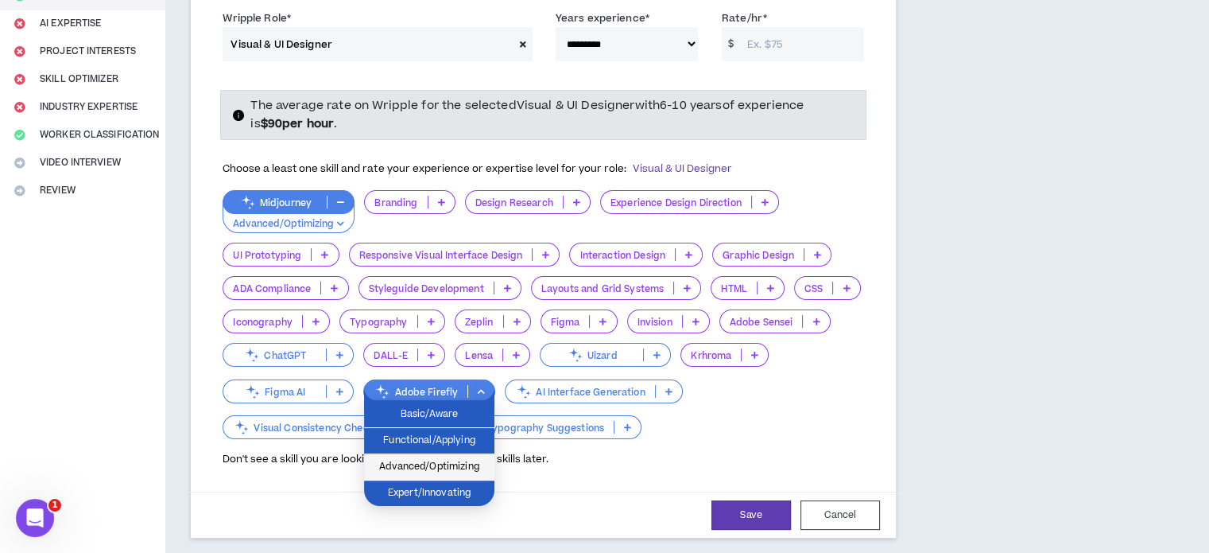
click at [446, 456] on li "Advanced/Optimizing" at bounding box center [429, 467] width 130 height 26
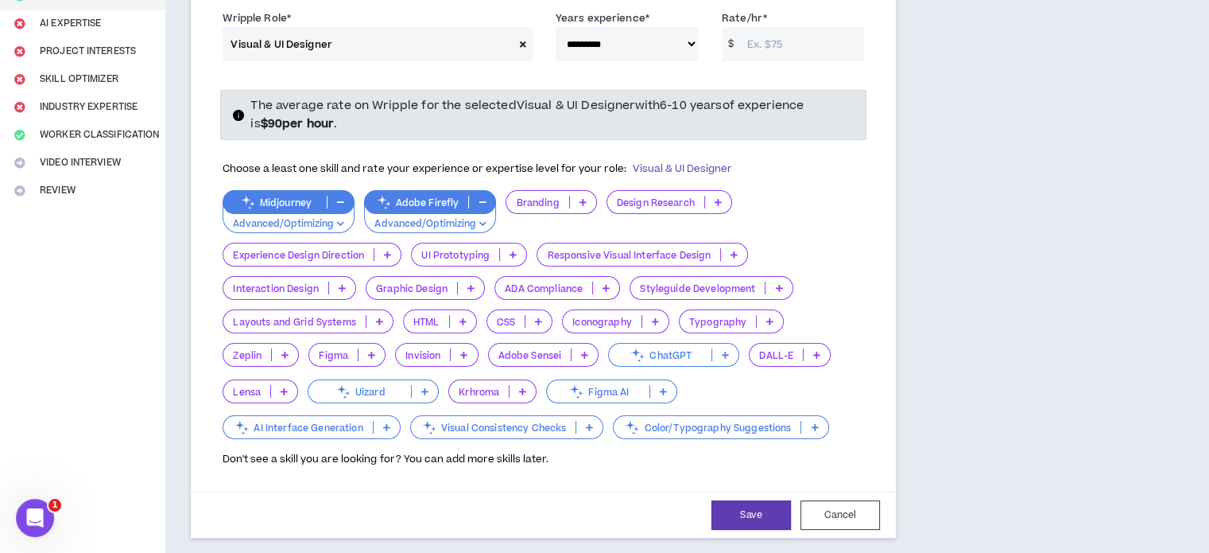
click at [814, 352] on icon at bounding box center [816, 355] width 7 height 8
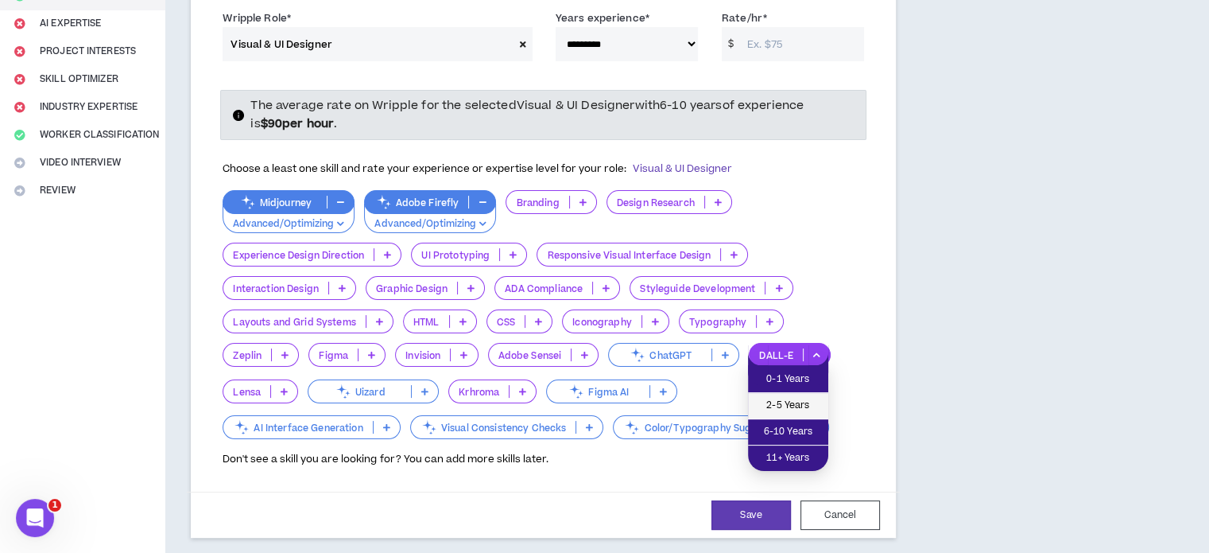
click at [798, 407] on span "2-5 Years" at bounding box center [788, 405] width 61 height 17
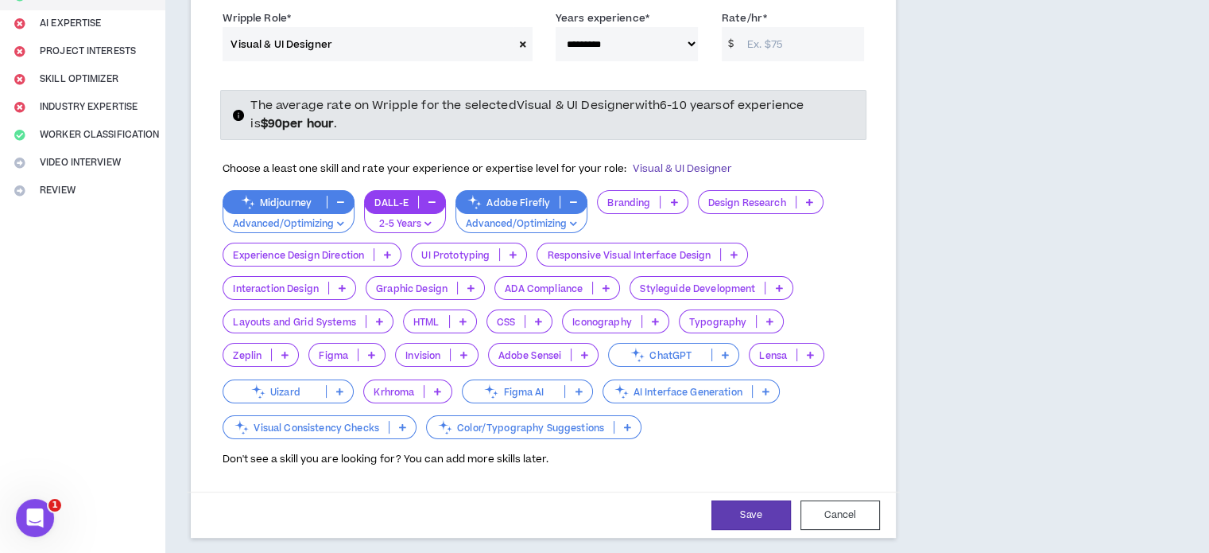
click at [468, 284] on p at bounding box center [471, 287] width 26 height 13
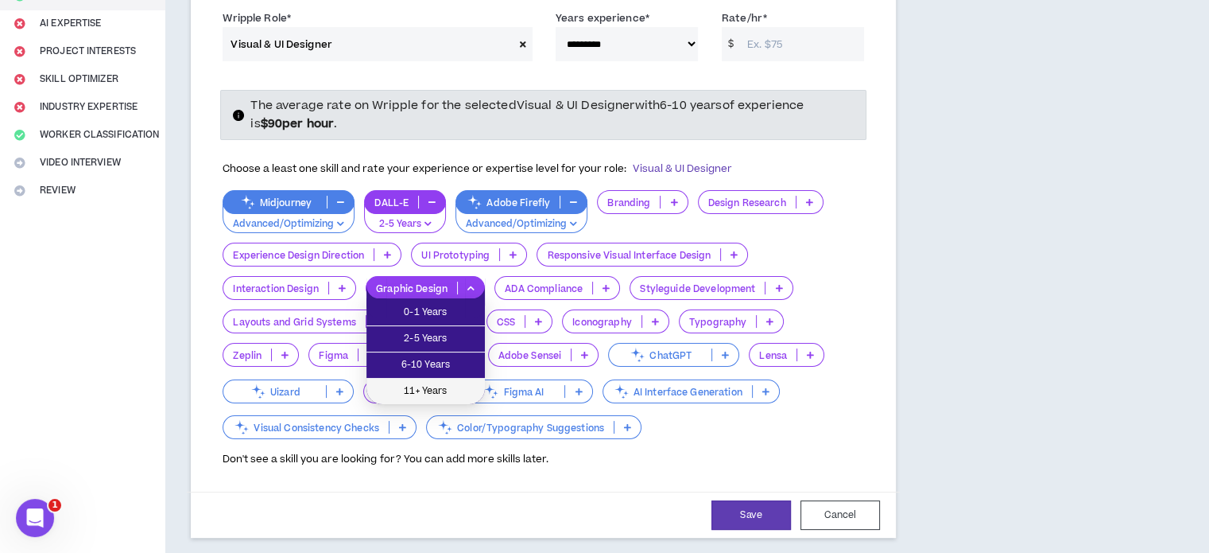
click at [447, 386] on span "11+ Years" at bounding box center [425, 390] width 99 height 17
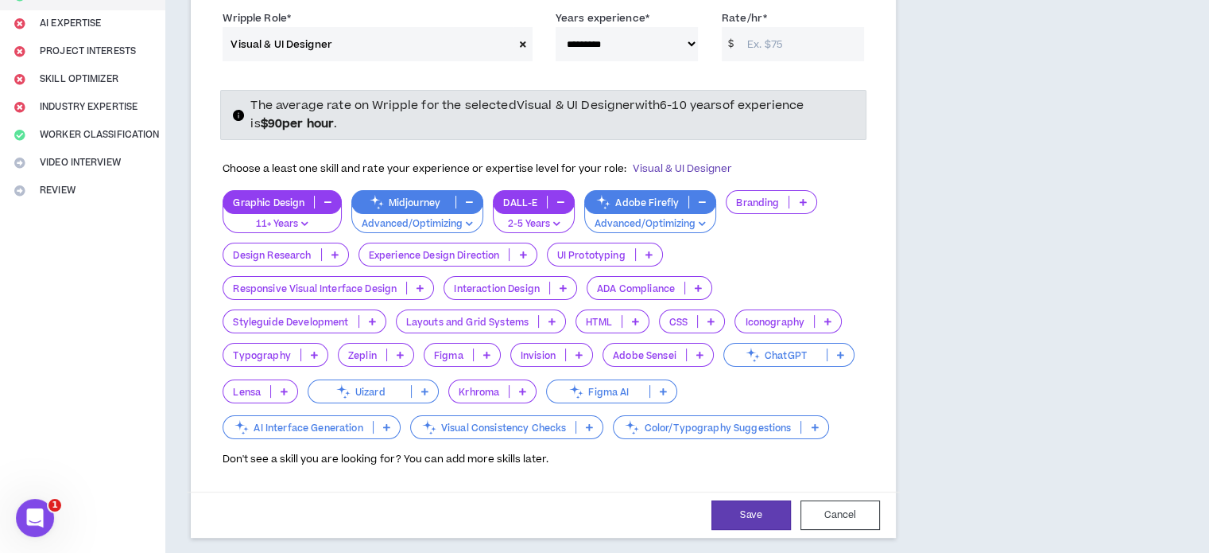
click at [561, 285] on icon at bounding box center [563, 288] width 7 height 8
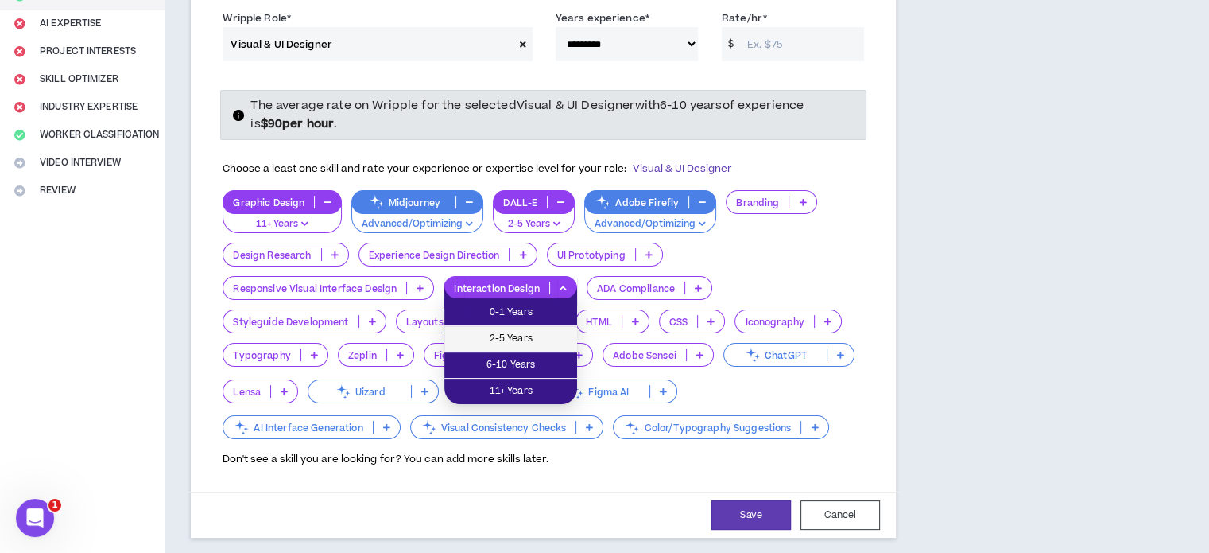
click at [521, 342] on span "2-5 Years" at bounding box center [511, 338] width 114 height 17
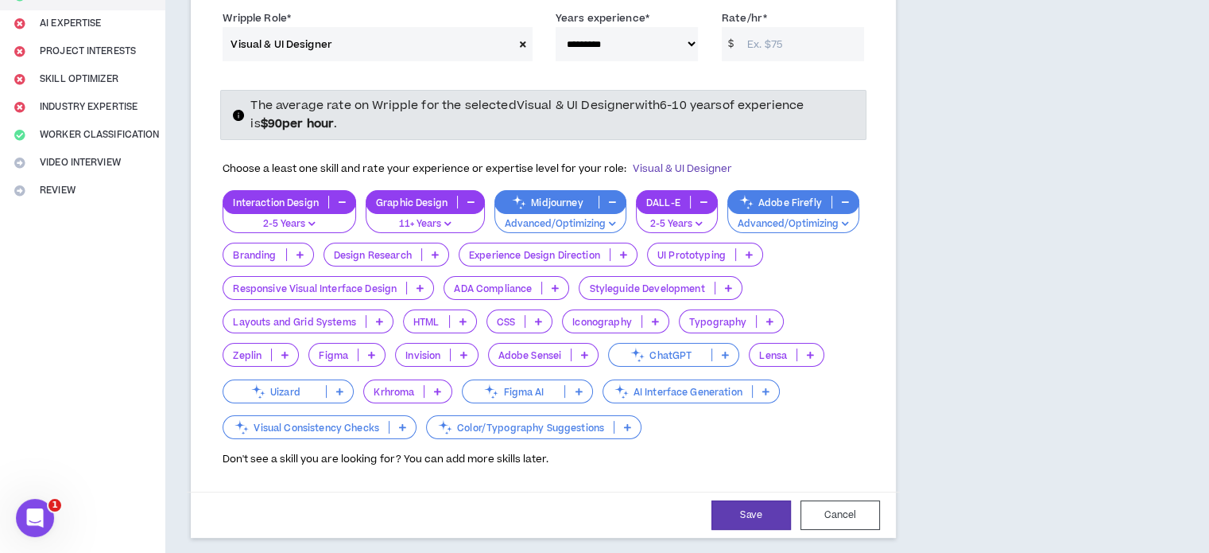
click at [788, 43] on input "Rate/hr *" at bounding box center [801, 44] width 125 height 34
type input "1"
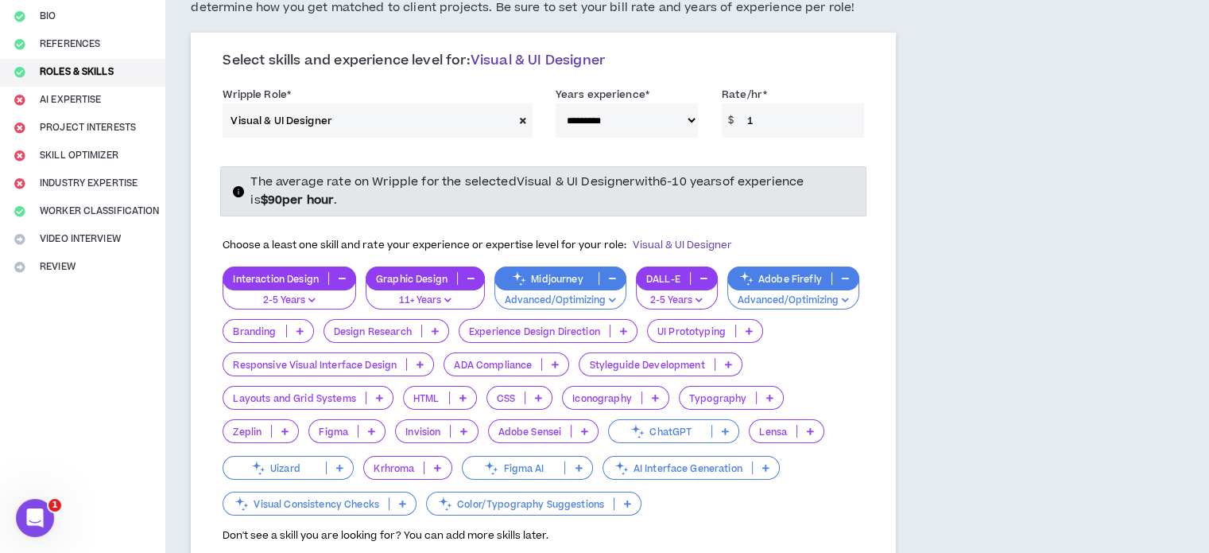
scroll to position [159, 0]
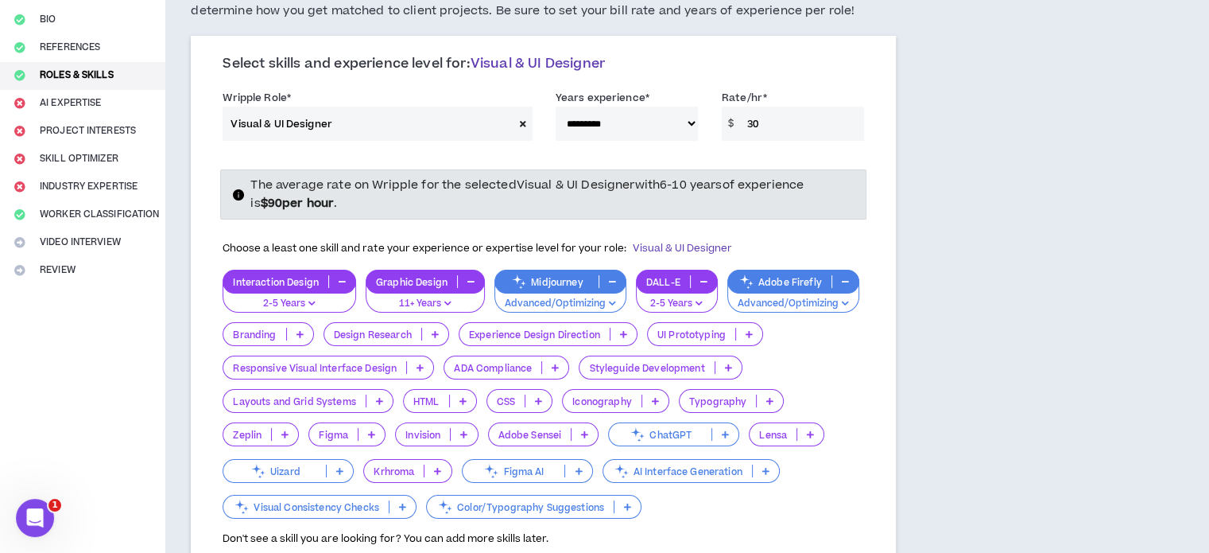
type input "30"
click at [891, 170] on div "**********" at bounding box center [543, 328] width 705 height 577
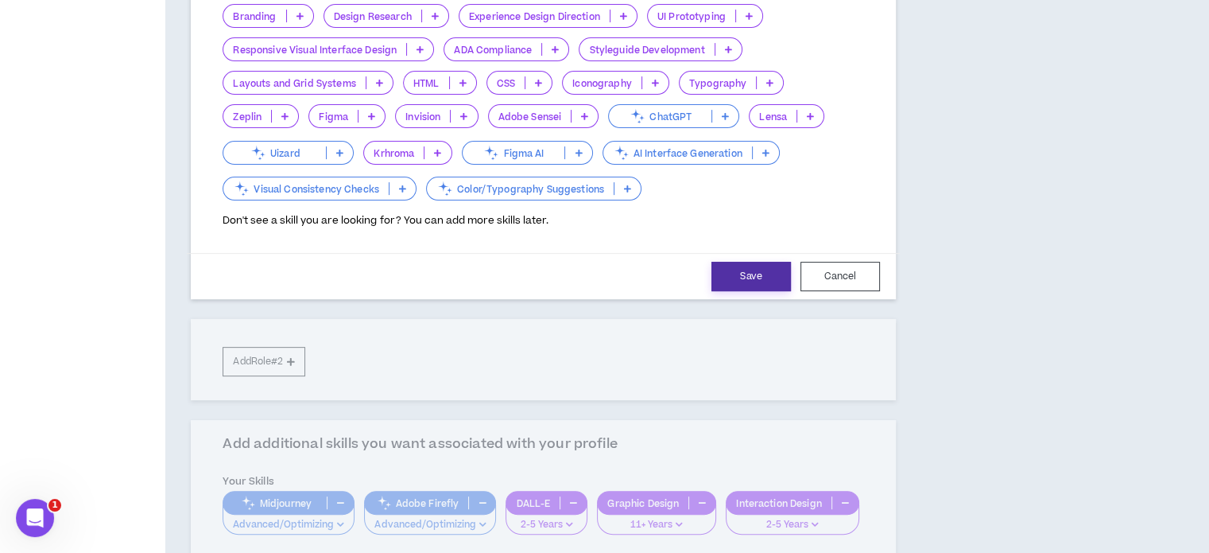
click at [744, 273] on button "Save" at bounding box center [752, 276] width 80 height 29
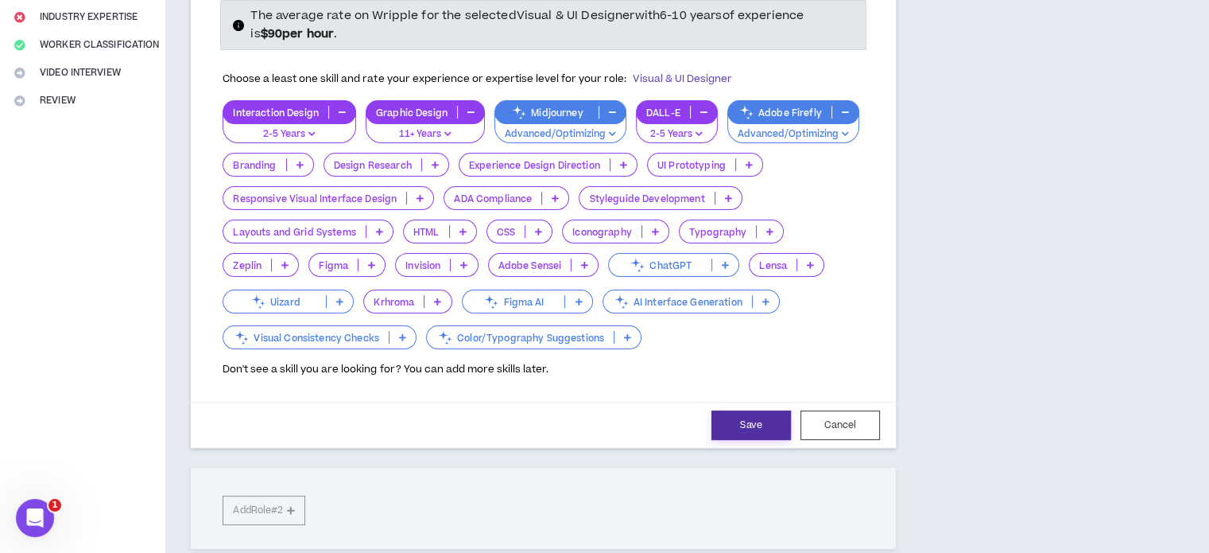
select select "***"
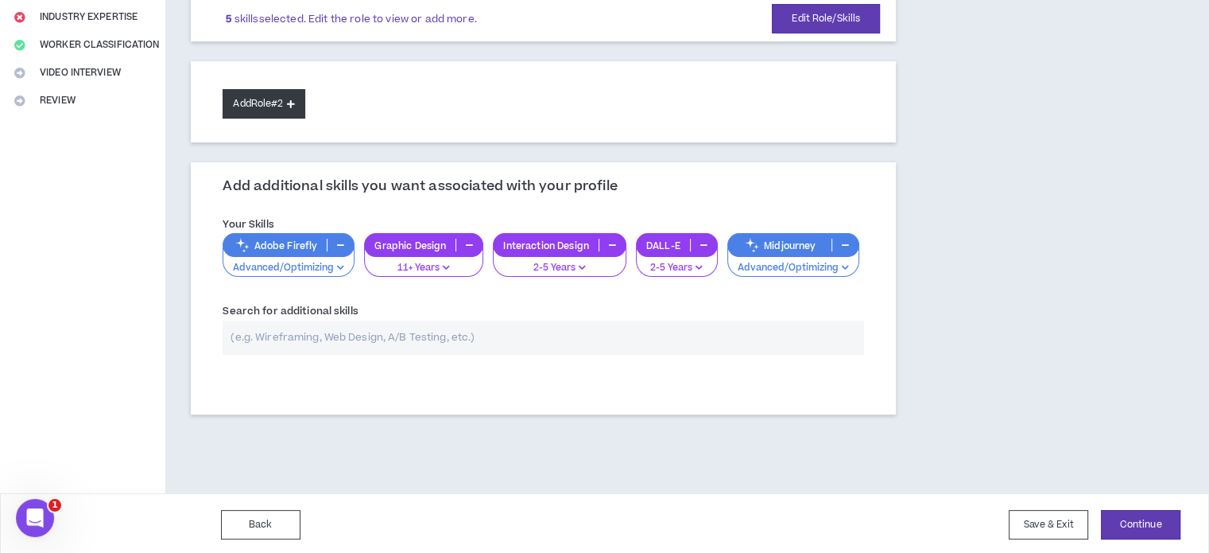
click at [302, 111] on button "Add Role #2" at bounding box center [264, 103] width 82 height 29
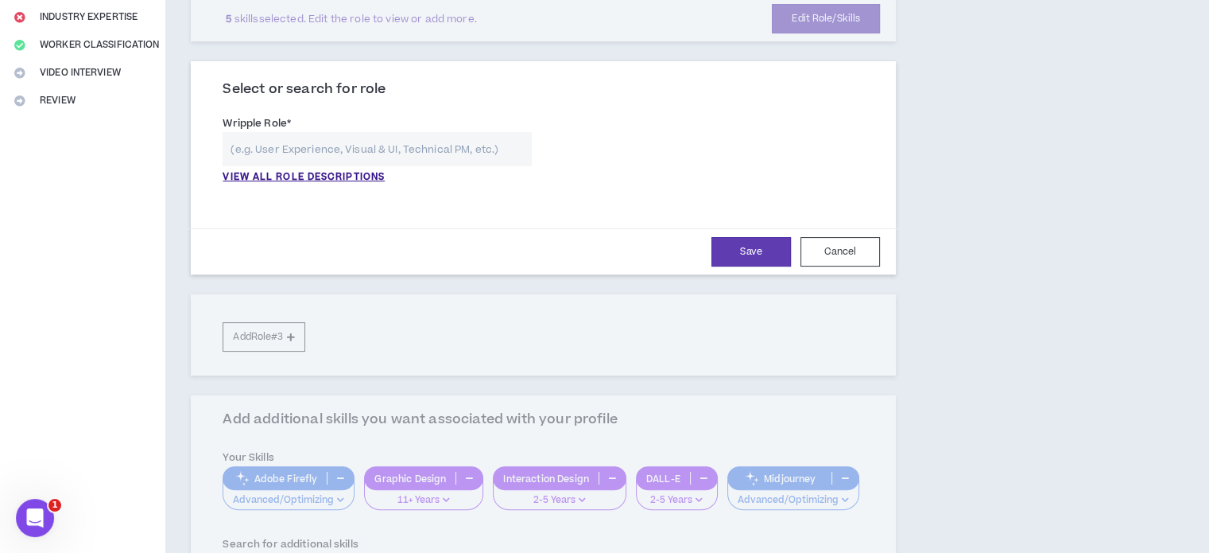
click at [332, 144] on input "text" at bounding box center [377, 149] width 309 height 34
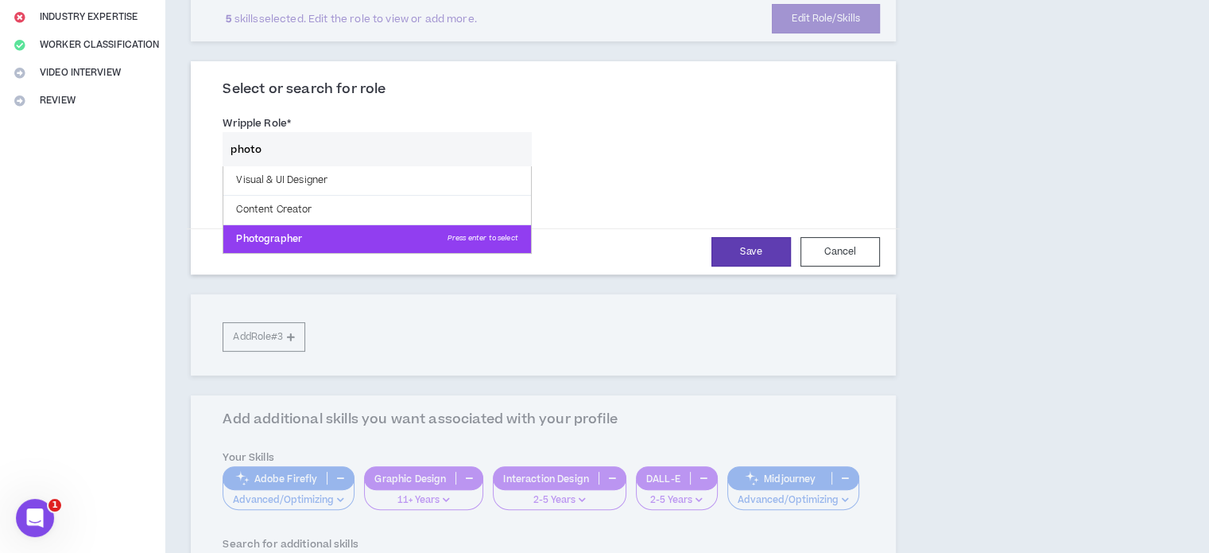
click at [339, 225] on p "Photographer Press enter to select" at bounding box center [376, 239] width 307 height 29
type input "Photographer"
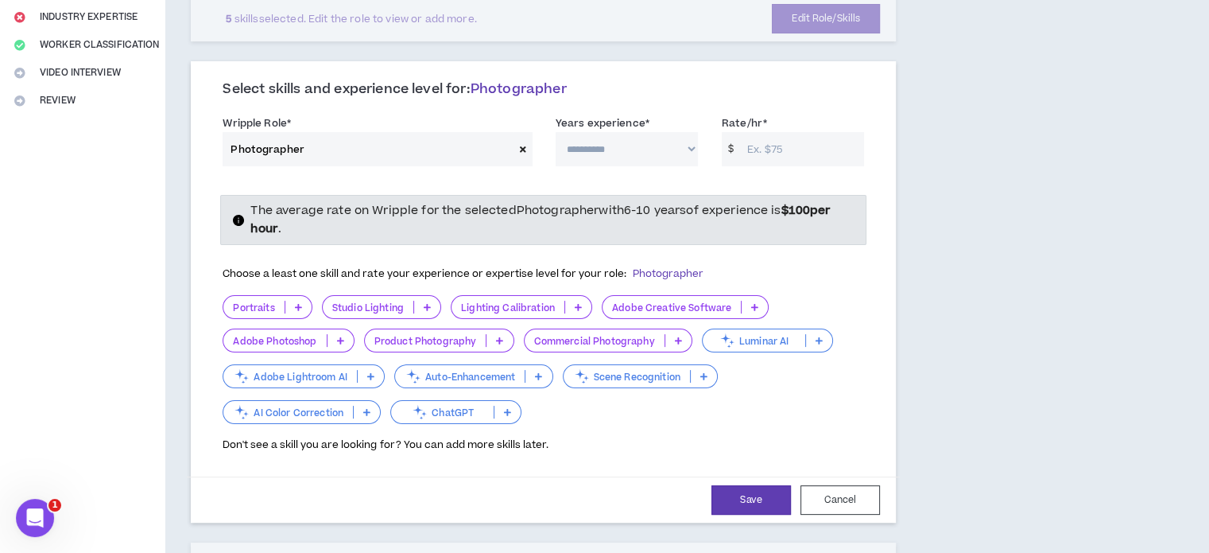
click at [662, 158] on select "**********" at bounding box center [627, 149] width 142 height 34
select select "**"
click at [556, 132] on select "**********" at bounding box center [627, 149] width 142 height 34
click at [774, 149] on input "Rate/hr *" at bounding box center [801, 149] width 125 height 34
type input "30"
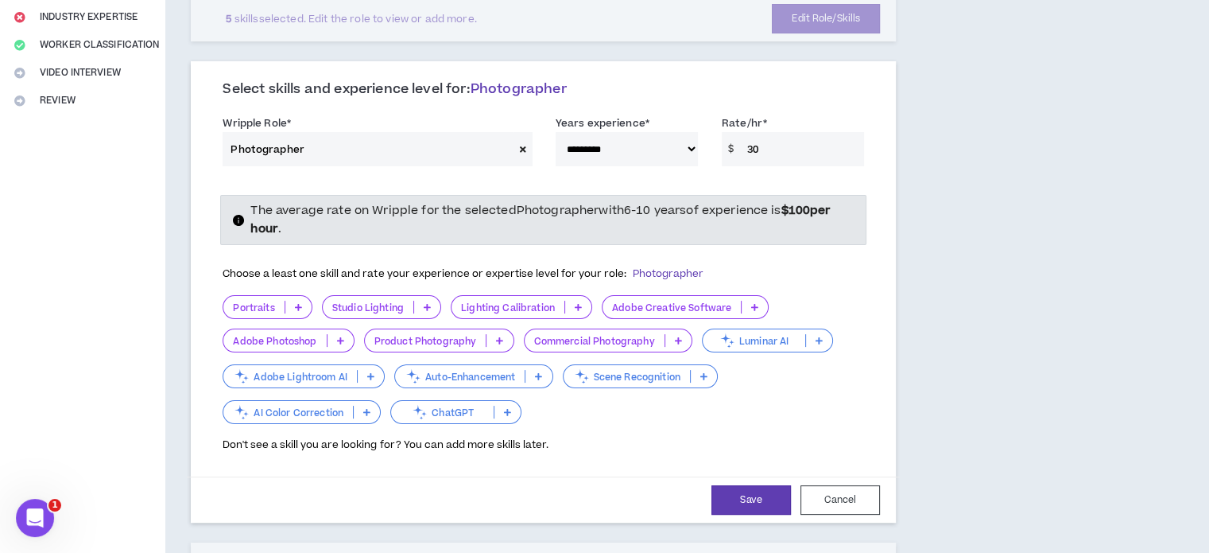
click at [945, 187] on div "**********" at bounding box center [618, 358] width 907 height 1230
click at [340, 336] on icon at bounding box center [340, 340] width 7 height 8
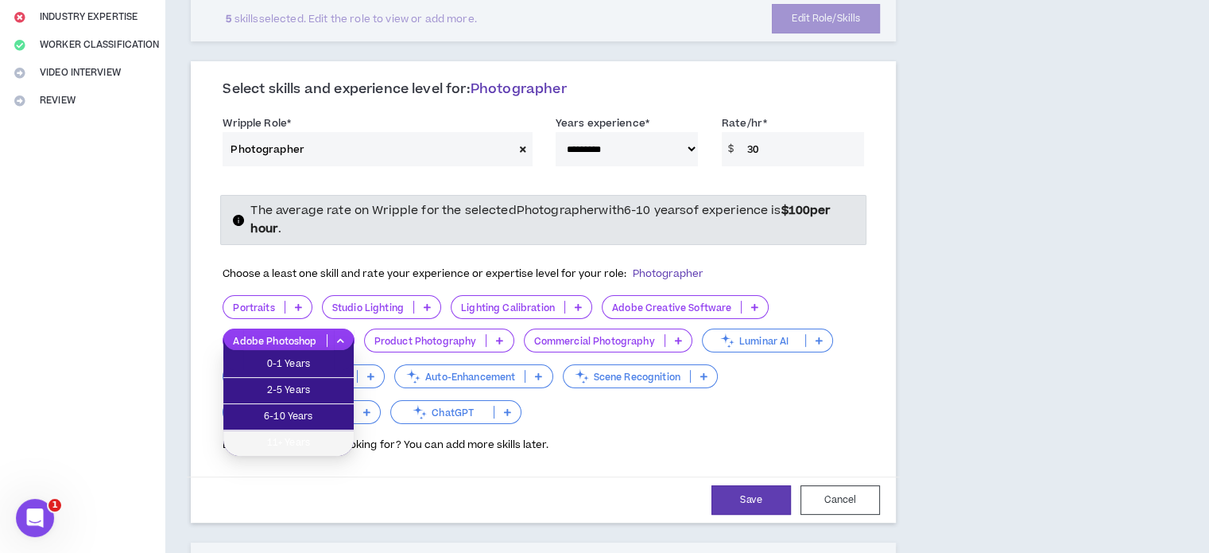
click at [300, 437] on span "11+ Years" at bounding box center [288, 442] width 111 height 17
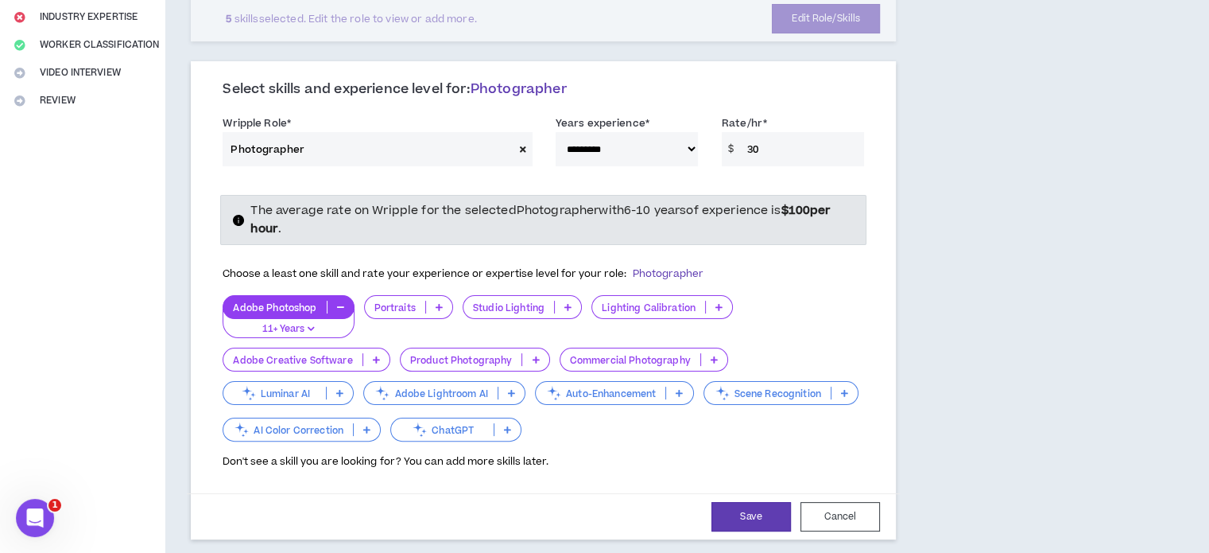
click at [637, 149] on select "**********" at bounding box center [627, 149] width 142 height 34
select select "**"
click at [556, 132] on select "**********" at bounding box center [627, 149] width 142 height 34
click at [375, 357] on icon at bounding box center [376, 359] width 7 height 8
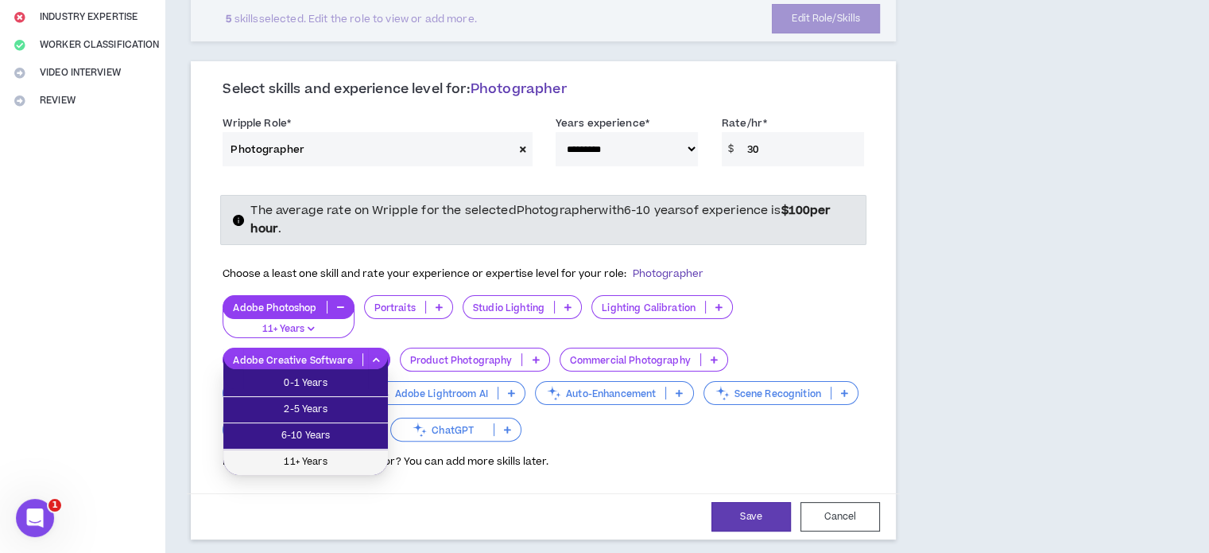
click at [304, 457] on span "11+ Years" at bounding box center [306, 461] width 146 height 17
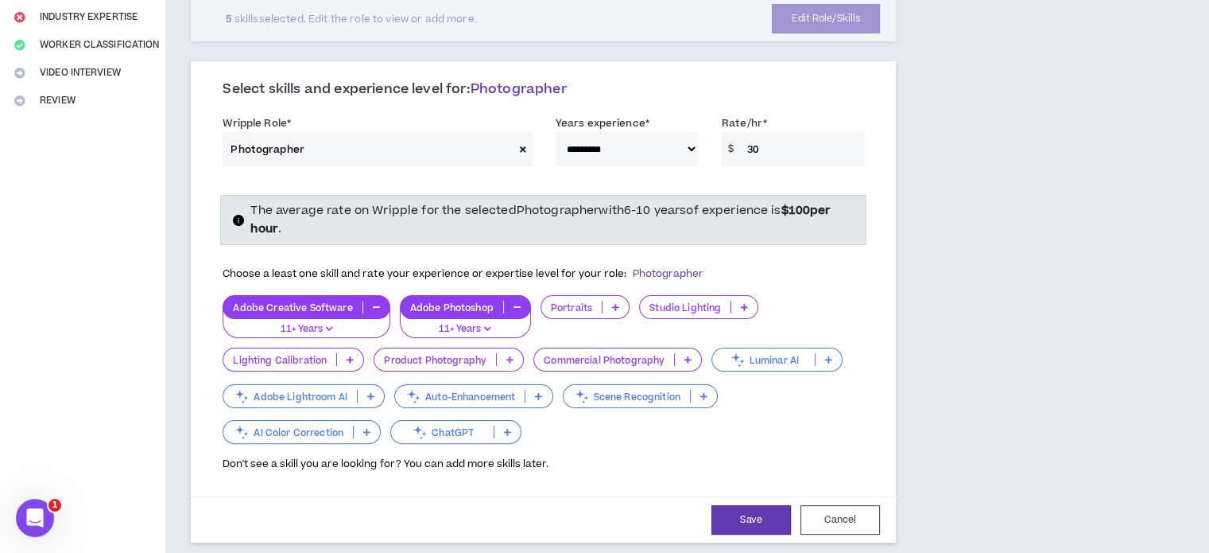
click at [506, 431] on icon at bounding box center [507, 432] width 7 height 8
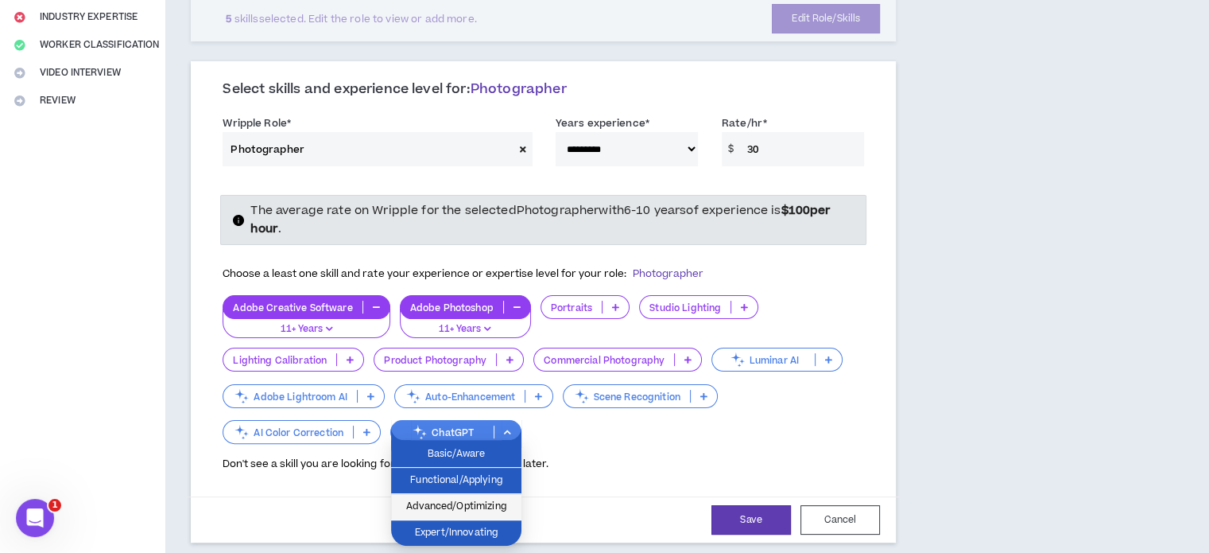
click at [465, 508] on span "Advanced/Optimizing" at bounding box center [456, 506] width 111 height 17
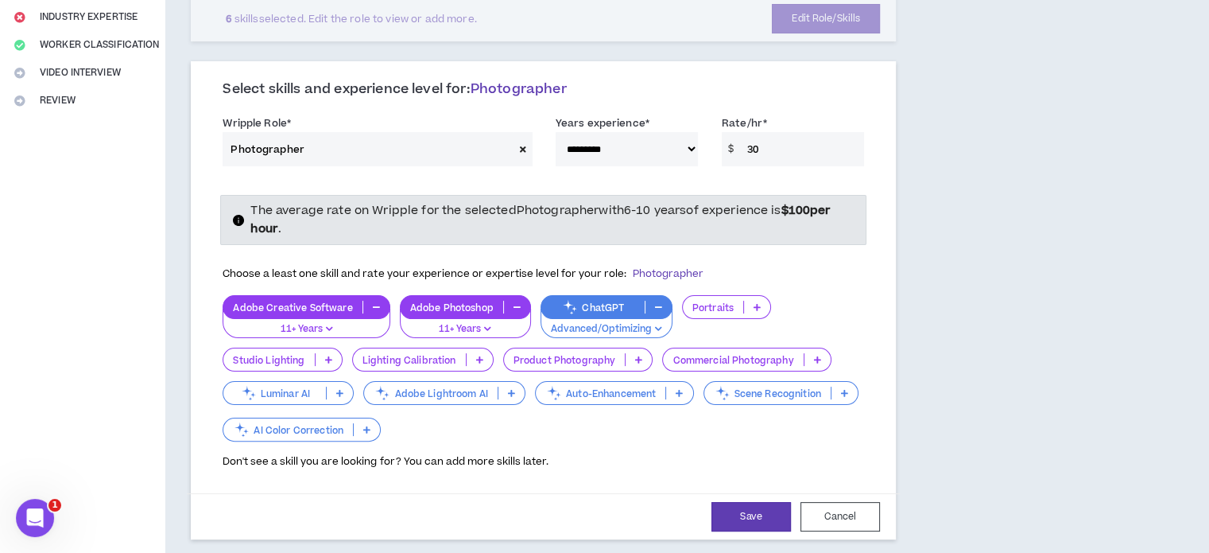
click at [503, 390] on p at bounding box center [512, 392] width 26 height 13
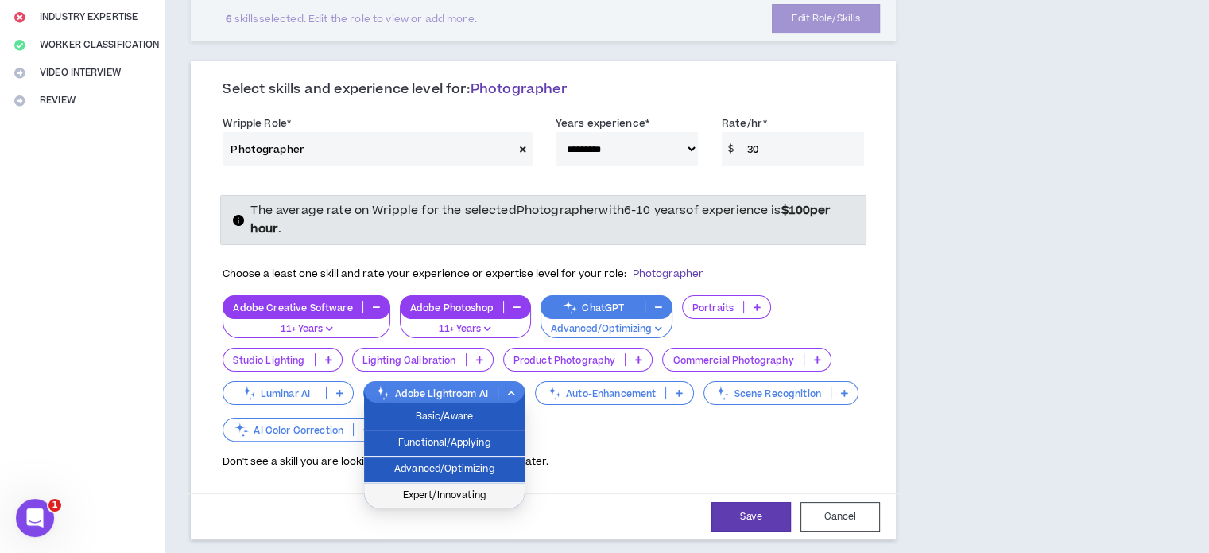
click at [453, 488] on span "Expert/Innovating" at bounding box center [445, 495] width 142 height 17
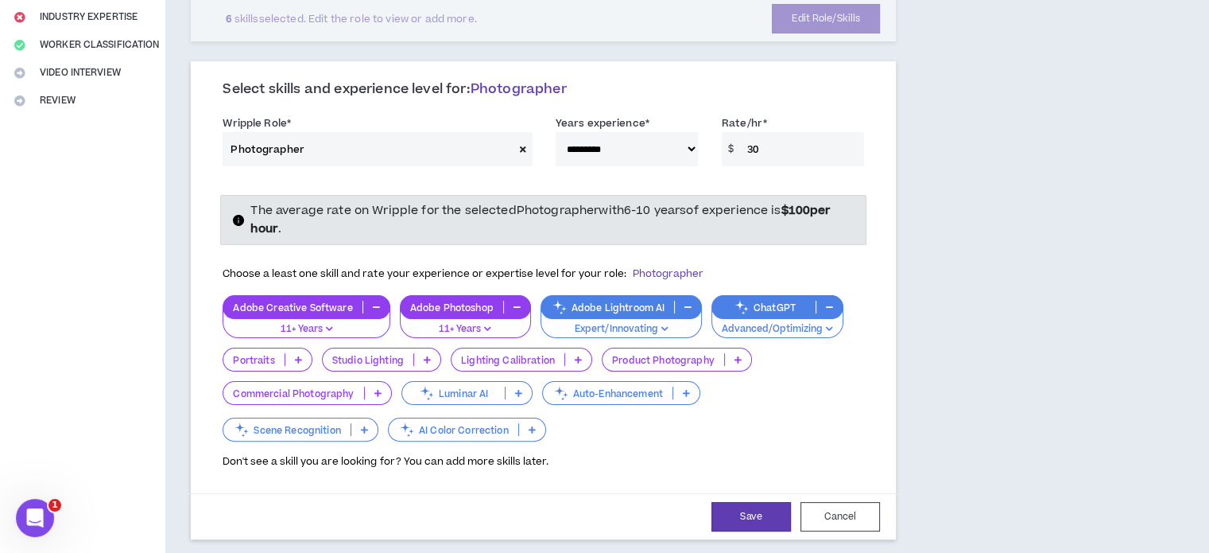
click at [302, 358] on icon at bounding box center [298, 359] width 7 height 8
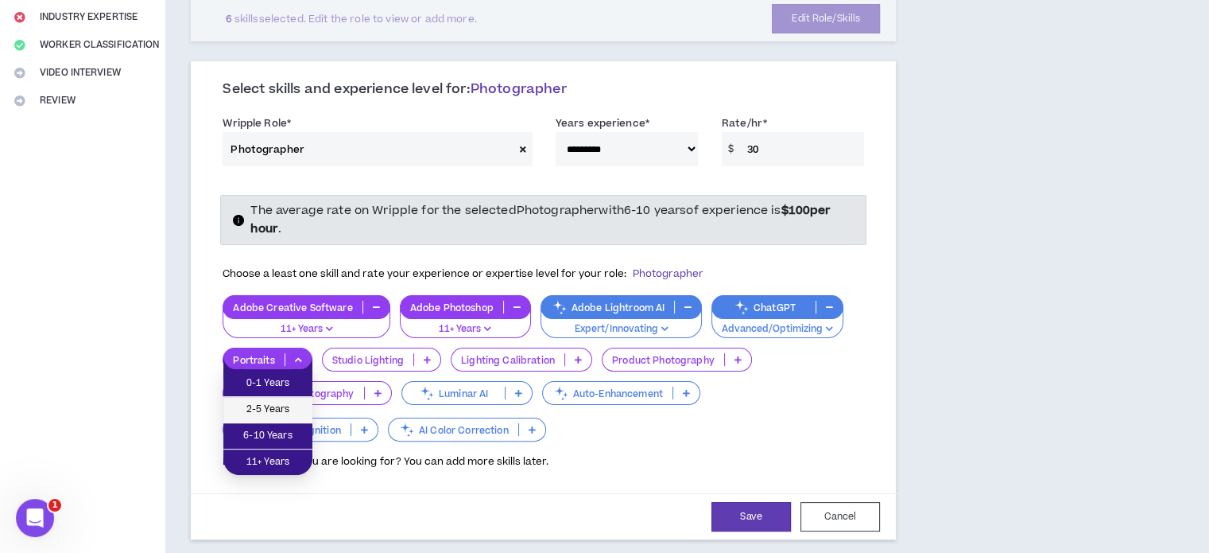
click at [280, 416] on span "2-5 Years" at bounding box center [268, 409] width 70 height 17
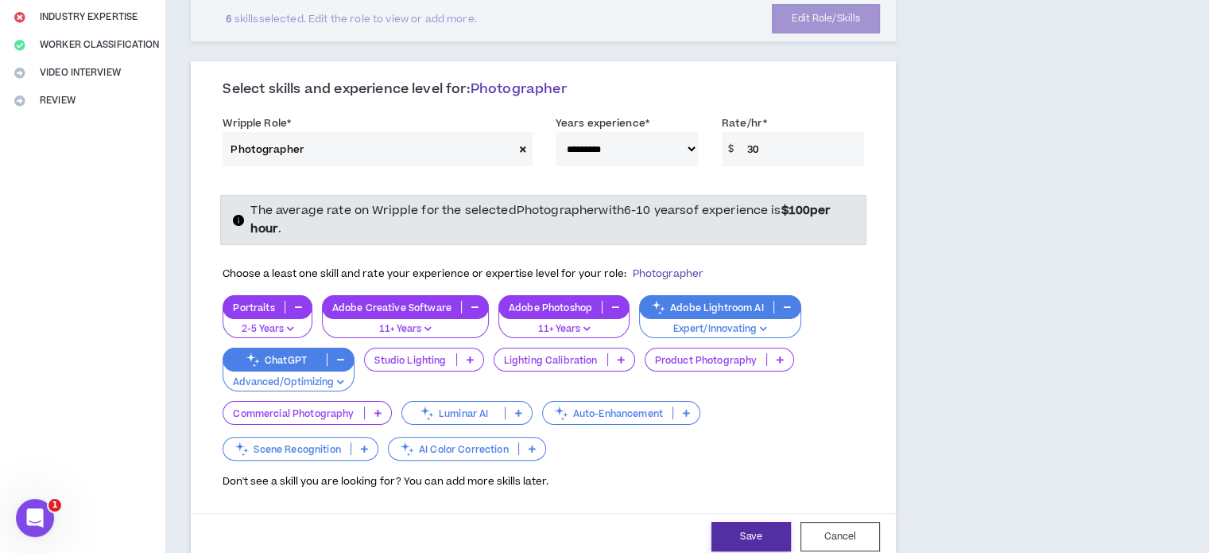
click at [759, 530] on button "Save" at bounding box center [752, 536] width 80 height 29
select select "**"
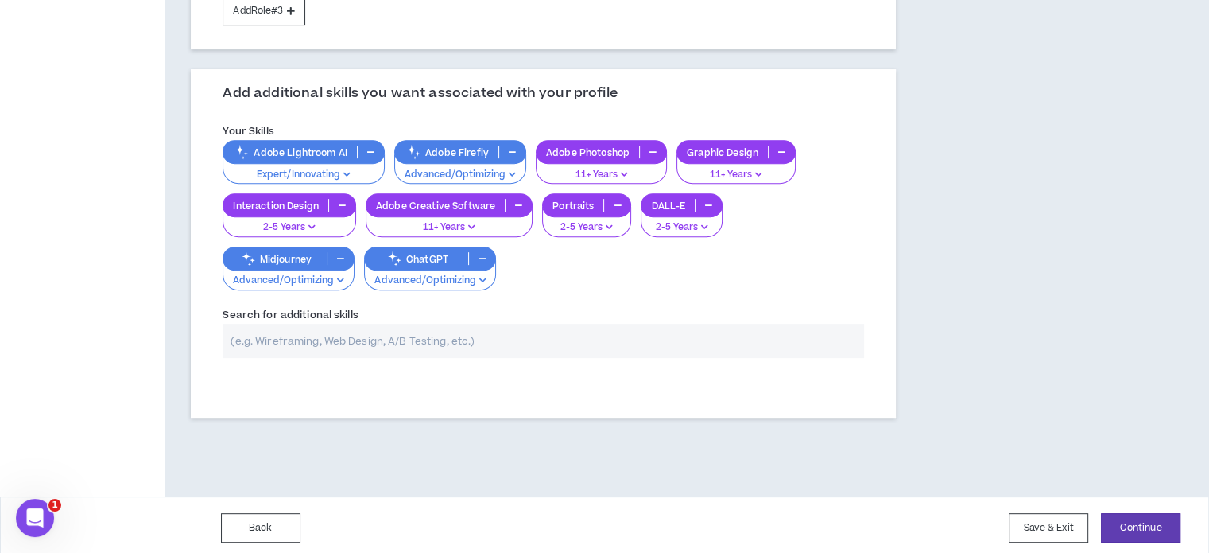
scroll to position [619, 0]
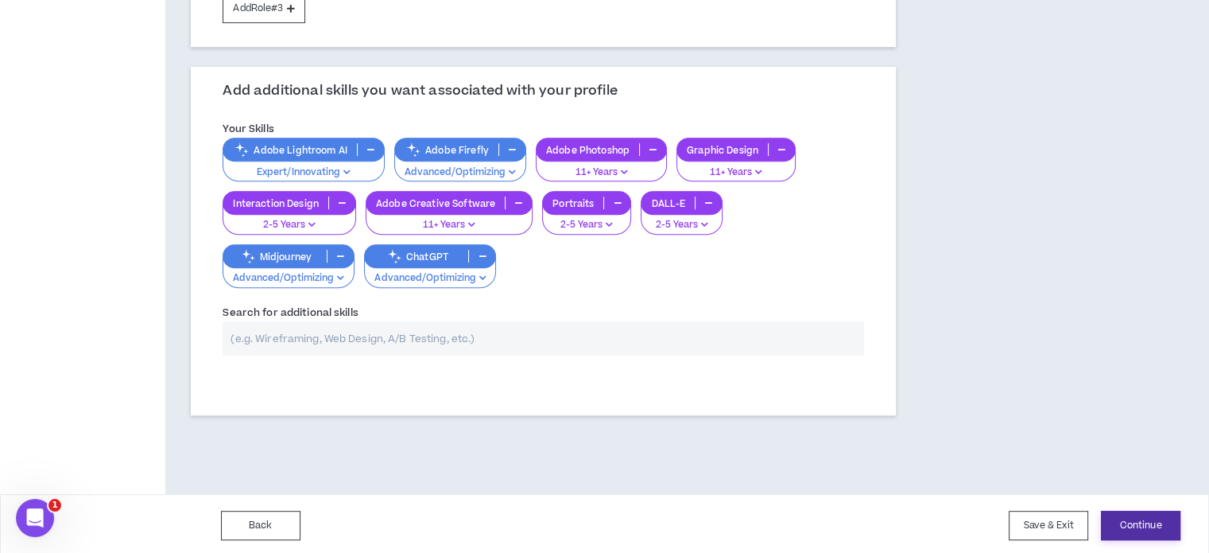
click at [1140, 522] on button "Continue" at bounding box center [1141, 524] width 80 height 29
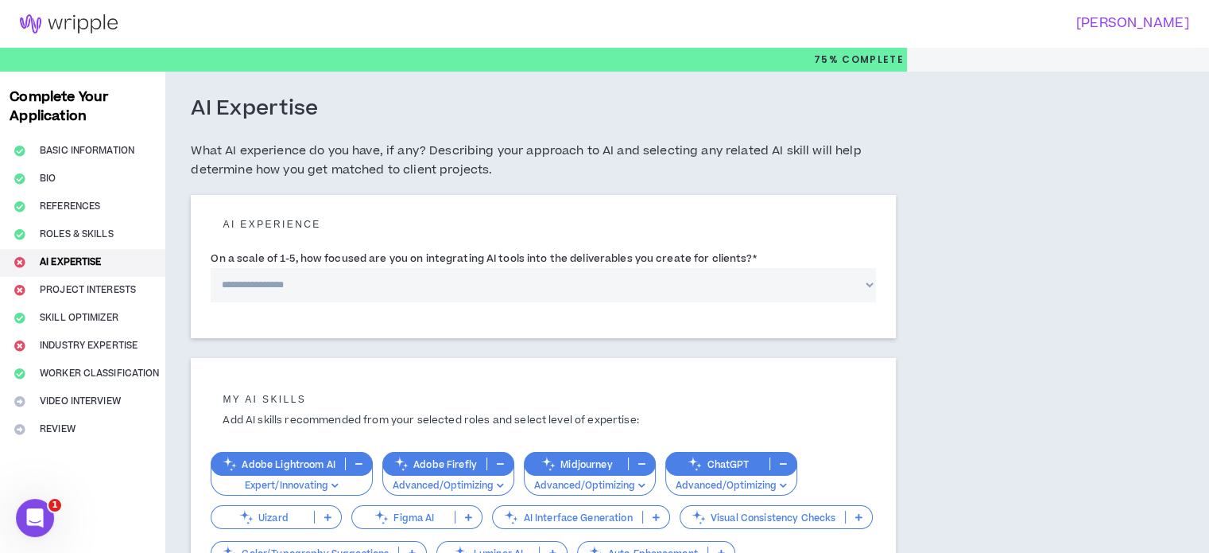
click at [420, 289] on select "**********" at bounding box center [544, 285] width 666 height 34
select select "*"
click at [211, 268] on select "**********" at bounding box center [544, 285] width 666 height 34
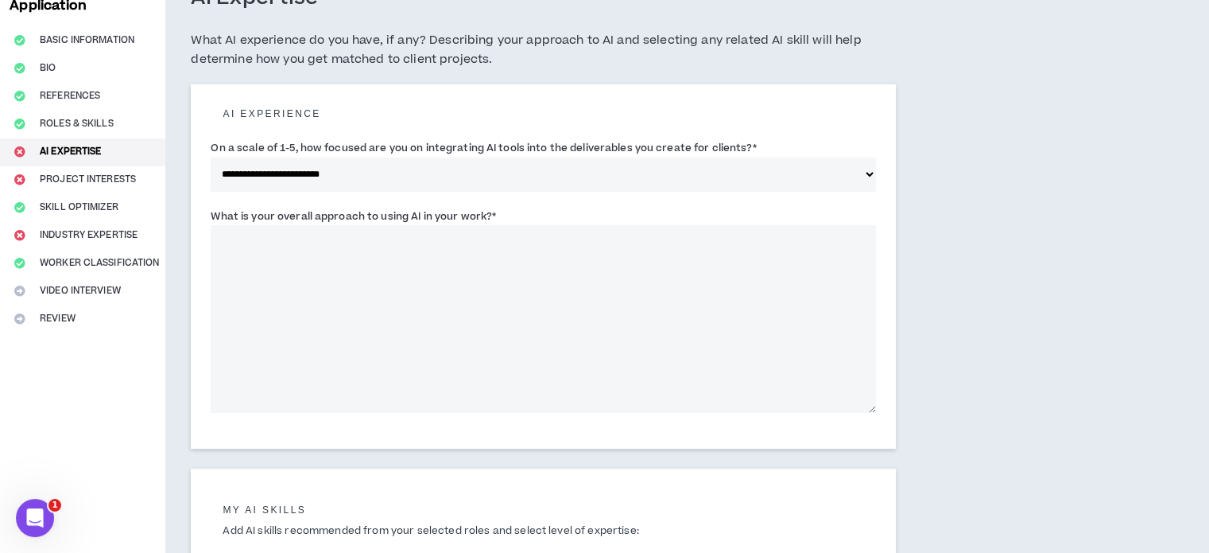
scroll to position [159, 0]
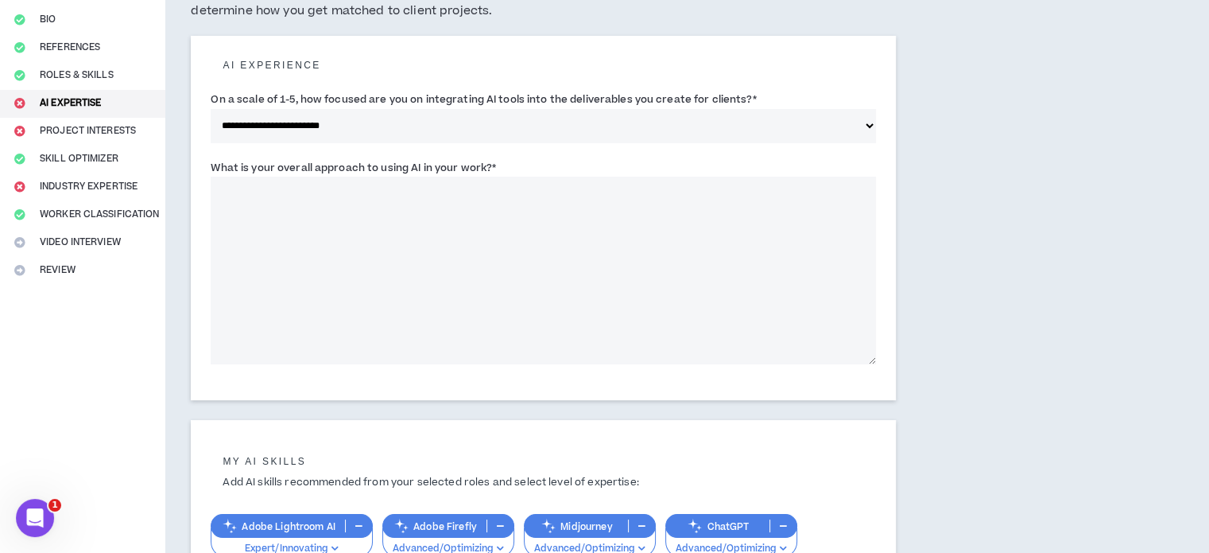
click at [417, 206] on textarea "What is your overall approach to using AI in your work? *" at bounding box center [544, 271] width 666 height 188
drag, startPoint x: 211, startPoint y: 165, endPoint x: 509, endPoint y: 160, distance: 298.2
click at [509, 160] on div "What is your overall approach to using AI in your work? * This field is require…" at bounding box center [544, 261] width 666 height 205
copy label "What is your overall approach to using AI in your work? *"
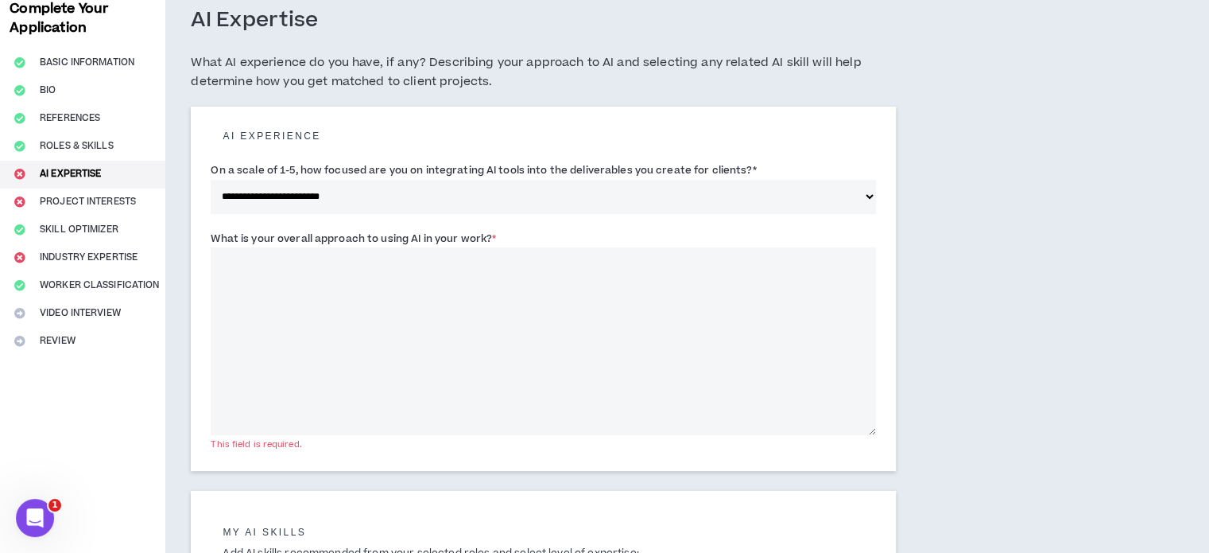
scroll to position [80, 0]
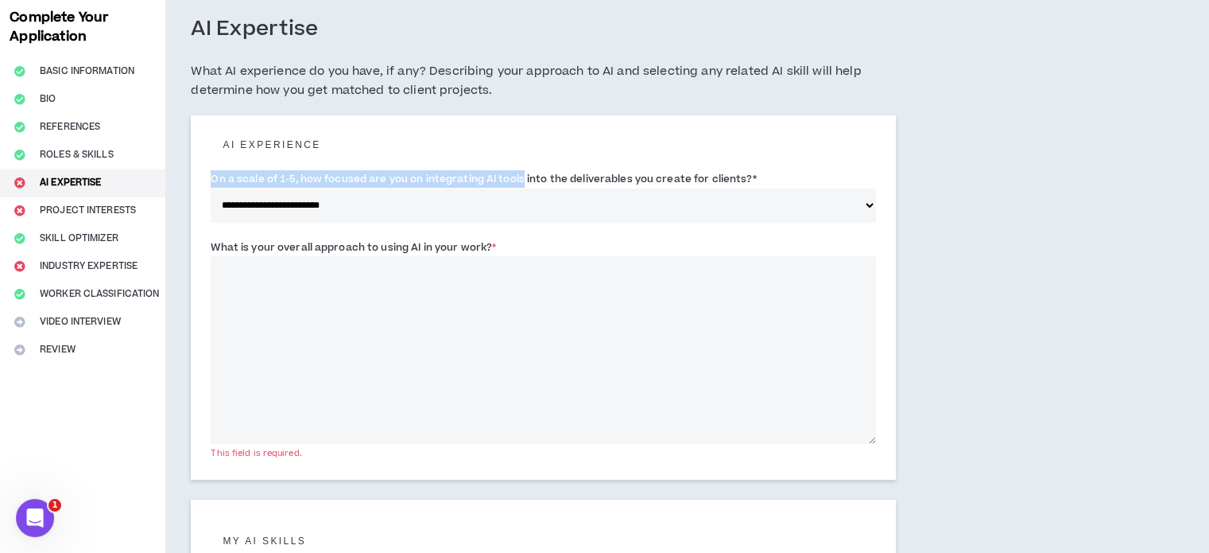
drag, startPoint x: 519, startPoint y: 190, endPoint x: 497, endPoint y: 275, distance: 87.9
click at [518, 228] on div "**********" at bounding box center [544, 200] width 666 height 68
click at [483, 289] on textarea "What is your overall approach to using AI in your work? *" at bounding box center [544, 350] width 666 height 188
paste textarea "**********"
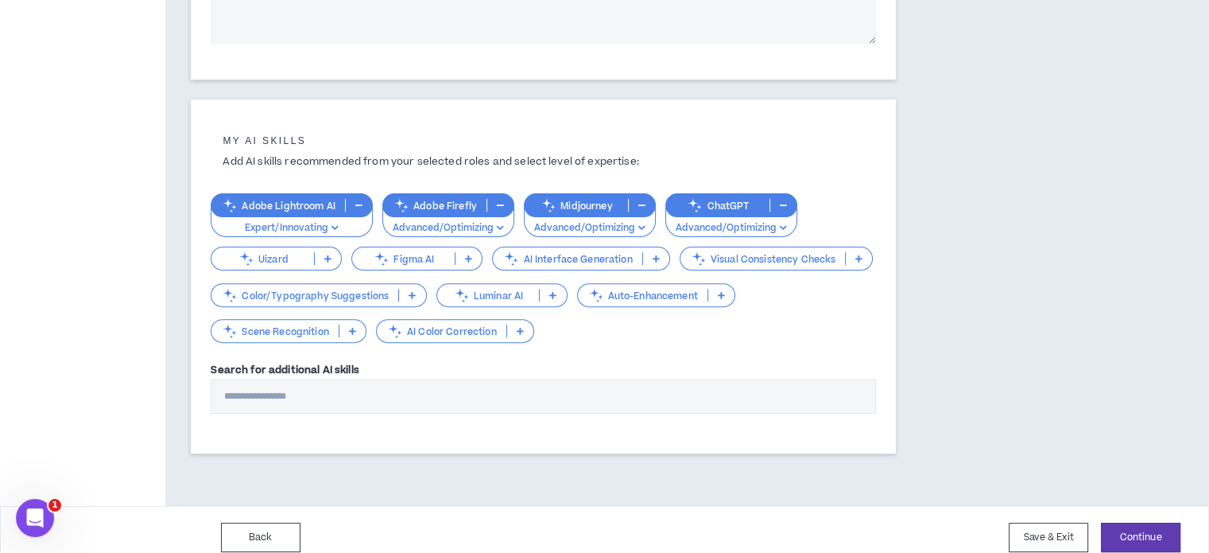
scroll to position [491, 0]
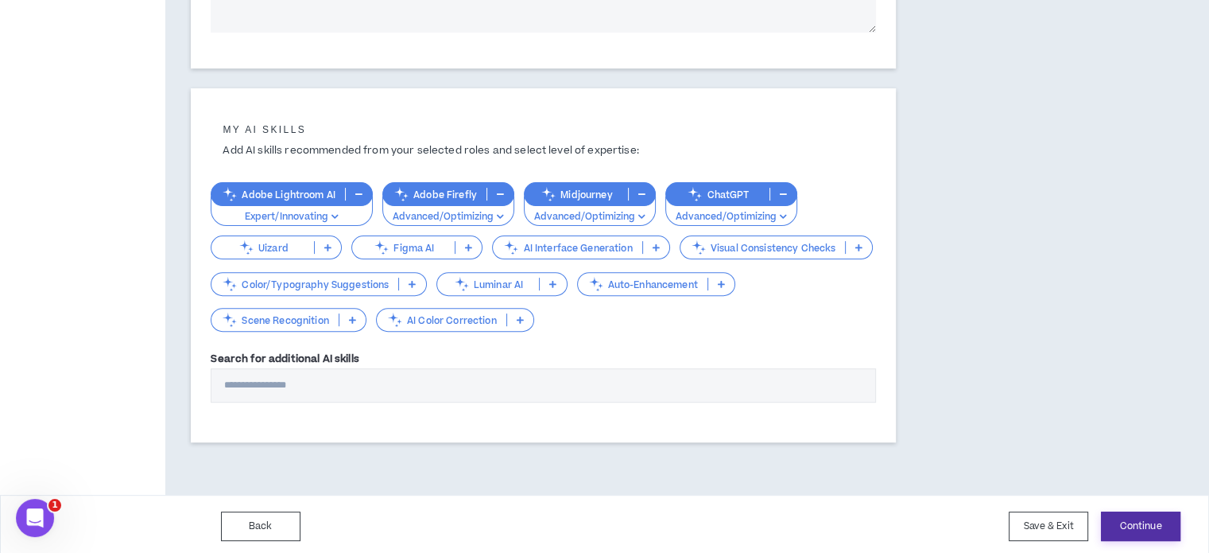
type textarea "**********"
click at [1132, 526] on button "Continue" at bounding box center [1141, 525] width 80 height 29
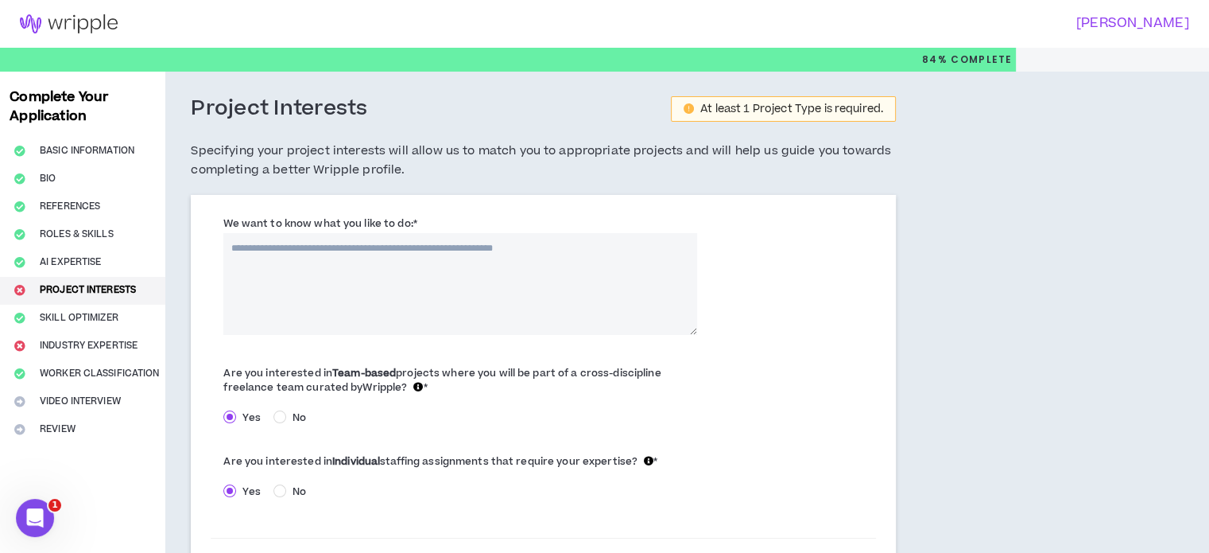
click at [400, 260] on textarea "We want to know what you like to do: *" at bounding box center [459, 284] width 473 height 102
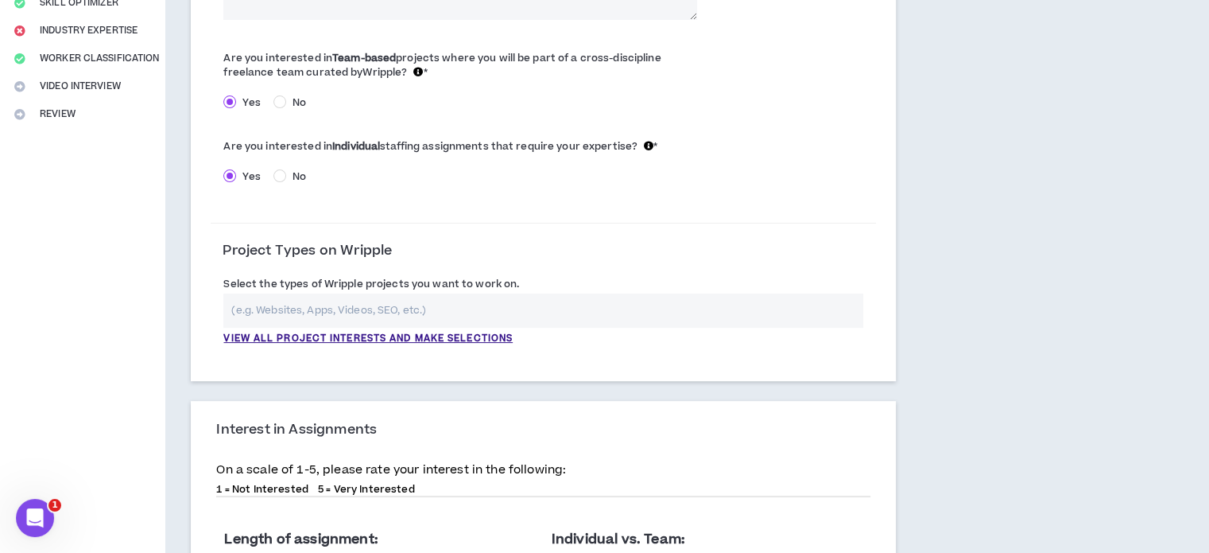
scroll to position [318, 0]
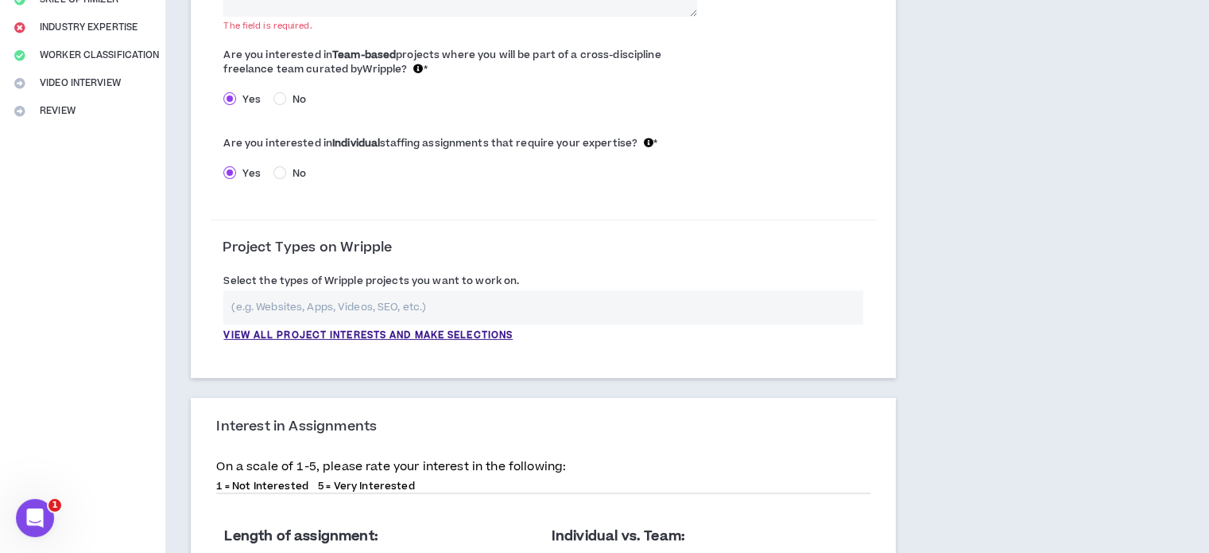
click at [541, 308] on input "text" at bounding box center [543, 307] width 640 height 34
click at [476, 336] on p "View all project interests and make selections" at bounding box center [367, 335] width 289 height 14
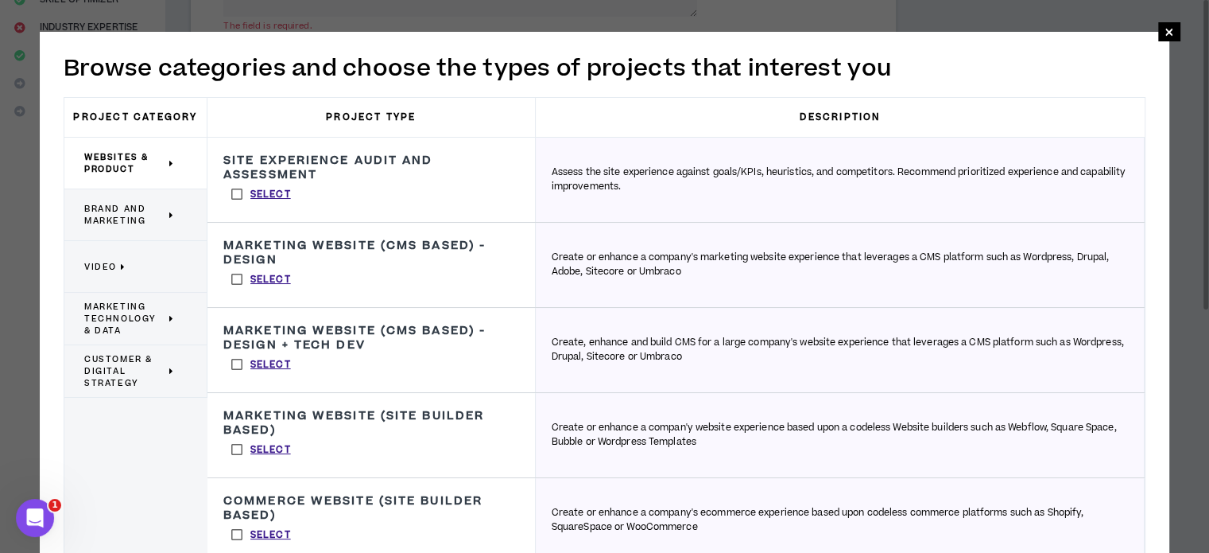
click at [140, 209] on span "Brand and Marketing" at bounding box center [124, 215] width 81 height 24
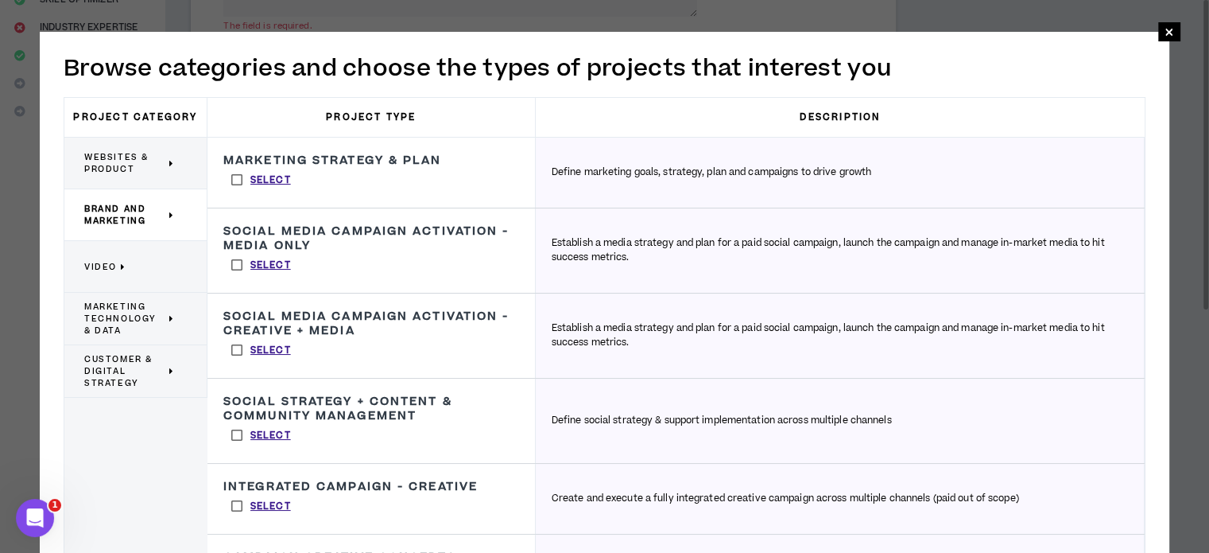
click at [137, 259] on p "Video" at bounding box center [129, 266] width 91 height 35
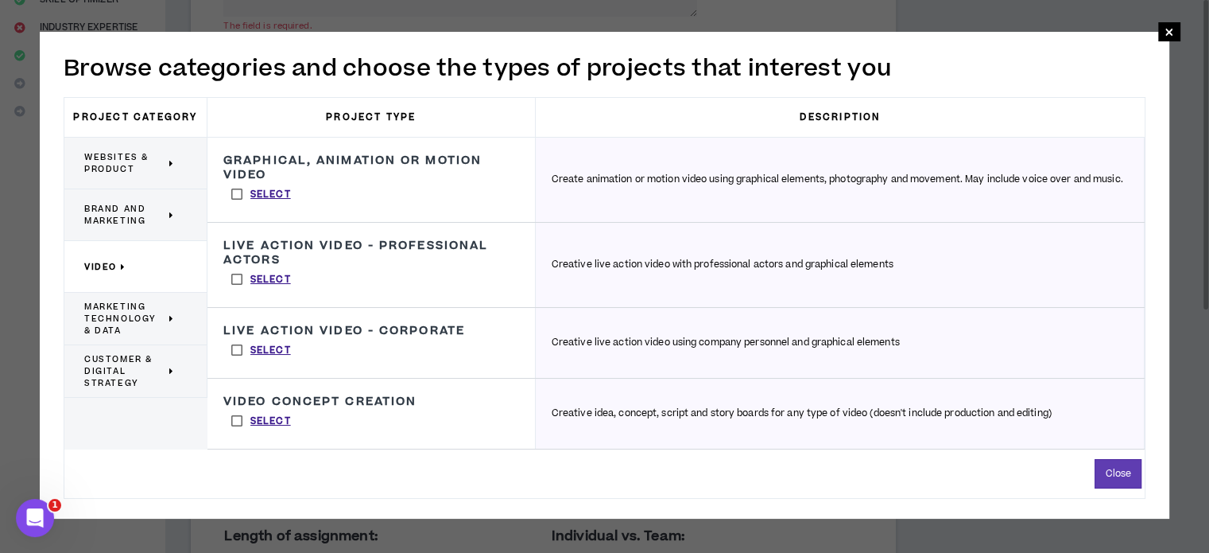
click at [235, 191] on label "Select" at bounding box center [261, 194] width 76 height 24
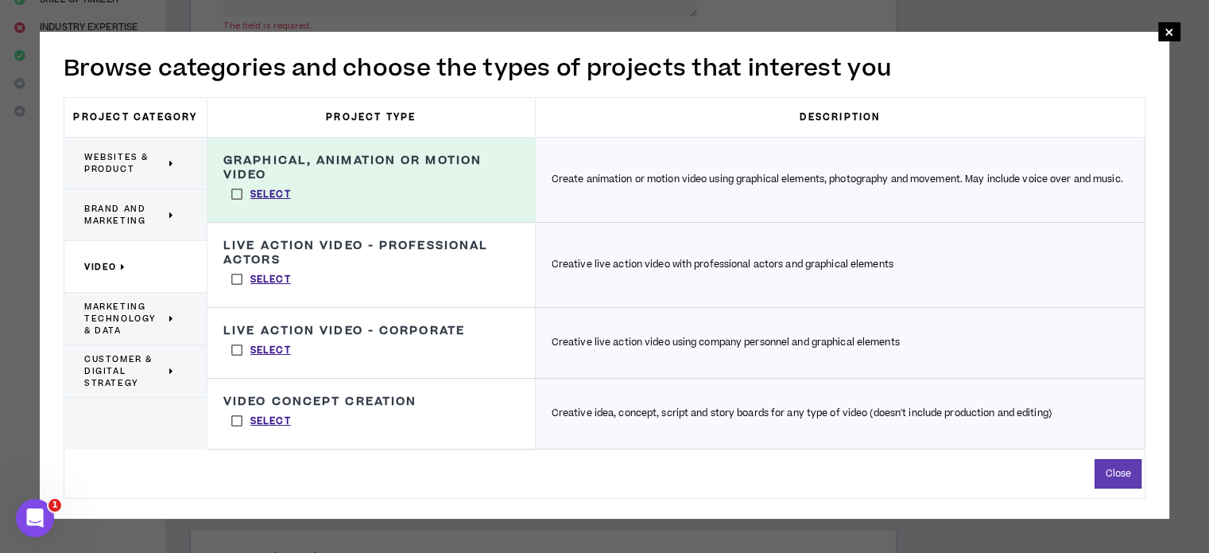
click at [140, 228] on p "Brand and Marketing" at bounding box center [129, 214] width 91 height 35
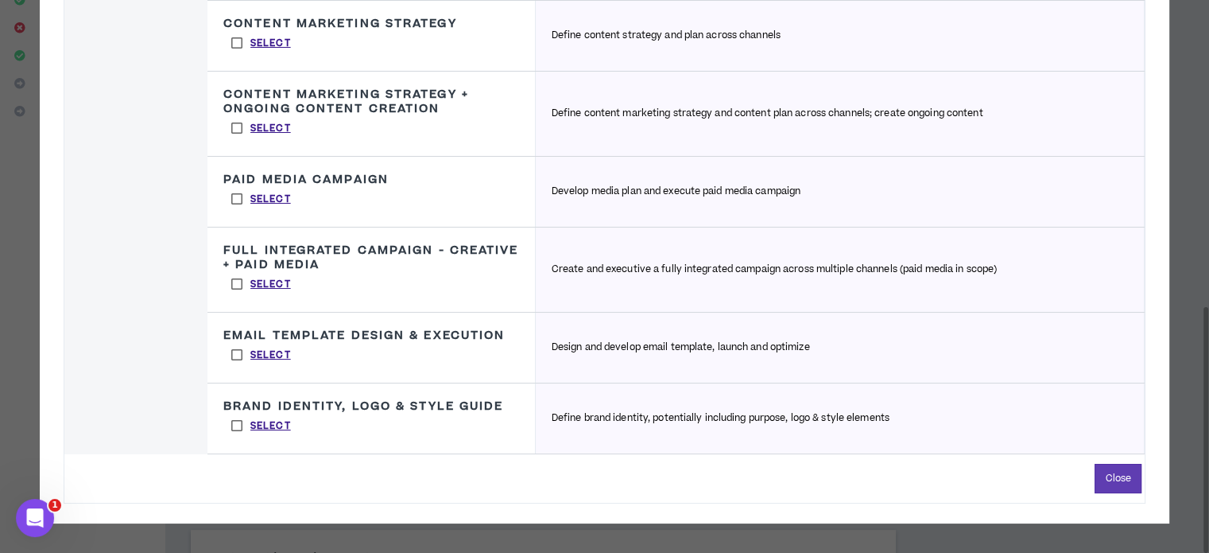
click at [235, 422] on label "Select" at bounding box center [261, 425] width 76 height 24
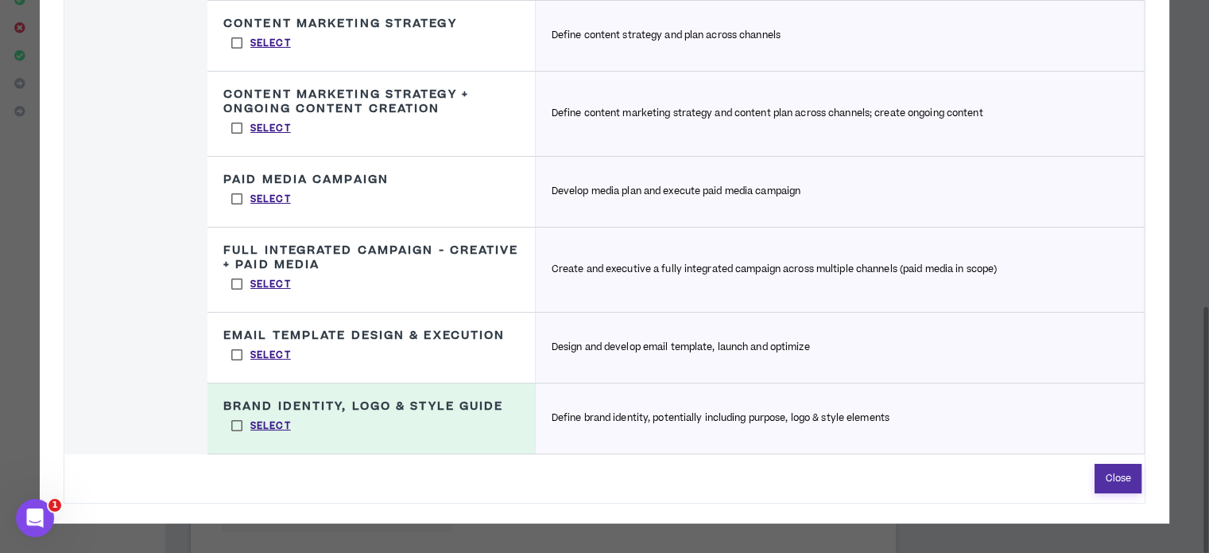
click at [1126, 479] on button "Close" at bounding box center [1118, 478] width 47 height 29
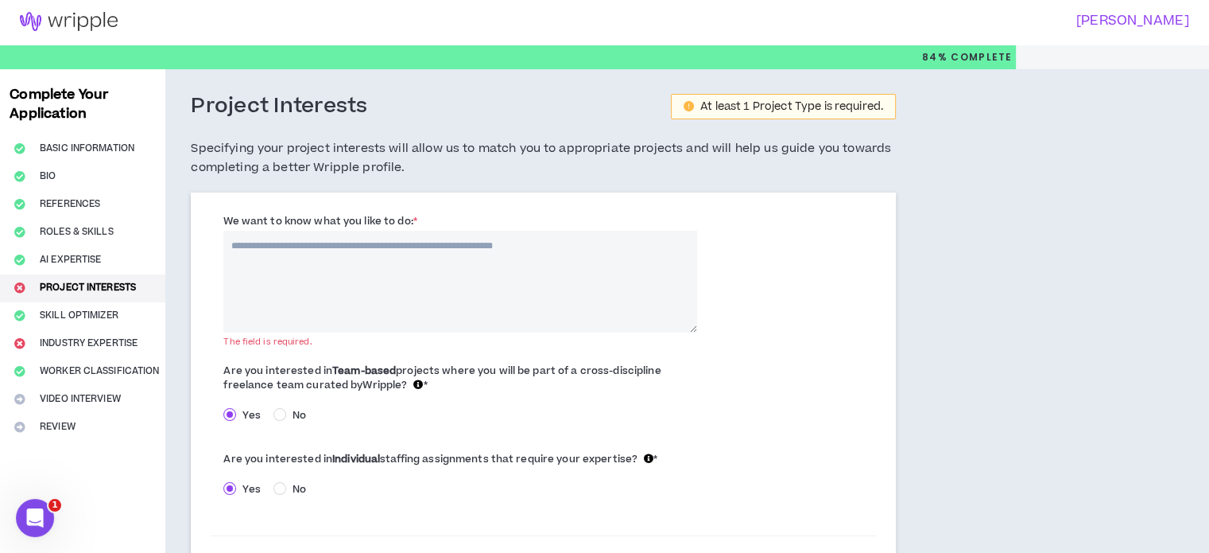
scroll to position [0, 0]
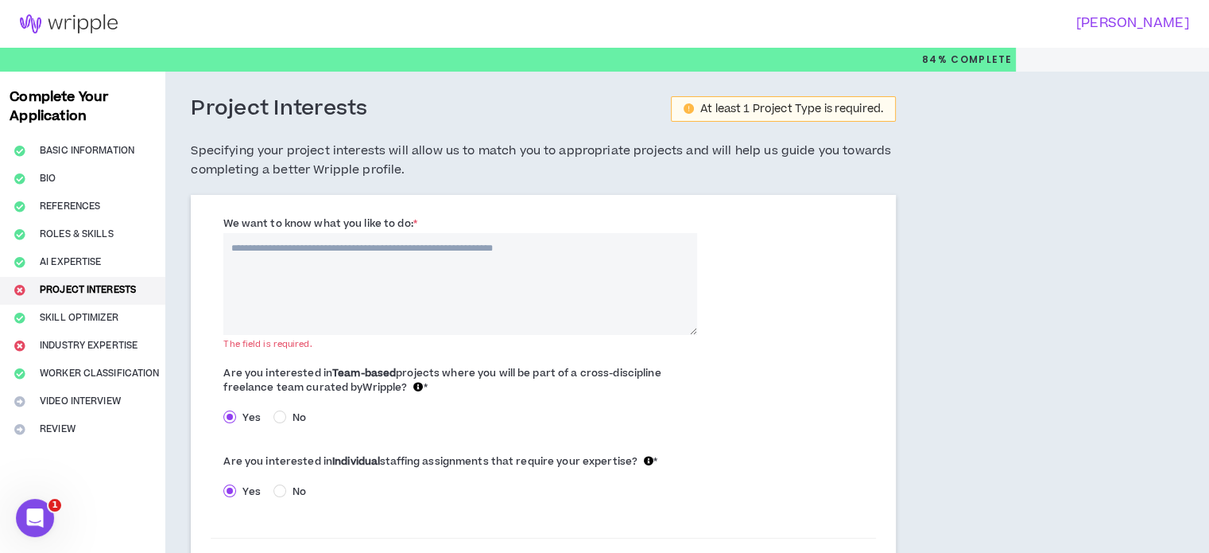
click at [480, 265] on textarea "We want to know what you like to do: *" at bounding box center [459, 284] width 473 height 102
paste textarea "**********"
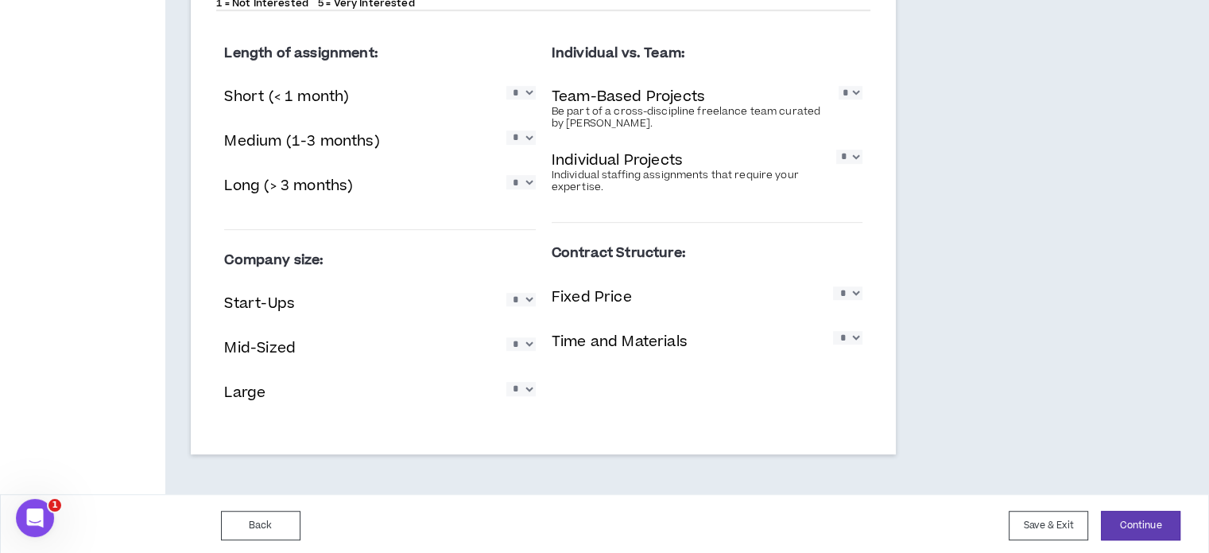
scroll to position [1003, 0]
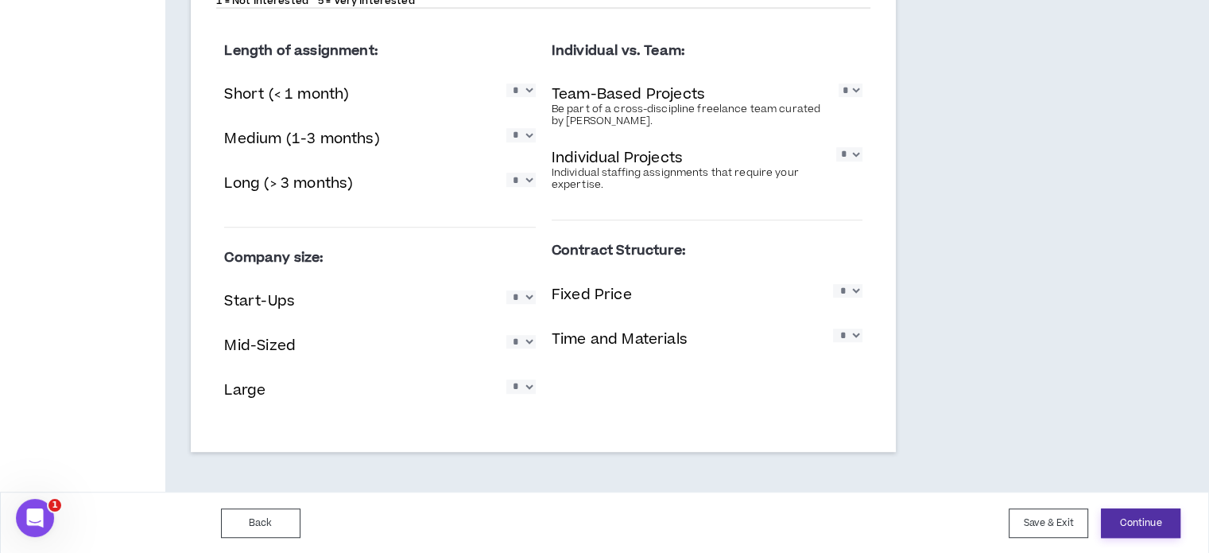
type textarea "**********"
click at [1138, 525] on button "Continue" at bounding box center [1141, 522] width 80 height 29
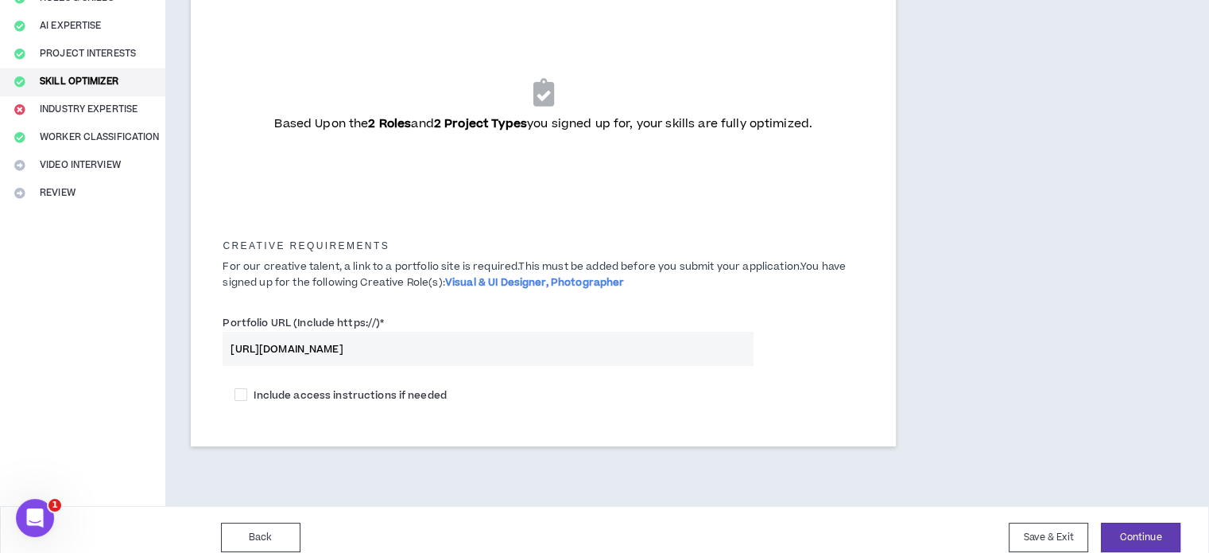
scroll to position [251, 0]
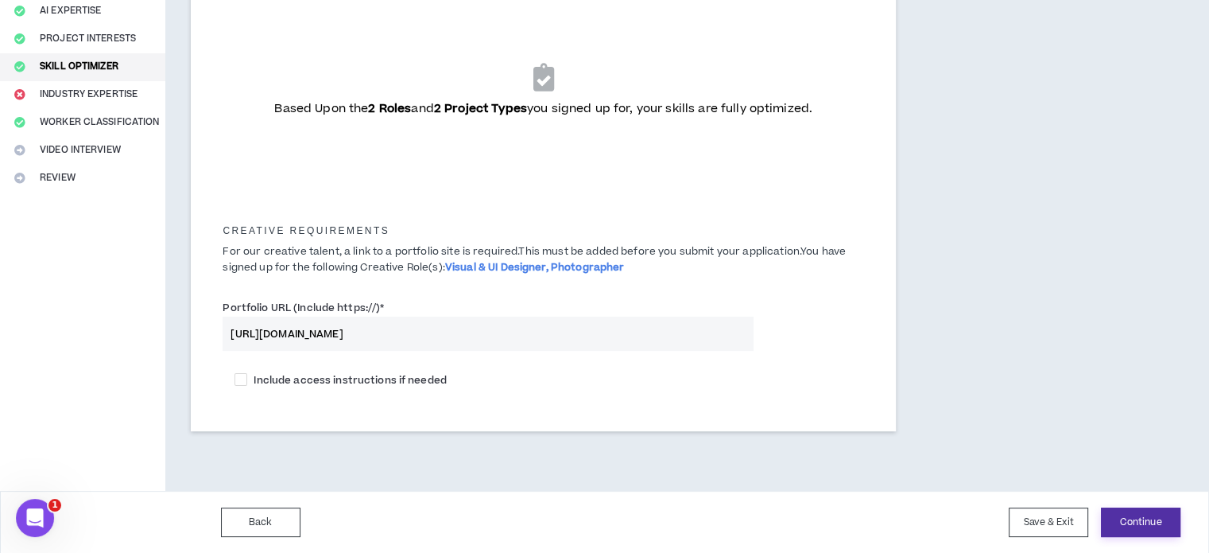
click at [1158, 520] on button "Continue" at bounding box center [1141, 521] width 80 height 29
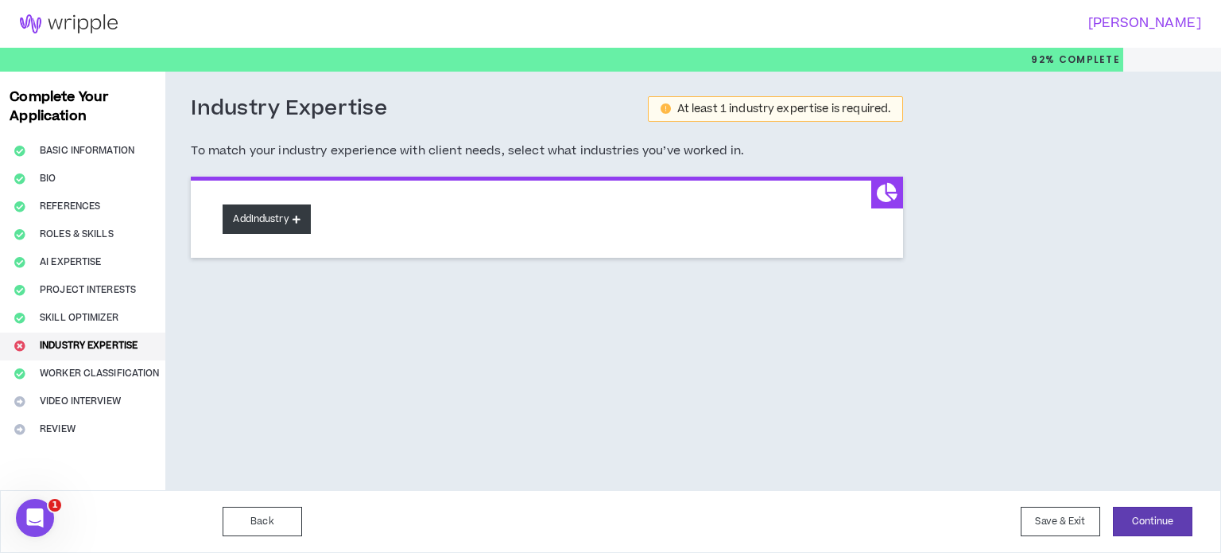
click at [294, 219] on button "Add Industry" at bounding box center [266, 218] width 87 height 29
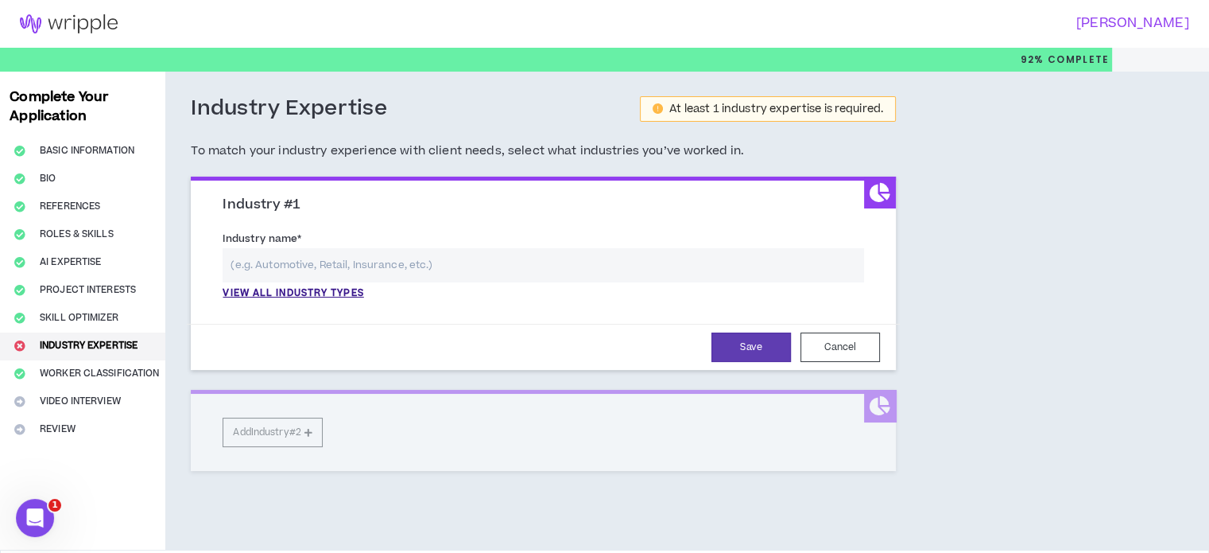
click at [324, 262] on input "text" at bounding box center [544, 265] width 642 height 34
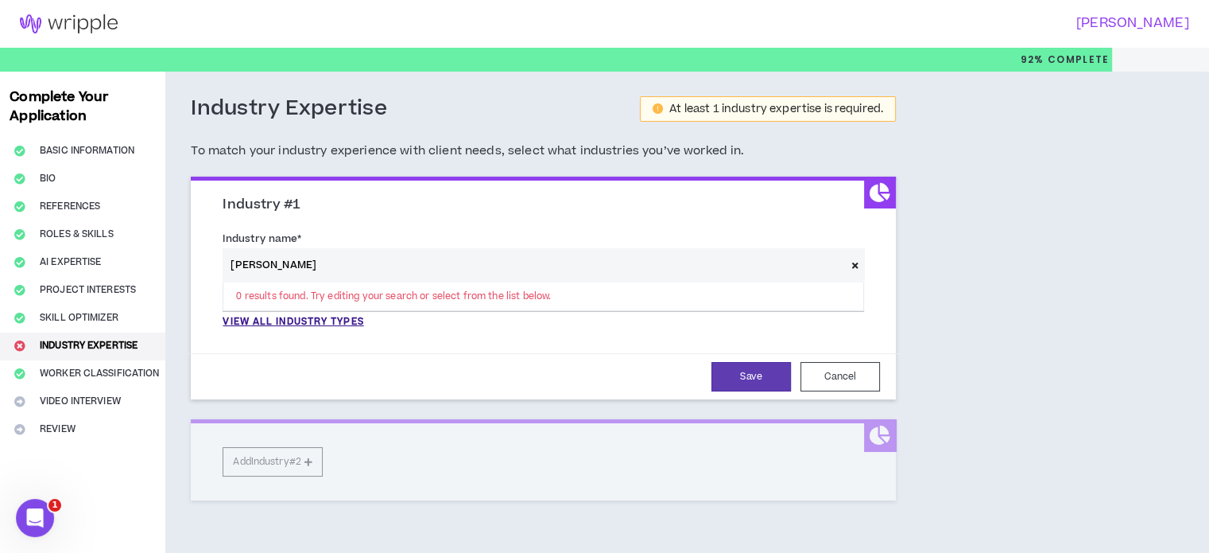
drag, startPoint x: 323, startPoint y: 261, endPoint x: 202, endPoint y: 246, distance: 121.7
click at [202, 246] on div "Industry #1 Industry name * [PERSON_NAME] 0 results found. Try editing your sea…" at bounding box center [543, 290] width 705 height 219
click at [251, 327] on p "View all industry types" at bounding box center [293, 322] width 141 height 14
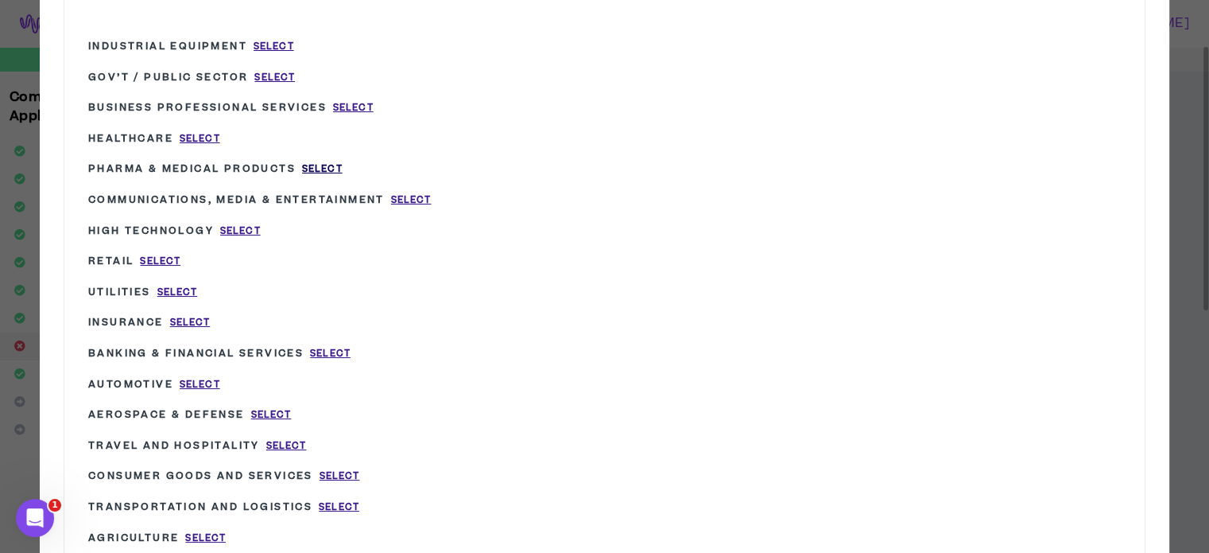
click at [316, 169] on span "Select" at bounding box center [322, 169] width 41 height 14
type input "Pharma & Medical Products"
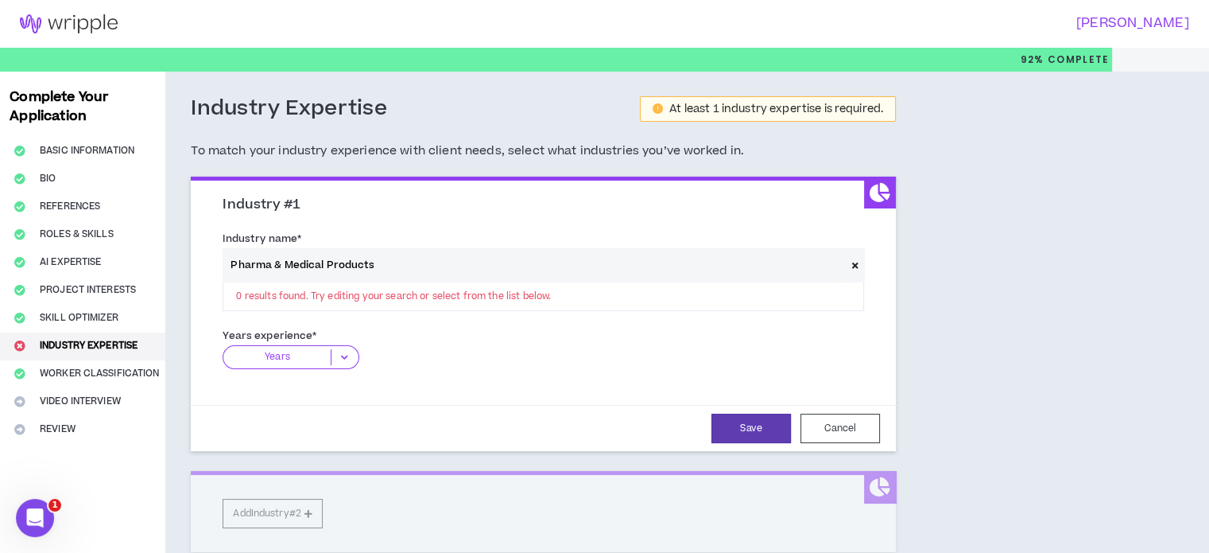
click at [328, 353] on p "Years" at bounding box center [276, 357] width 107 height 16
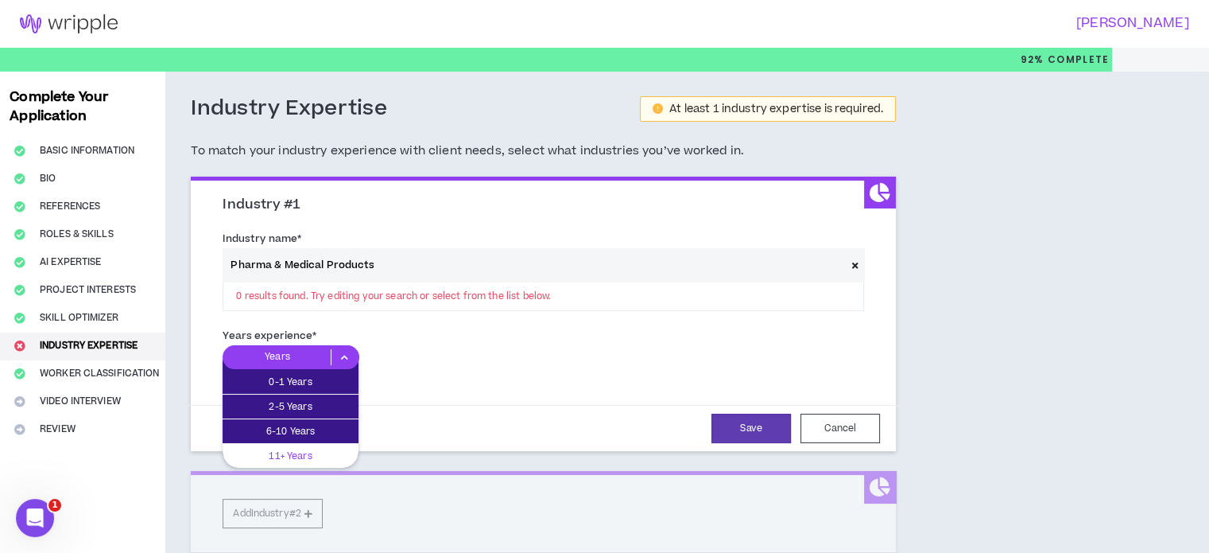
click at [307, 451] on p "11+ Years" at bounding box center [291, 455] width 136 height 17
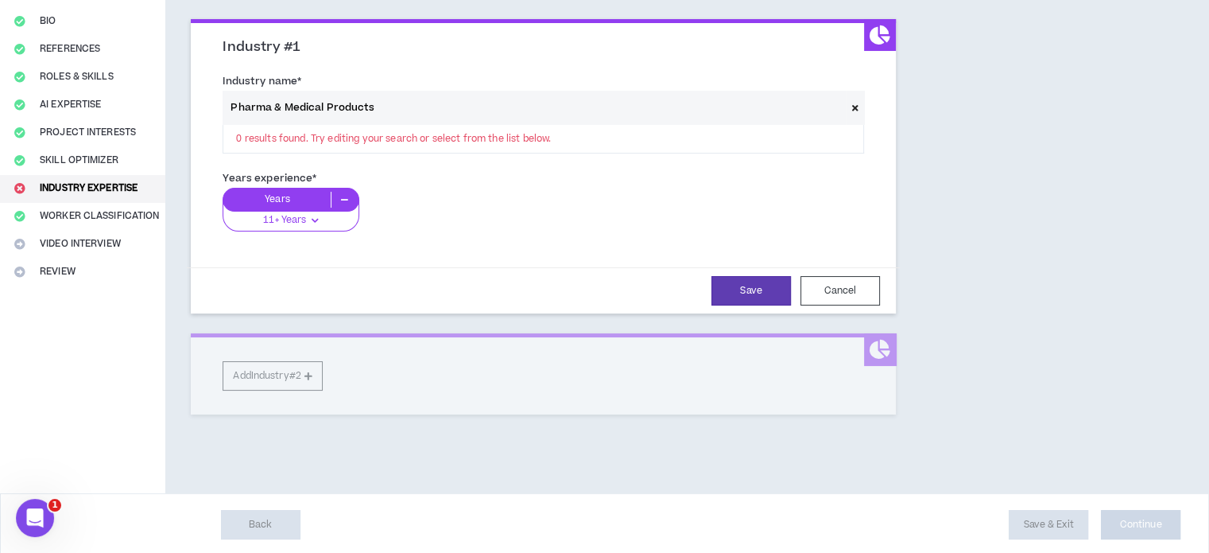
scroll to position [158, 0]
click at [757, 290] on button "Save" at bounding box center [752, 289] width 80 height 29
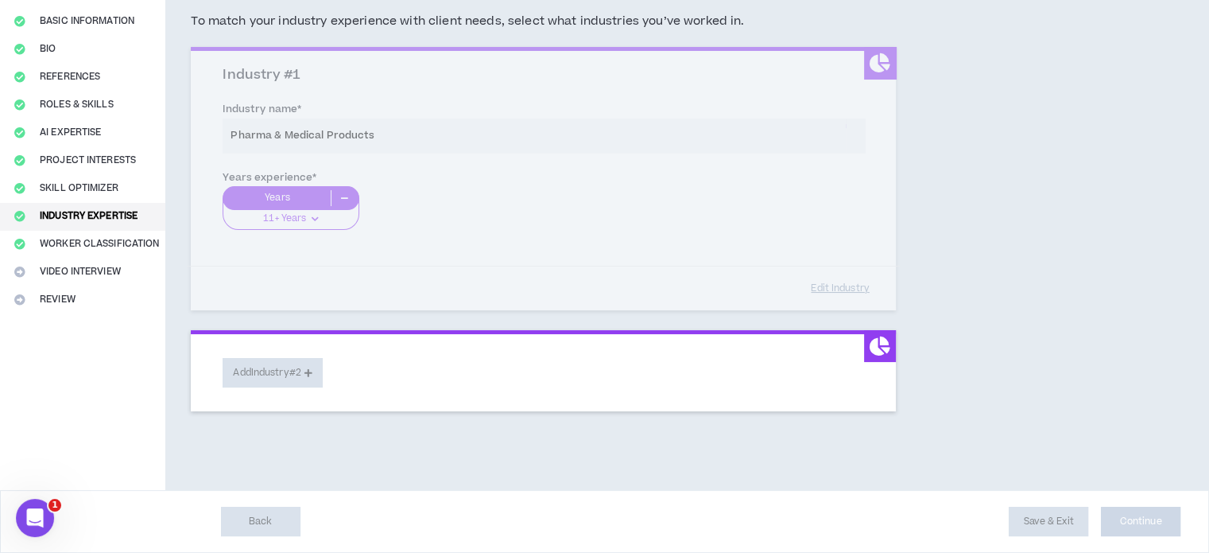
scroll to position [127, 0]
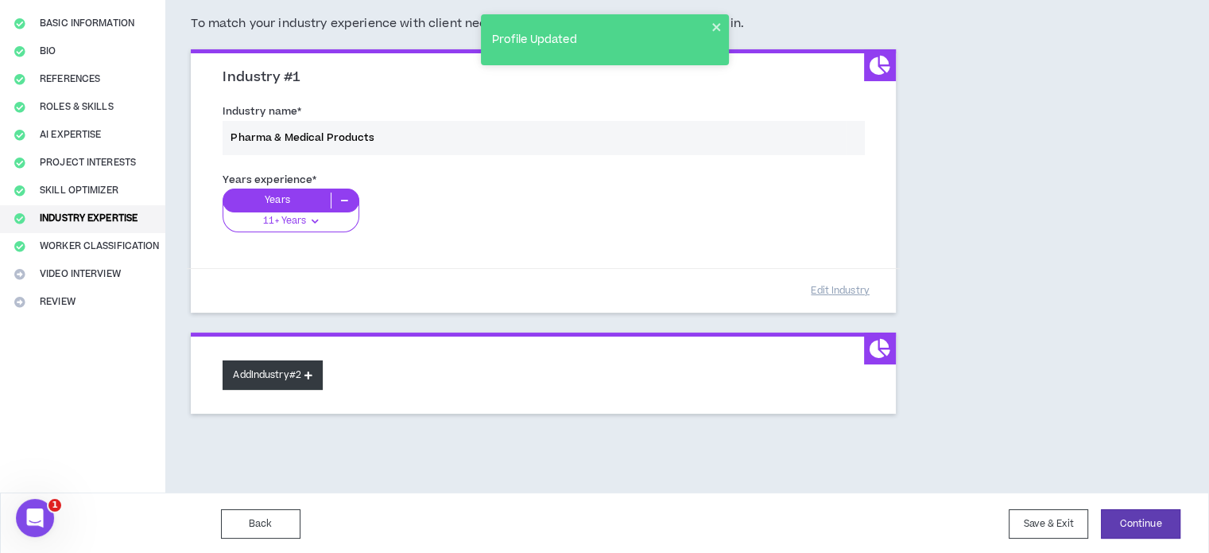
click at [309, 375] on button "Add Industry #2" at bounding box center [273, 374] width 100 height 29
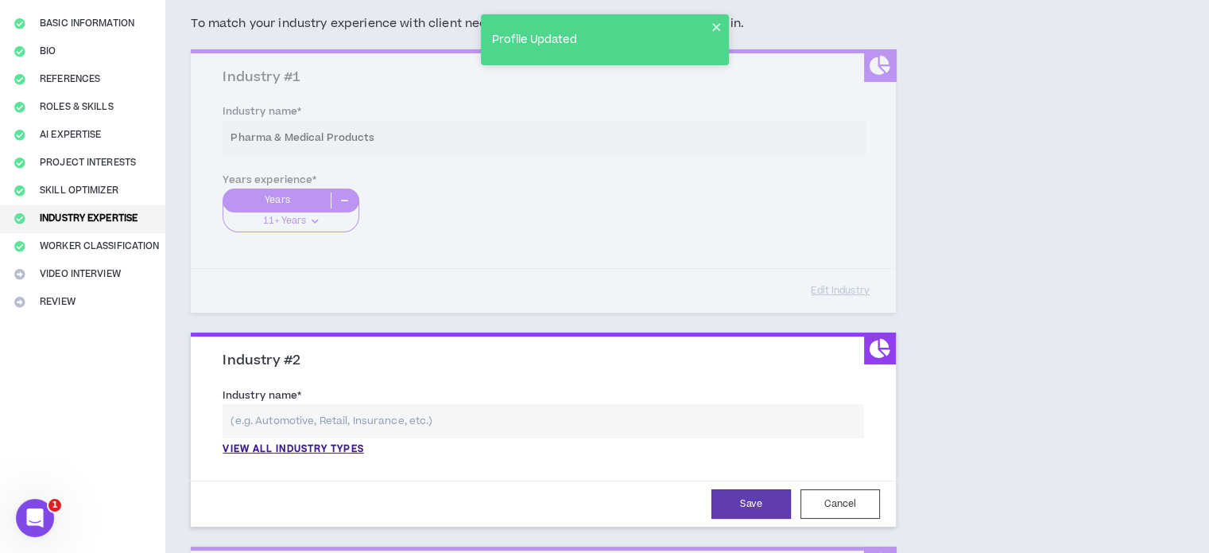
click at [350, 459] on div "Industry name * View all industry types Please select a valid industry." at bounding box center [544, 425] width 666 height 86
click at [344, 445] on p "View all industry types" at bounding box center [293, 449] width 141 height 14
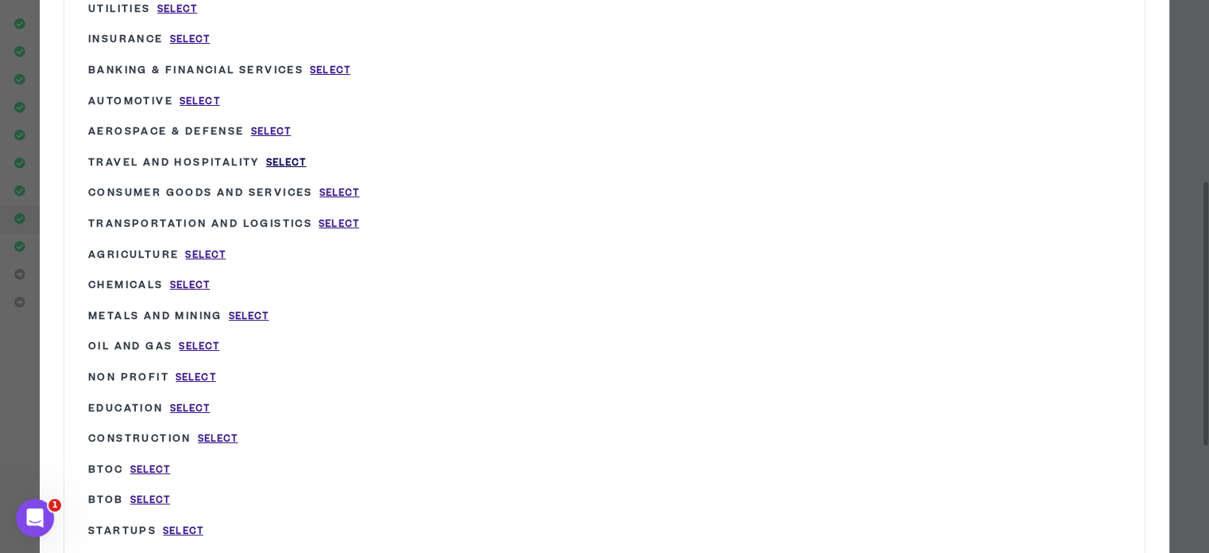
click at [290, 157] on span "Select" at bounding box center [286, 163] width 41 height 14
type input "Travel and Hospitality"
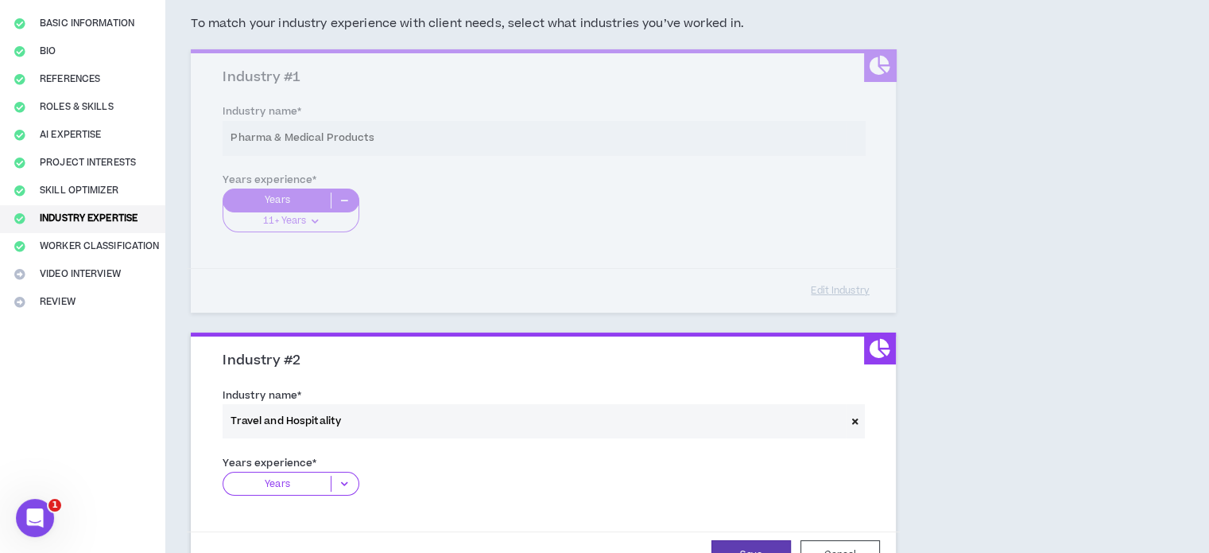
click at [344, 490] on icon at bounding box center [345, 484] width 26 height 16
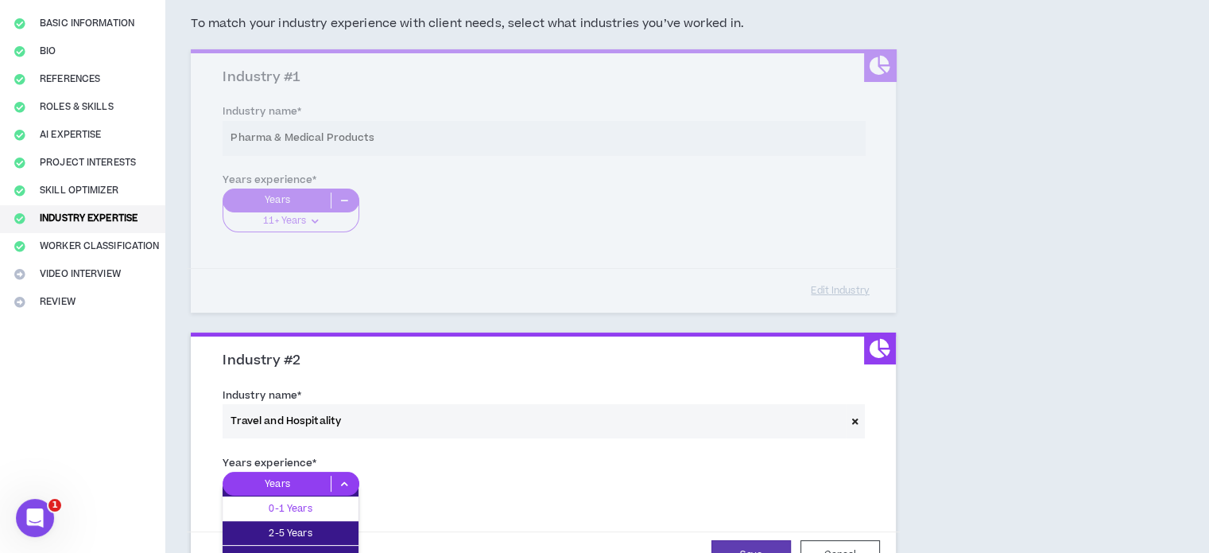
click at [309, 516] on div "0-1 Years" at bounding box center [291, 508] width 136 height 24
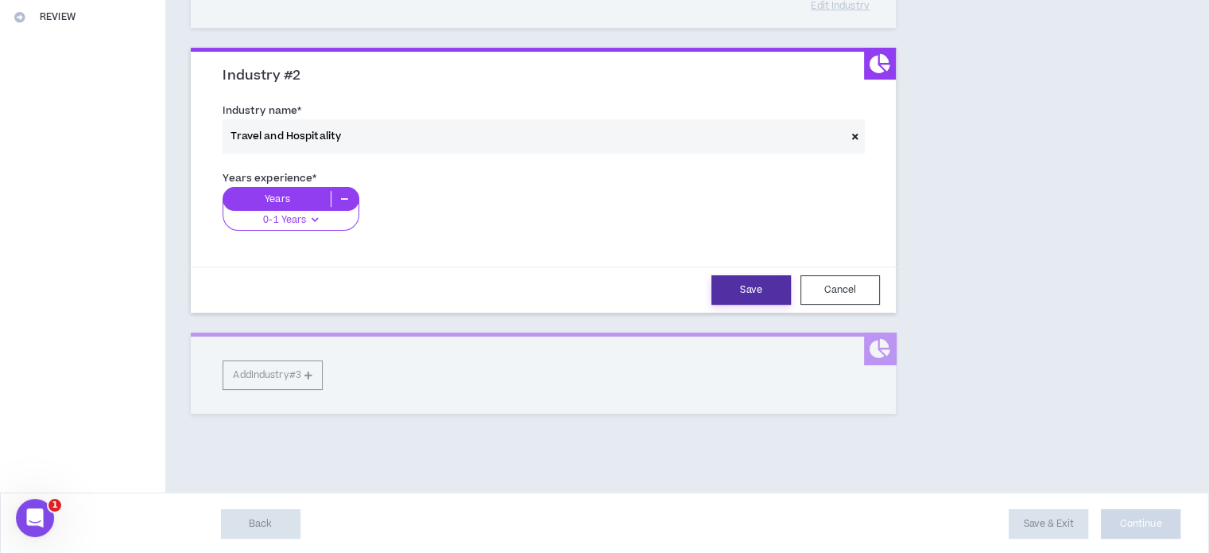
click at [771, 279] on button "Save" at bounding box center [752, 289] width 80 height 29
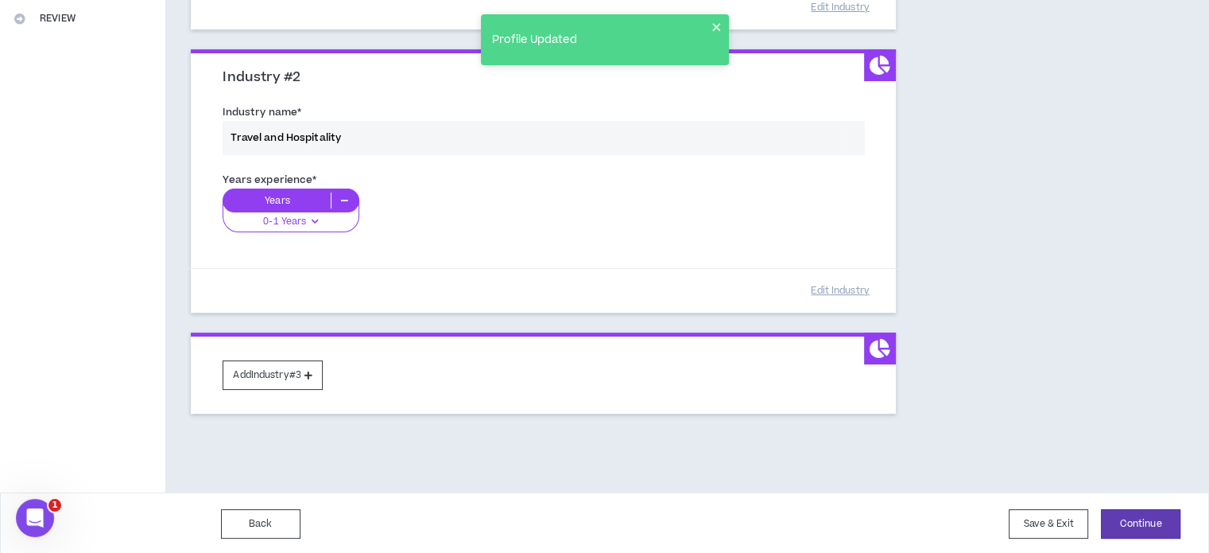
scroll to position [410, 0]
click at [1137, 519] on button "Continue" at bounding box center [1141, 523] width 80 height 29
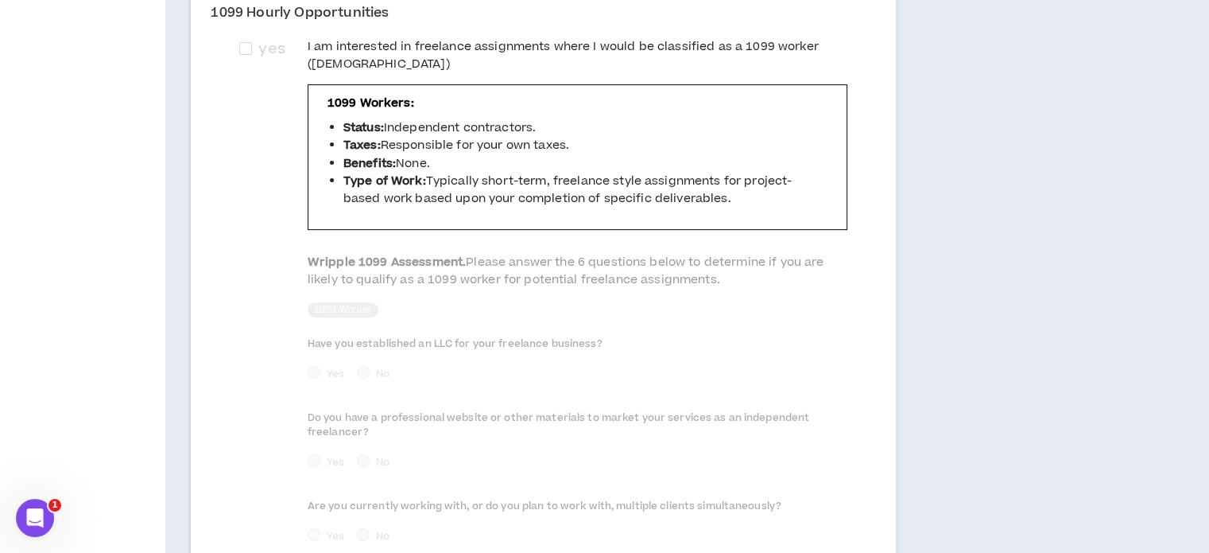
scroll to position [838, 0]
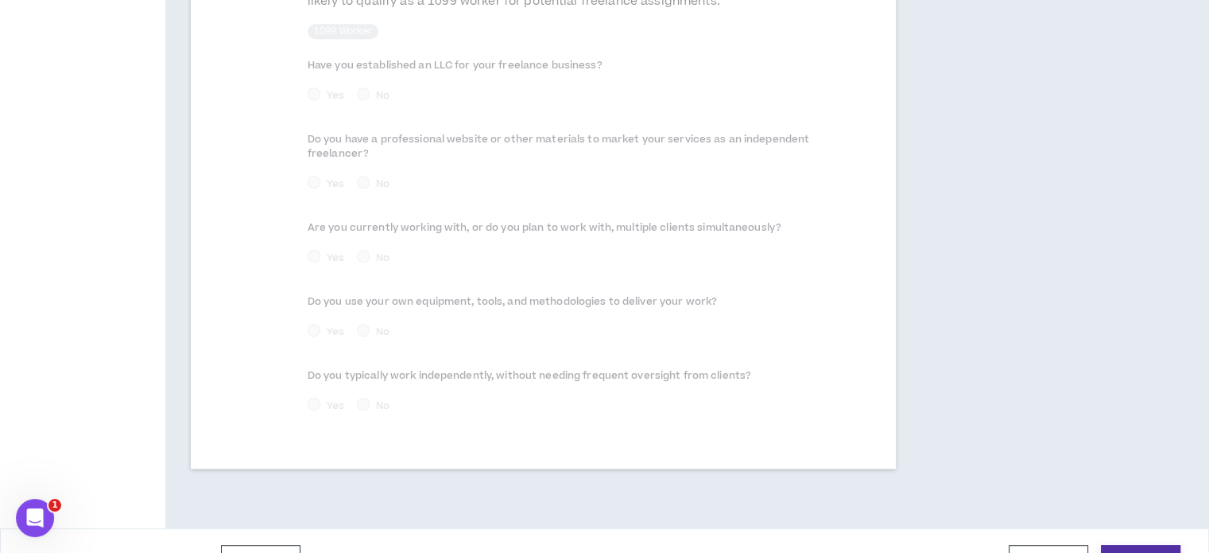
click at [1149, 545] on button "Continue" at bounding box center [1141, 559] width 80 height 29
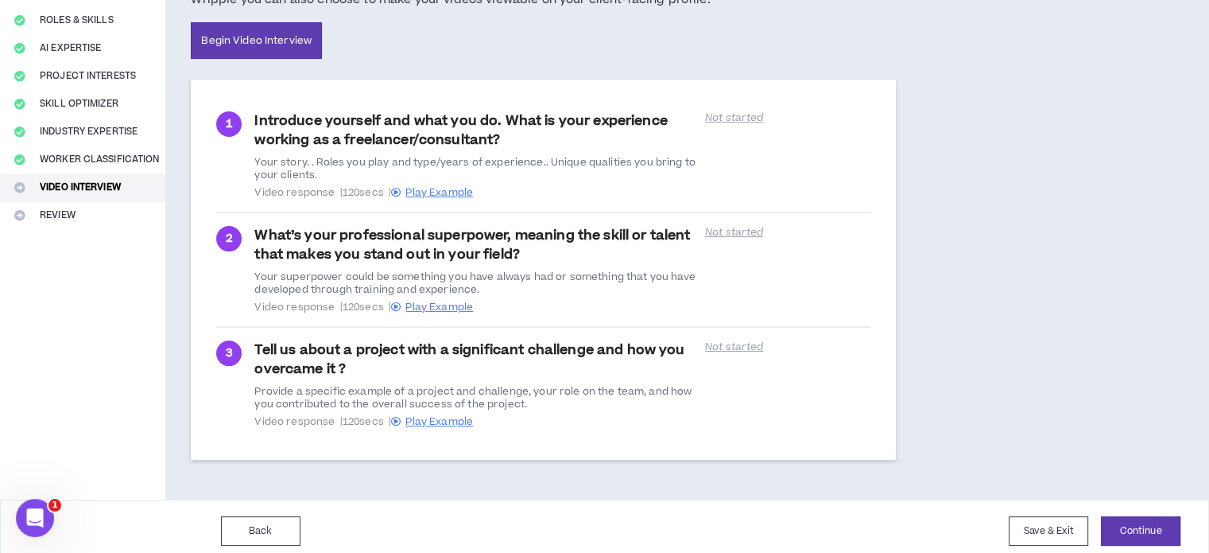
scroll to position [221, 0]
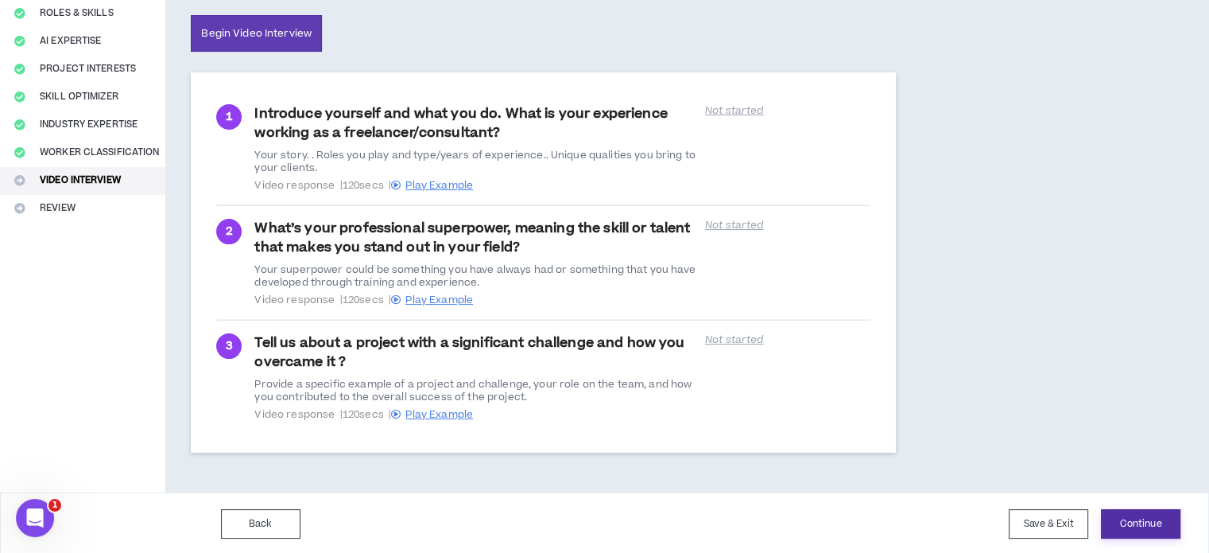
click at [1139, 522] on button "Continue" at bounding box center [1141, 523] width 80 height 29
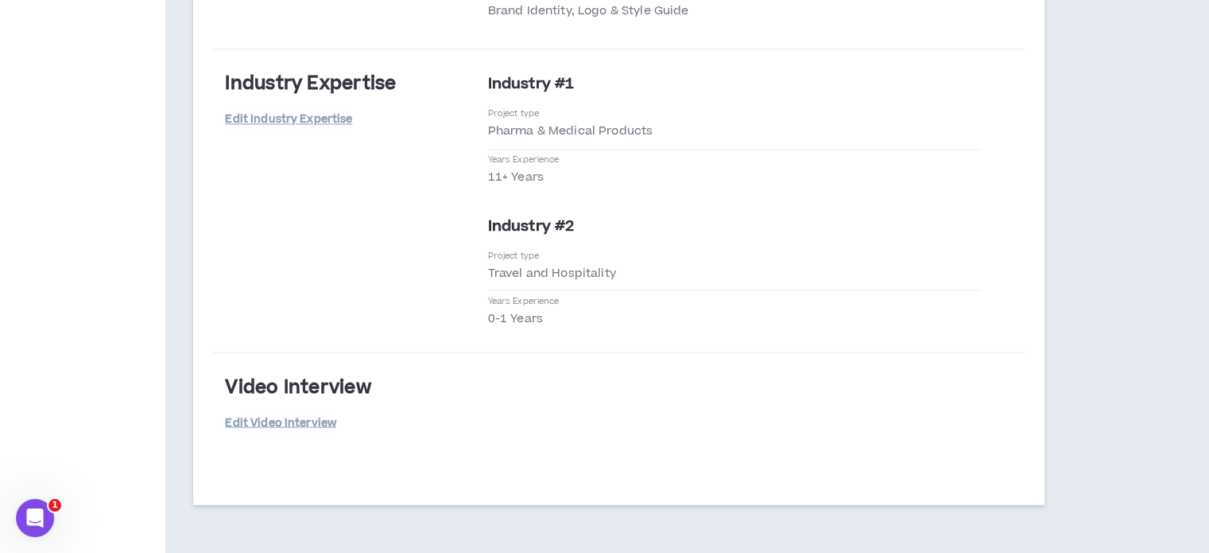
scroll to position [2840, 0]
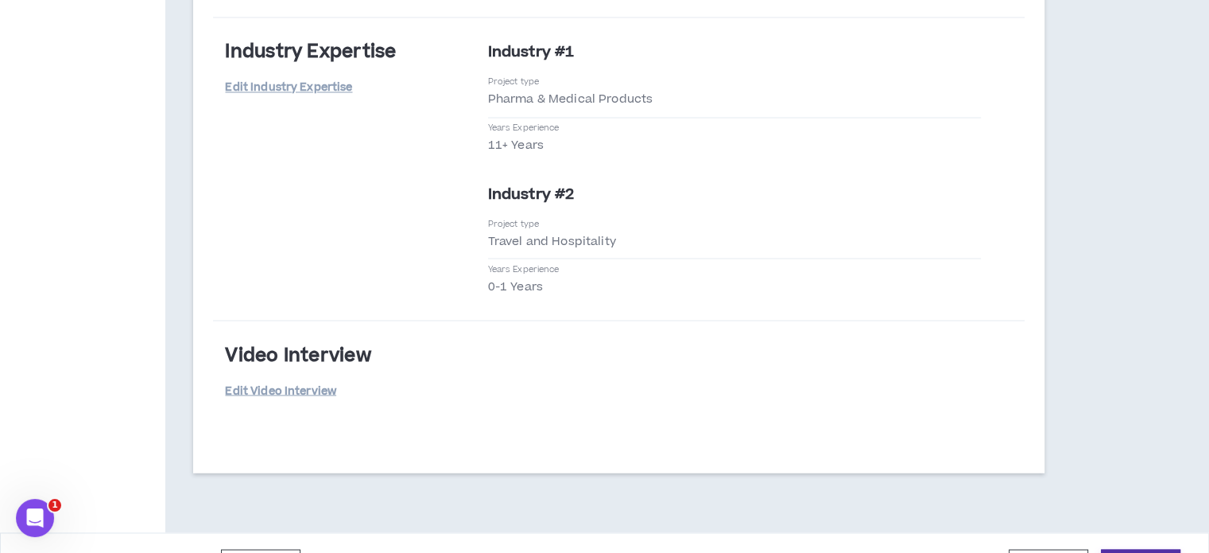
click at [1156, 549] on button "Submit" at bounding box center [1141, 563] width 80 height 29
